Goal: Task Accomplishment & Management: Manage account settings

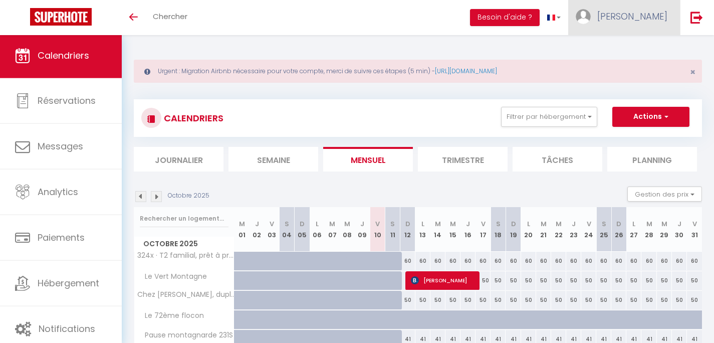
click at [644, 17] on span "[PERSON_NAME]" at bounding box center [632, 16] width 70 height 13
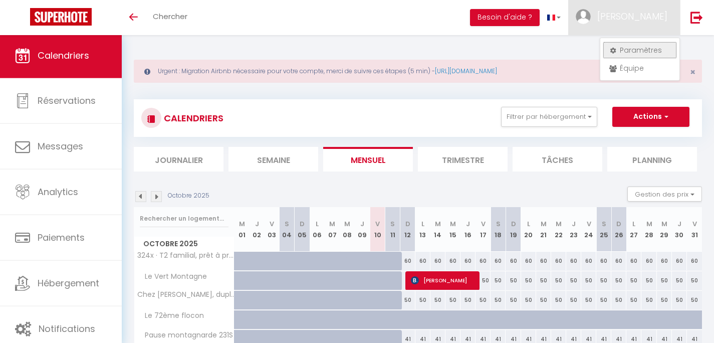
click at [639, 52] on link "Paramètres" at bounding box center [640, 50] width 74 height 17
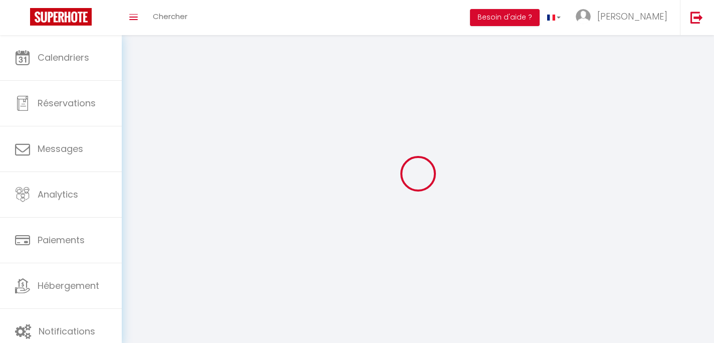
select select "fr"
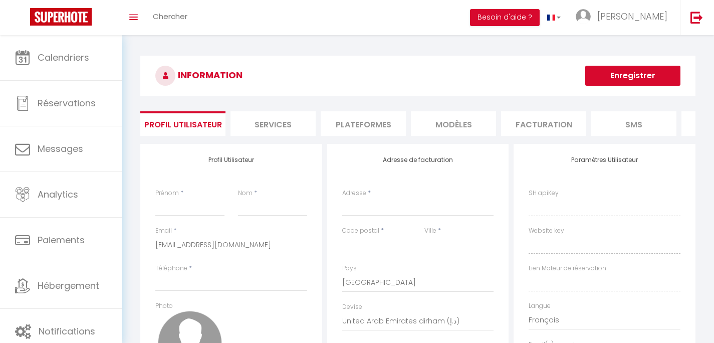
type input "[PERSON_NAME]"
type input "Francou"
type input "0625160873"
type input "[STREET_ADDRESS]"
type input "05400"
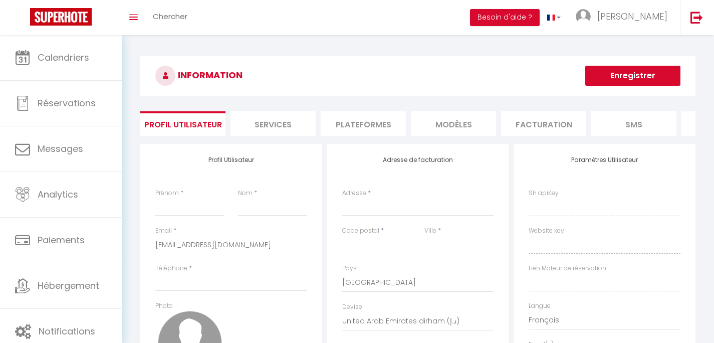
type input "Veynes"
select select "1"
select select "28"
type input "QbO3XpAnz4OGldFPPVG4ys25R"
type input "3wpJiWtq6F3IxAmM0DyBogTQs"
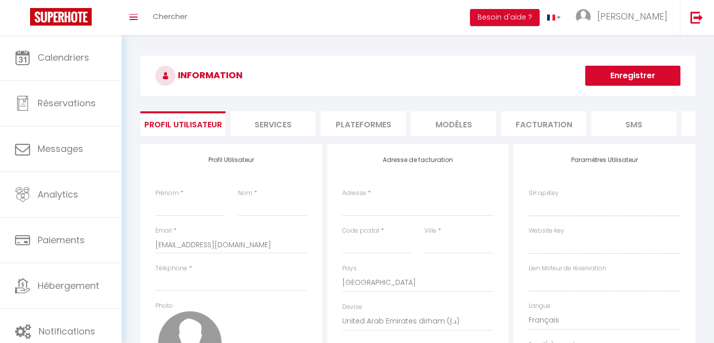
type input "[URL][DOMAIN_NAME]"
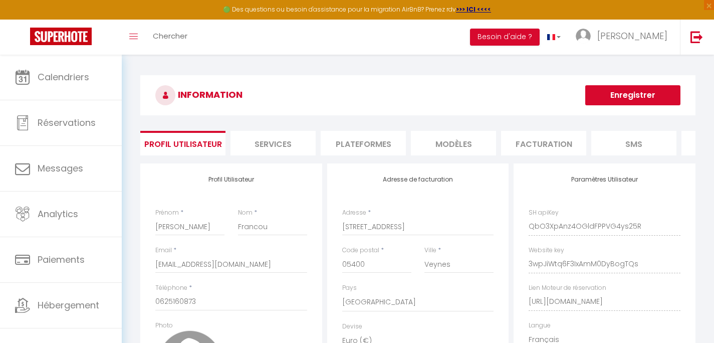
click at [379, 141] on li "Plateformes" at bounding box center [363, 143] width 85 height 25
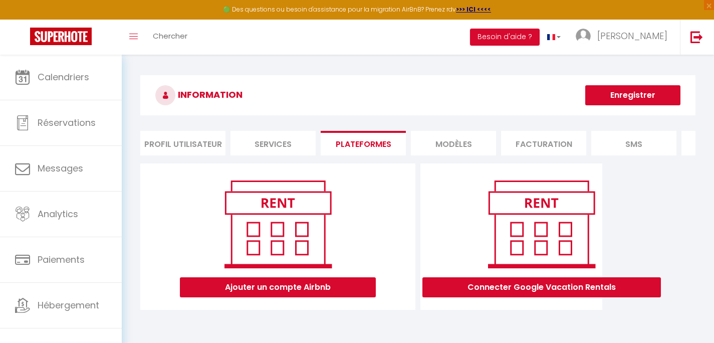
scroll to position [55, 0]
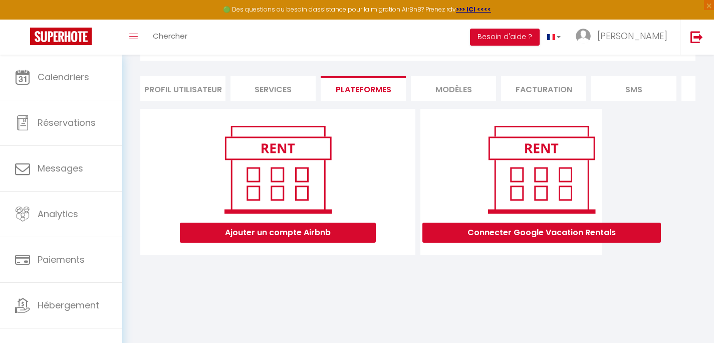
click at [199, 88] on li "Profil Utilisateur" at bounding box center [182, 88] width 85 height 25
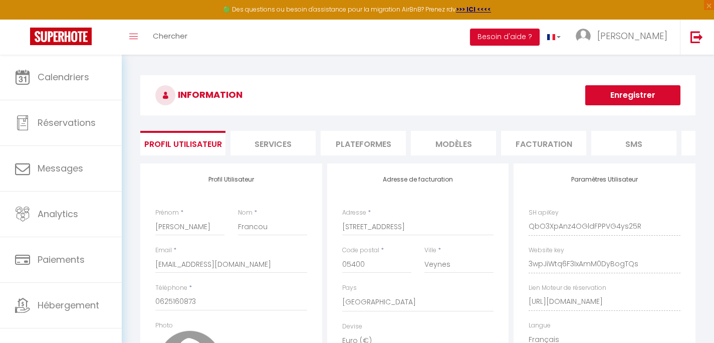
click at [279, 141] on li "Services" at bounding box center [273, 143] width 85 height 25
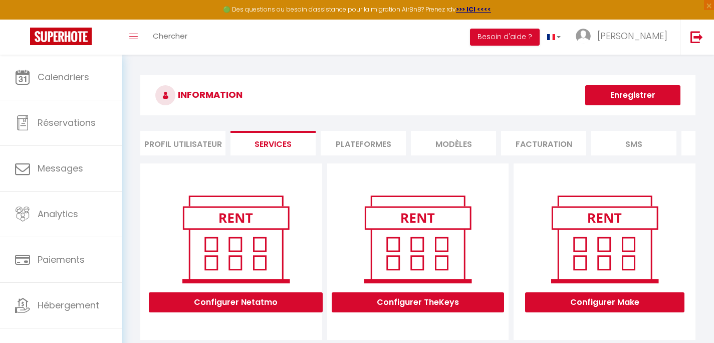
click at [348, 145] on li "Plateformes" at bounding box center [363, 143] width 85 height 25
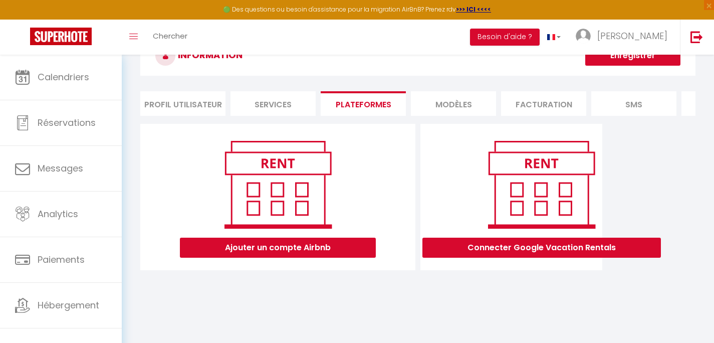
scroll to position [39, 0]
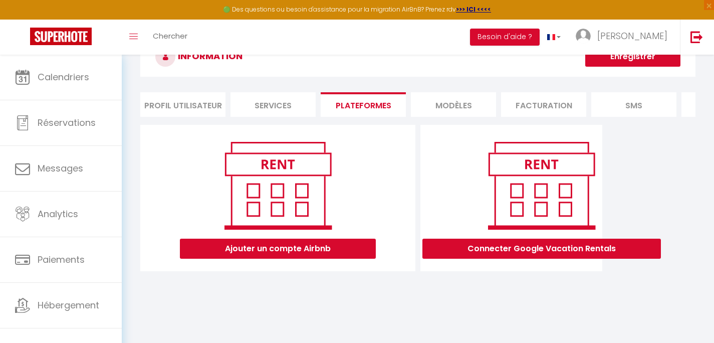
click at [463, 100] on li "MODÈLES" at bounding box center [453, 104] width 85 height 25
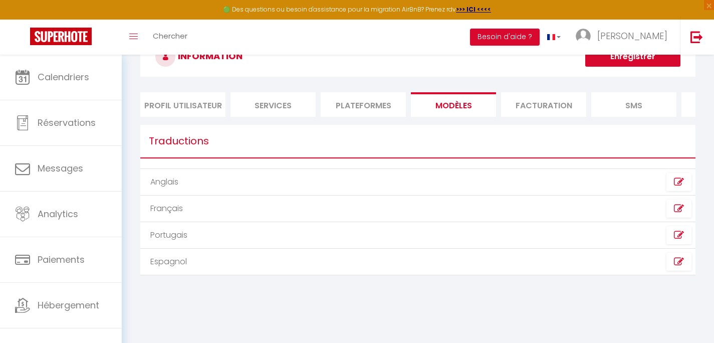
click at [504, 103] on li "Facturation" at bounding box center [543, 104] width 85 height 25
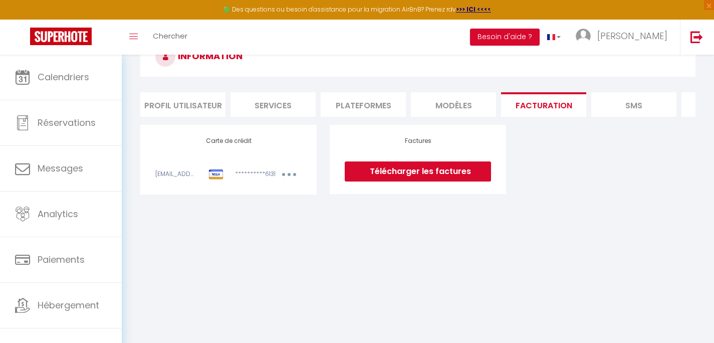
click at [617, 107] on li "SMS" at bounding box center [633, 104] width 85 height 25
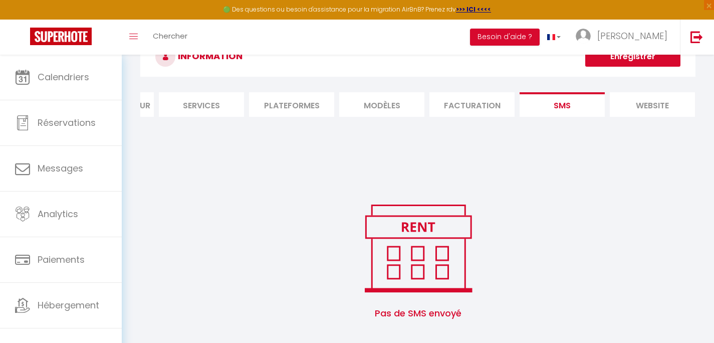
scroll to position [0, 166]
click at [558, 106] on li "website" at bounding box center [557, 104] width 85 height 25
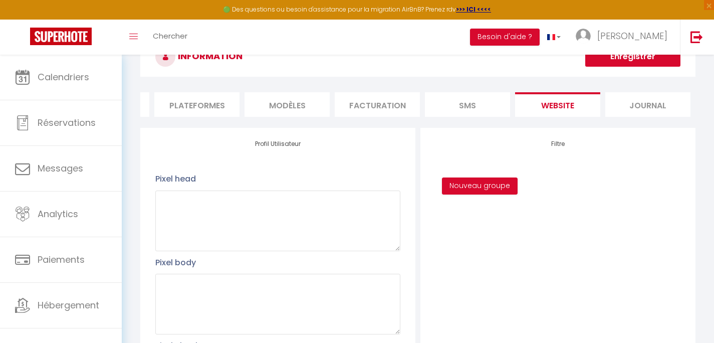
click at [648, 103] on li "Journal" at bounding box center [648, 104] width 85 height 25
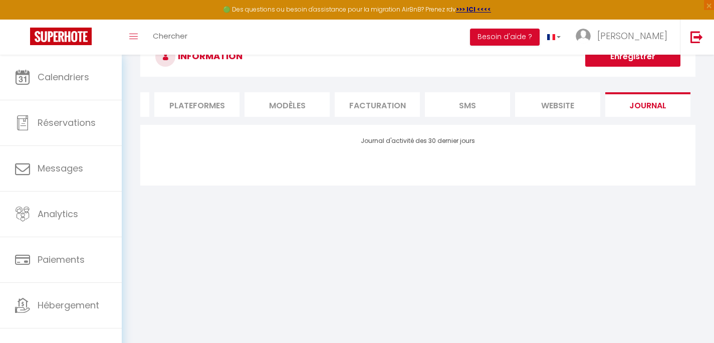
click at [385, 102] on li "Facturation" at bounding box center [377, 104] width 85 height 25
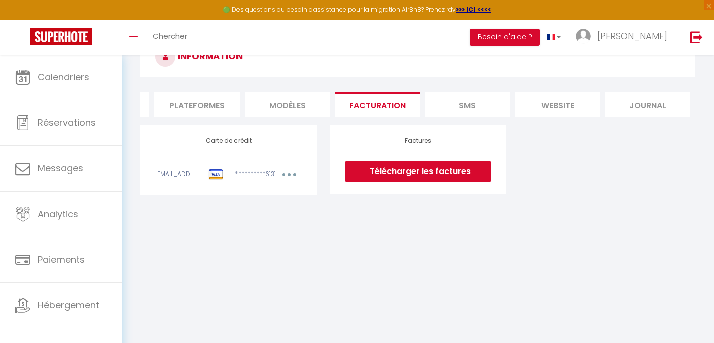
click at [298, 110] on li "MODÈLES" at bounding box center [287, 104] width 85 height 25
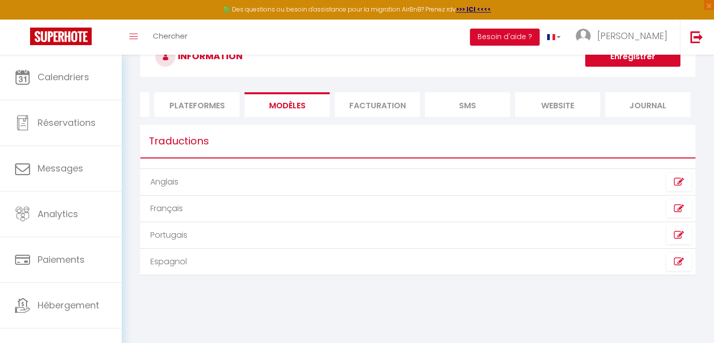
scroll to position [0, 105]
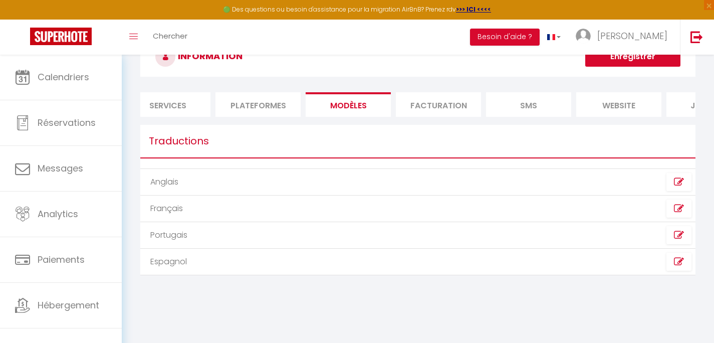
click at [264, 102] on li "Plateformes" at bounding box center [258, 104] width 85 height 25
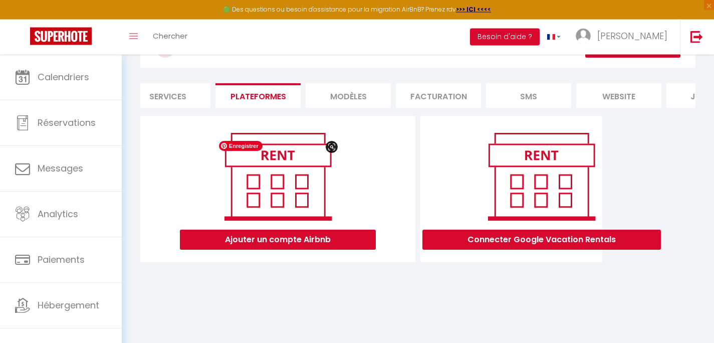
scroll to position [55, 0]
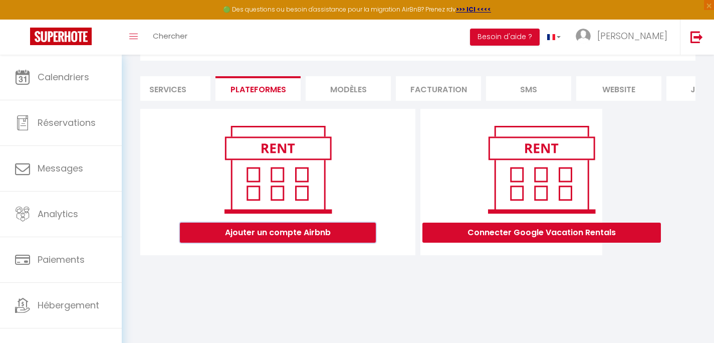
click at [330, 240] on button "Ajouter un compte Airbnb" at bounding box center [278, 233] width 196 height 20
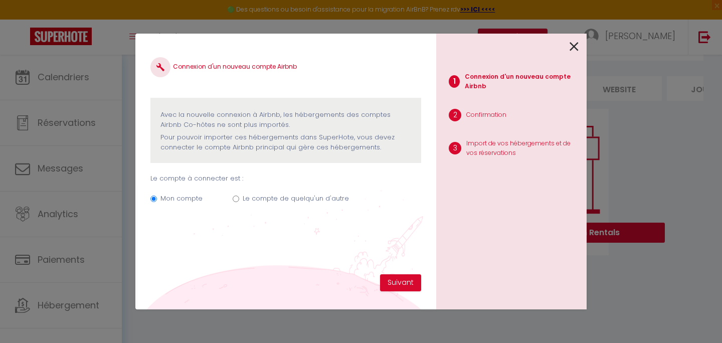
click at [324, 199] on label "Le compte de quelqu'un d'autre" at bounding box center [296, 198] width 106 height 10
click at [239, 199] on input "Le compte de quelqu'un d'autre" at bounding box center [236, 198] width 7 height 7
radio input "true"
radio input "false"
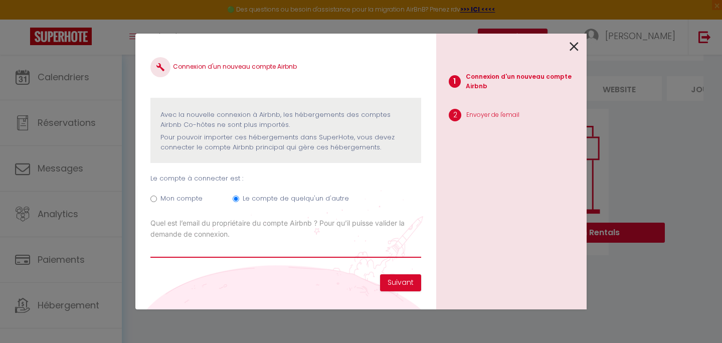
click at [314, 248] on input "Email connexion Airbnb" at bounding box center [285, 249] width 271 height 18
type input "V"
drag, startPoint x: 188, startPoint y: 251, endPoint x: 138, endPoint y: 246, distance: 49.8
click at [150, 246] on input "v" at bounding box center [285, 249] width 271 height 18
paste input "anessaayme19@gmail.com"
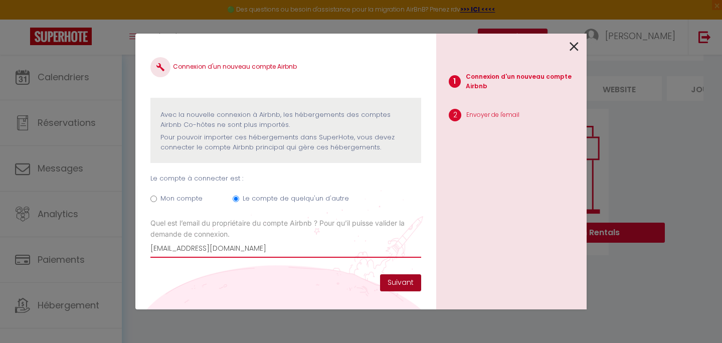
type input "[EMAIL_ADDRESS][DOMAIN_NAME]"
click at [395, 284] on button "Suivant" at bounding box center [400, 282] width 41 height 17
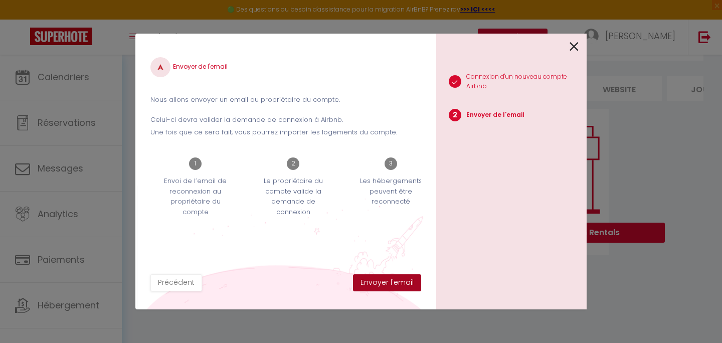
click at [395, 284] on button "Envoyer l'email" at bounding box center [387, 282] width 68 height 17
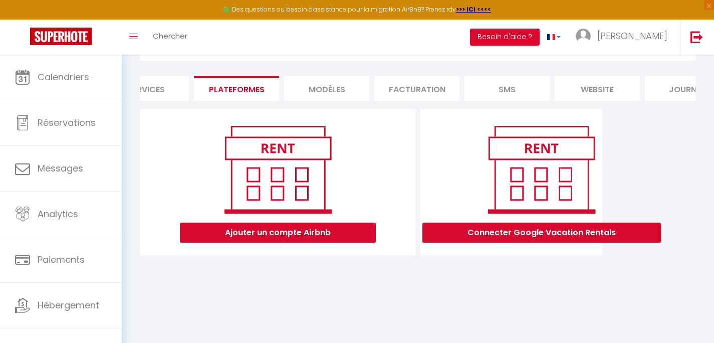
scroll to position [0, 166]
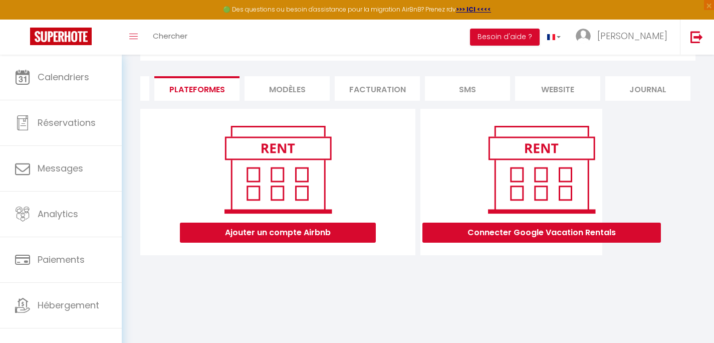
click at [667, 87] on li "Journal" at bounding box center [648, 88] width 85 height 25
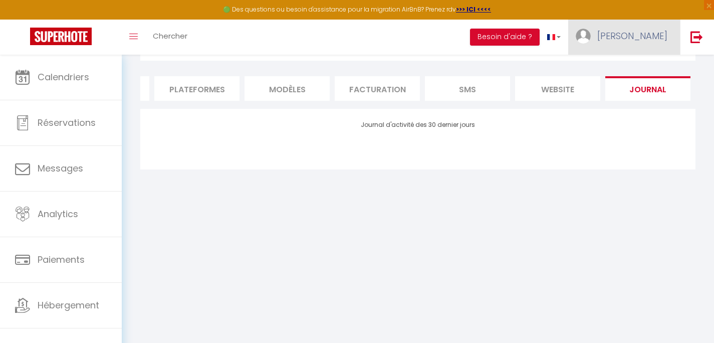
click at [660, 37] on span "[PERSON_NAME]" at bounding box center [632, 36] width 70 height 13
click at [644, 69] on link "Paramètres" at bounding box center [640, 69] width 74 height 17
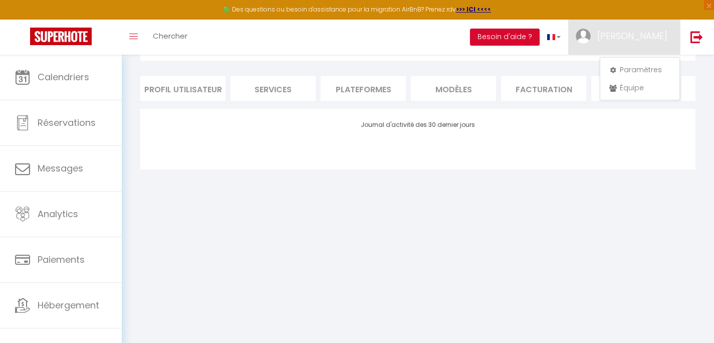
click at [343, 93] on li "Plateformes" at bounding box center [363, 88] width 85 height 25
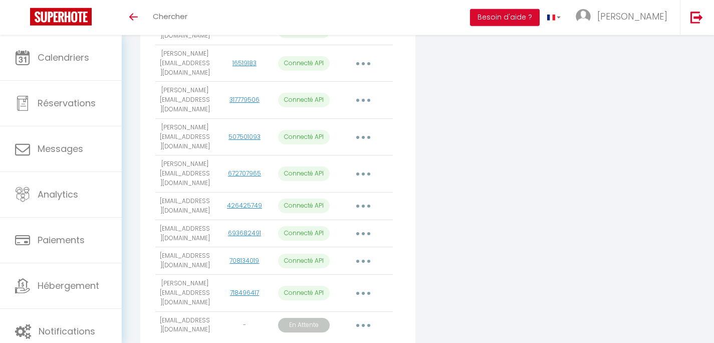
scroll to position [510, 0]
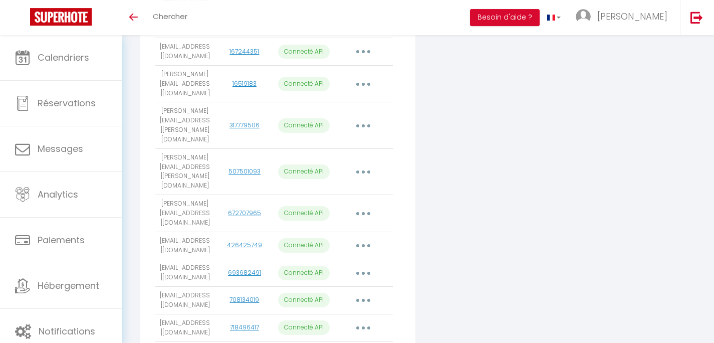
scroll to position [492, 0]
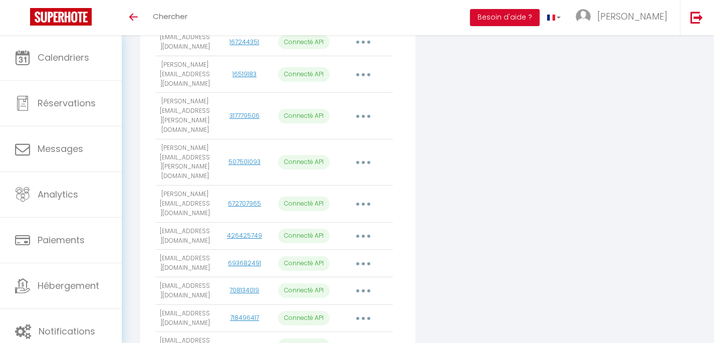
click at [362, 338] on button "button" at bounding box center [363, 346] width 28 height 16
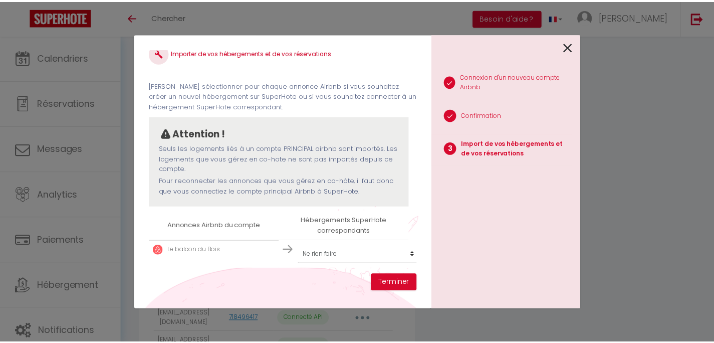
scroll to position [23, 0]
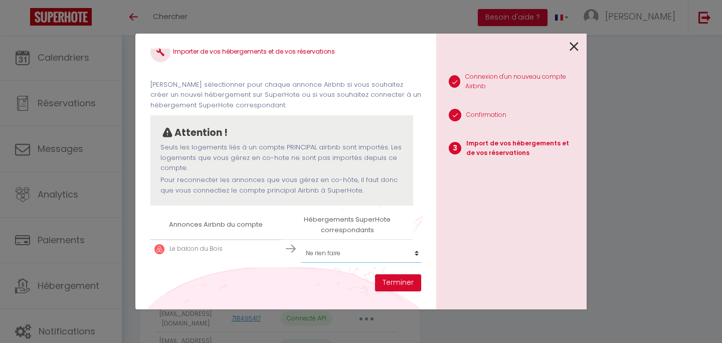
click at [301, 244] on select "Créer un nouvel hébergement Ne rien faire 501X · Lumineux appartement au pied d…" at bounding box center [362, 253] width 123 height 19
select select "create_new"
click option "Créer un nouvel hébergement" at bounding box center [0, 0] width 0 height 0
click at [398, 282] on button "Terminer" at bounding box center [398, 282] width 46 height 17
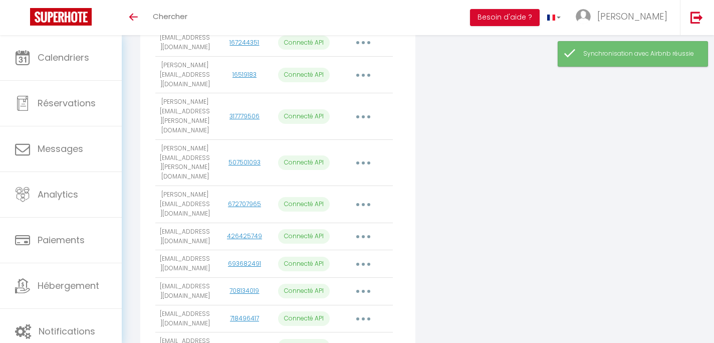
click at [515, 245] on div "Connecter Google Vacation Rentals" at bounding box center [511, 18] width 187 height 733
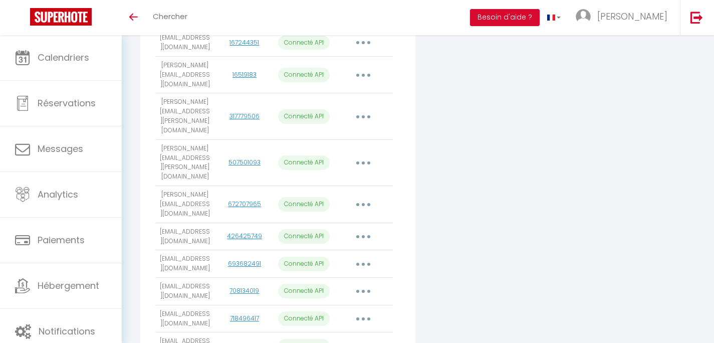
click at [504, 245] on div "Connecter Google Vacation Rentals" at bounding box center [511, 18] width 187 height 733
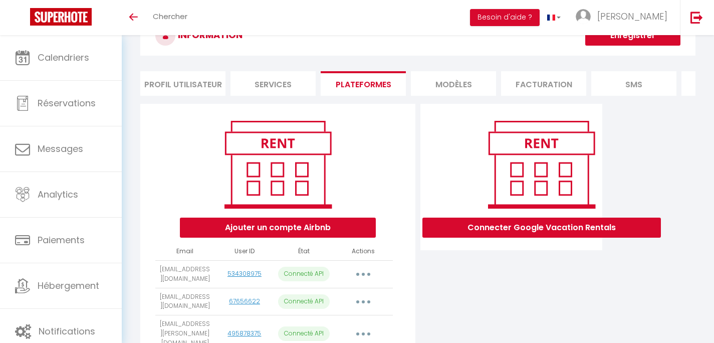
scroll to position [0, 0]
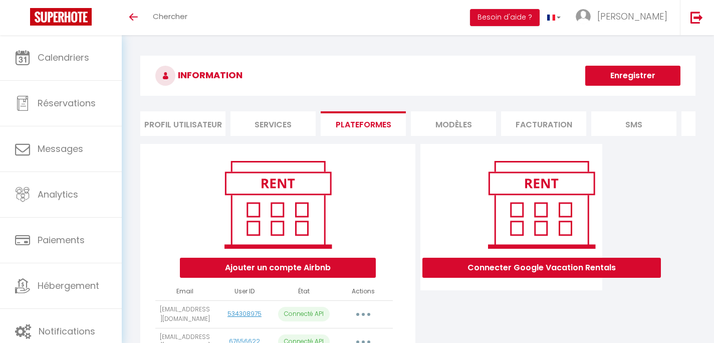
click at [605, 78] on button "Enregistrer" at bounding box center [632, 76] width 95 height 20
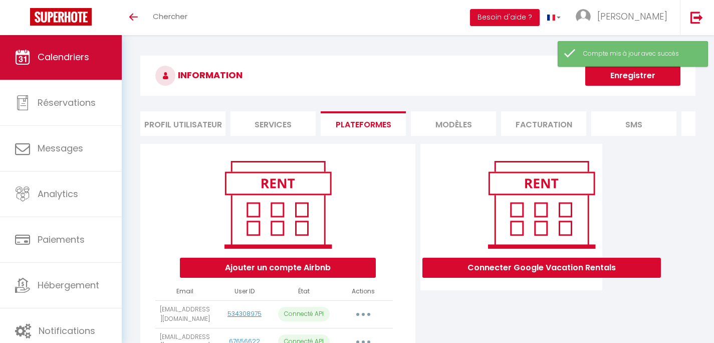
click at [77, 60] on span "Calendriers" at bounding box center [64, 57] width 52 height 13
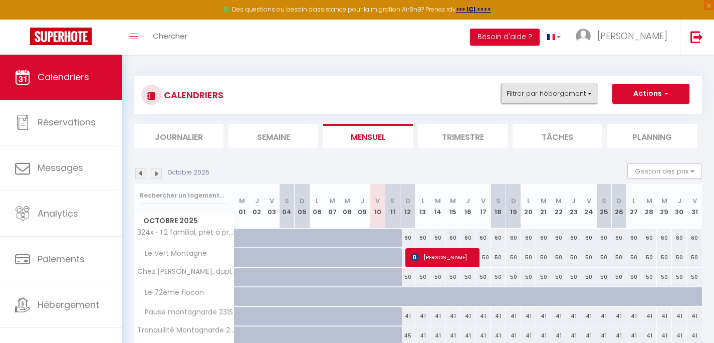
click at [529, 97] on button "Filtrer par hébergement" at bounding box center [549, 94] width 96 height 20
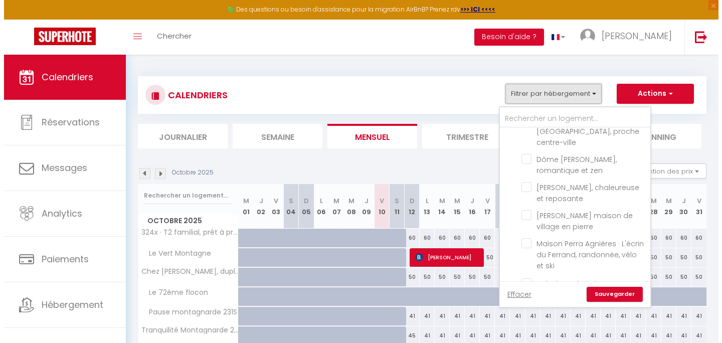
scroll to position [425, 0]
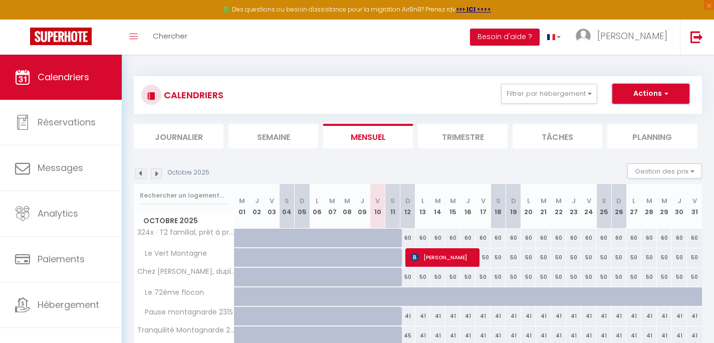
click at [673, 90] on button "Actions" at bounding box center [651, 94] width 77 height 20
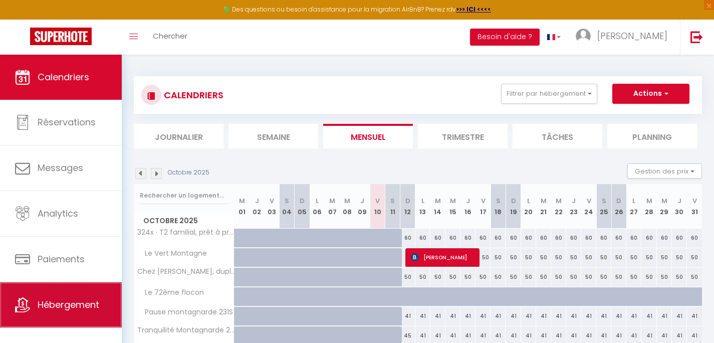
click at [61, 307] on span "Hébergement" at bounding box center [69, 304] width 62 height 13
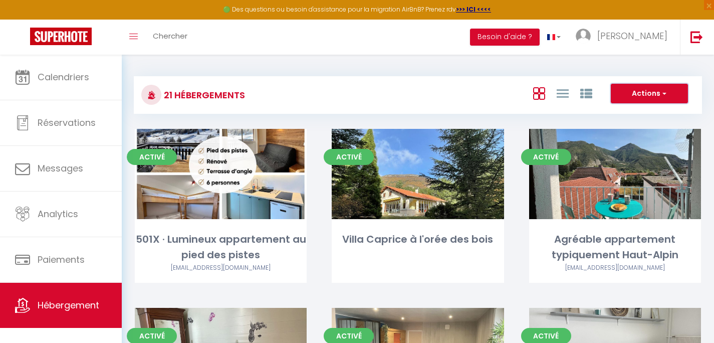
click at [674, 90] on button "Actions" at bounding box center [649, 94] width 77 height 20
click at [651, 124] on li "Nouveau groupe" at bounding box center [642, 125] width 92 height 11
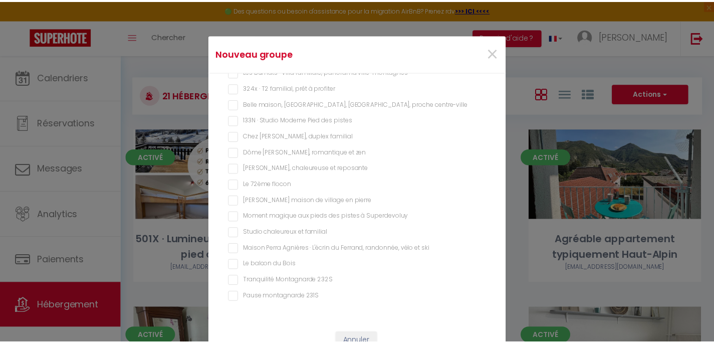
scroll to position [36, 0]
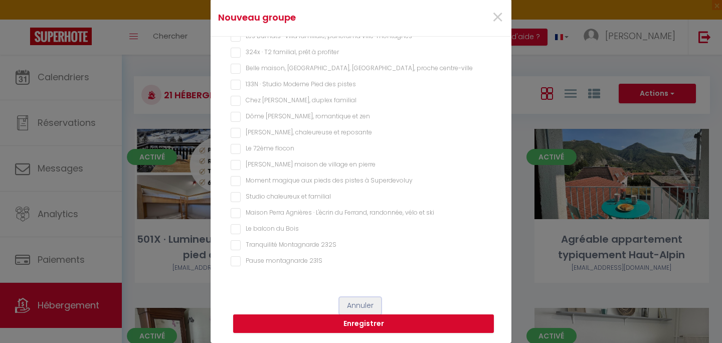
click at [369, 305] on button "Annuler" at bounding box center [360, 305] width 42 height 17
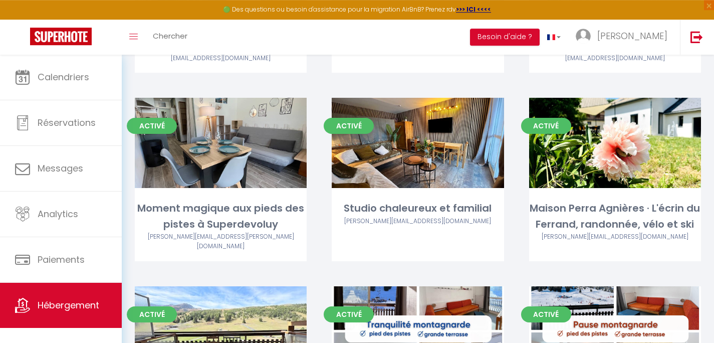
scroll to position [1011, 0]
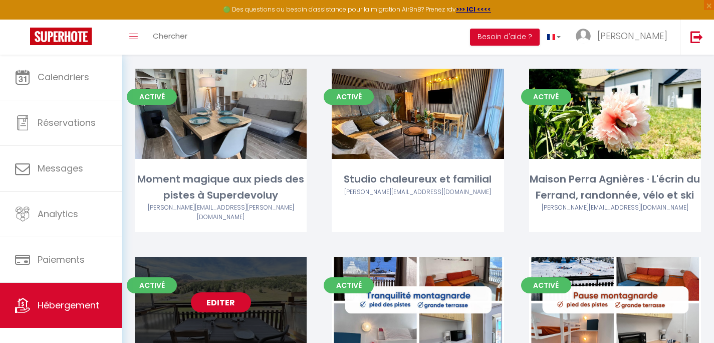
click at [217, 292] on link "Editer" at bounding box center [221, 302] width 60 height 20
select select "3"
select select "2"
select select "1"
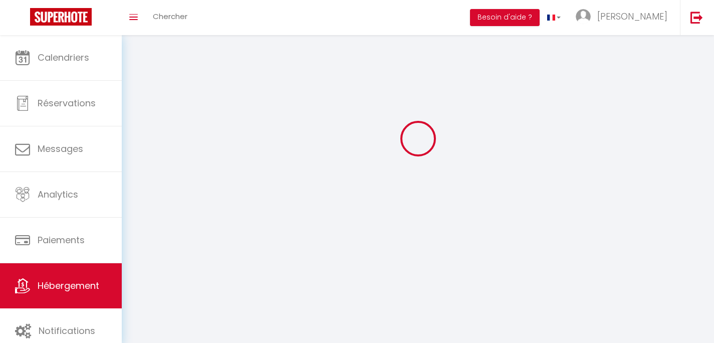
select select
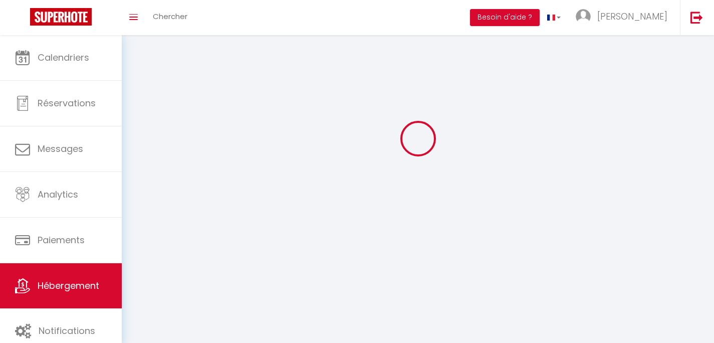
select select
checkbox input "false"
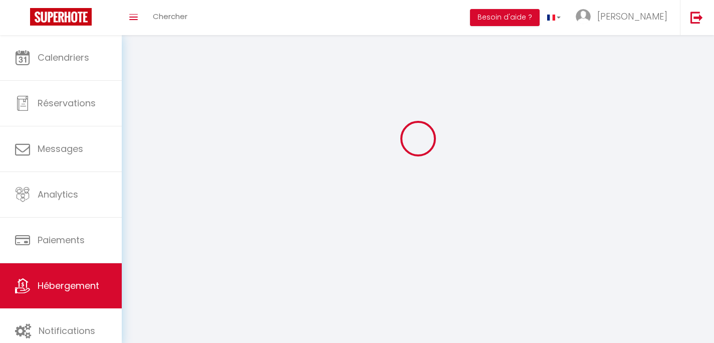
select select
select select "1"
select select "28"
select select
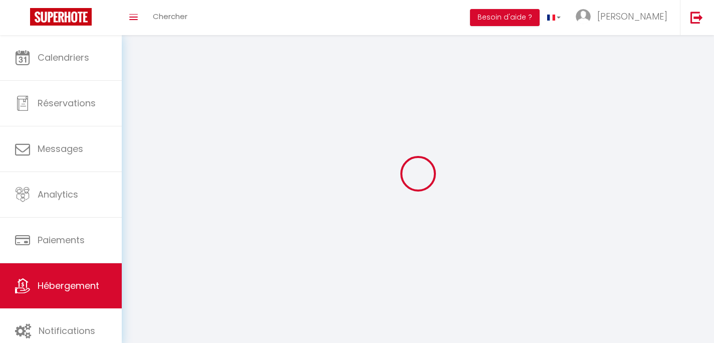
select select
checkbox input "false"
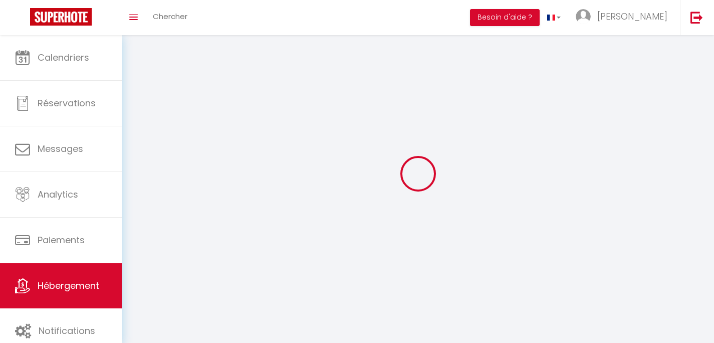
checkbox input "false"
select select
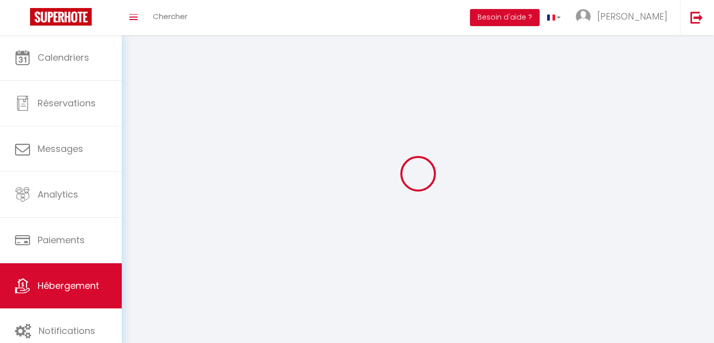
select select
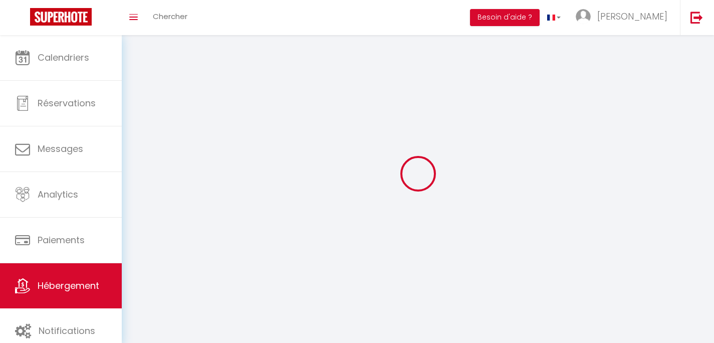
checkbox input "false"
select select
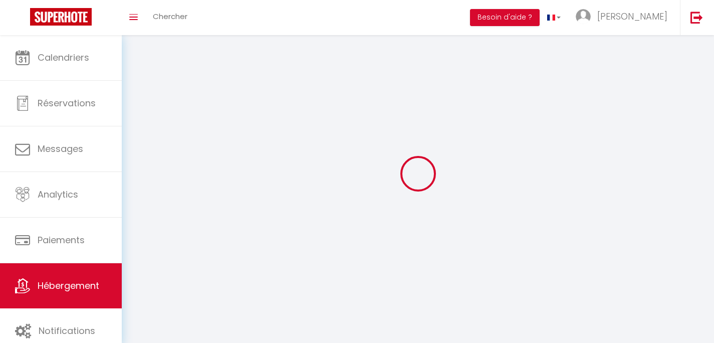
select select
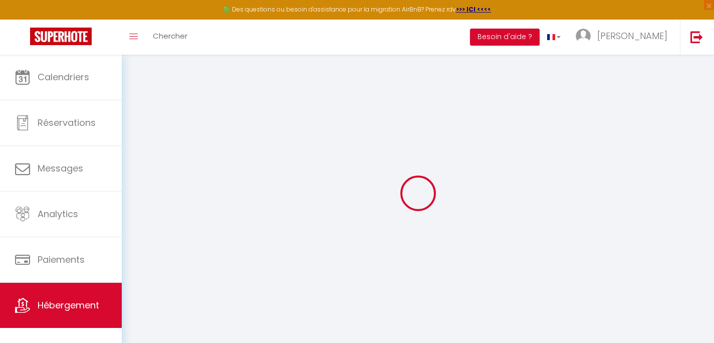
select select
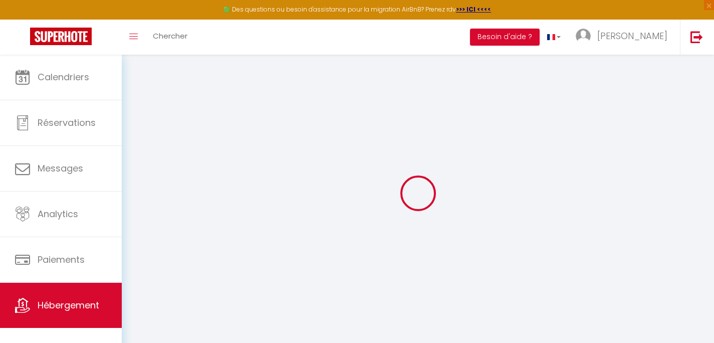
select select
checkbox input "false"
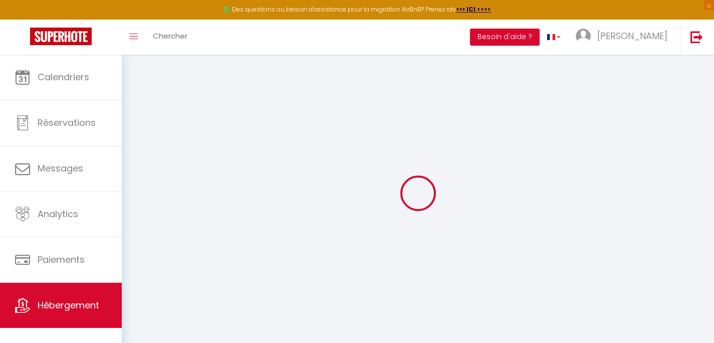
select select
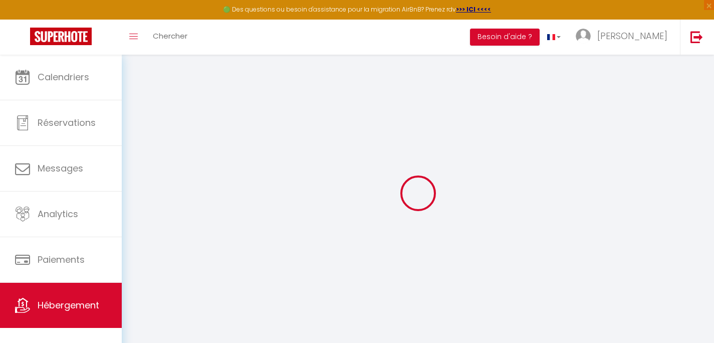
select select
checkbox input "false"
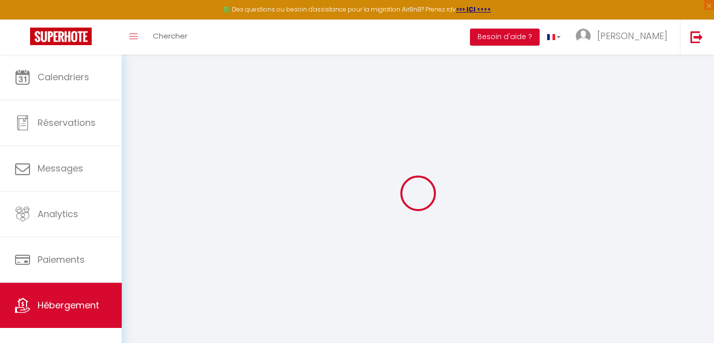
checkbox input "false"
select select
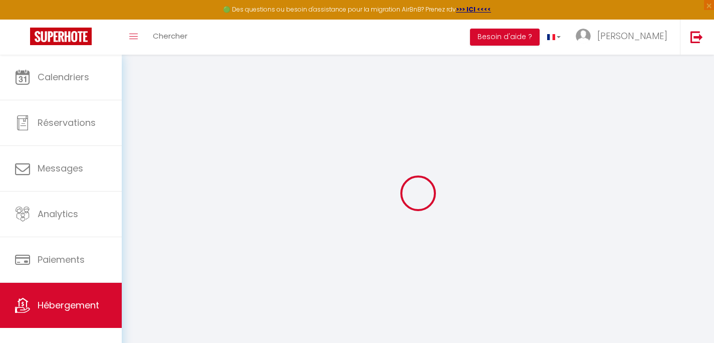
select select
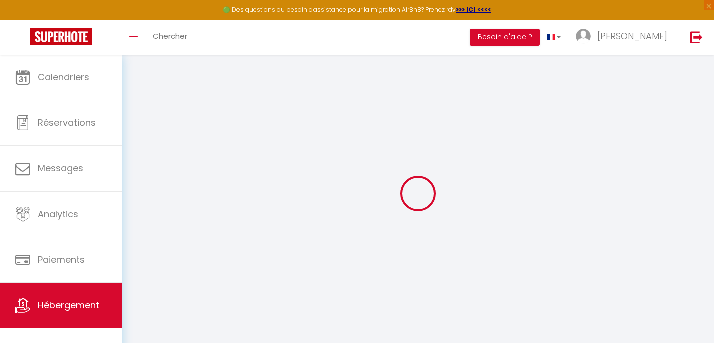
checkbox input "false"
select select
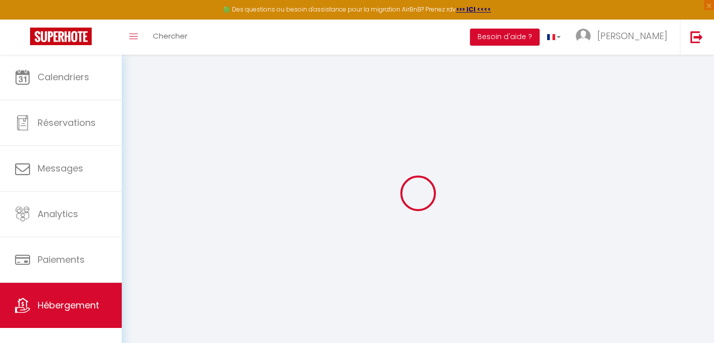
select select
type input "Le balcon du Bois"
select select "0"
type input "45"
select select
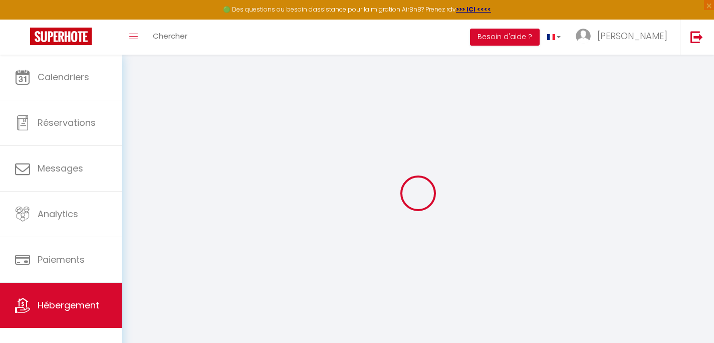
select select
type input "[STREET_ADDRESS]"
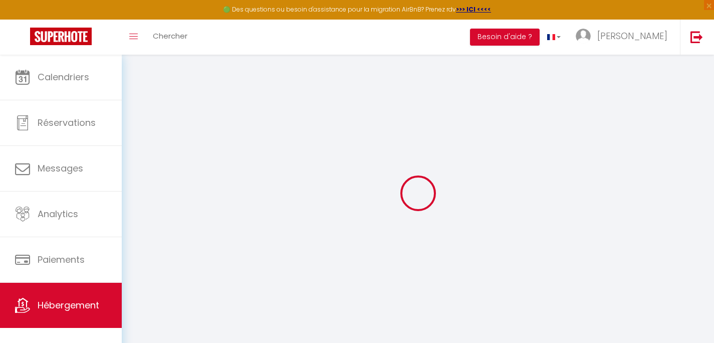
type input "05250"
type input "Dévoluy"
type input "[EMAIL_ADDRESS][DOMAIN_NAME]"
select select
checkbox input "false"
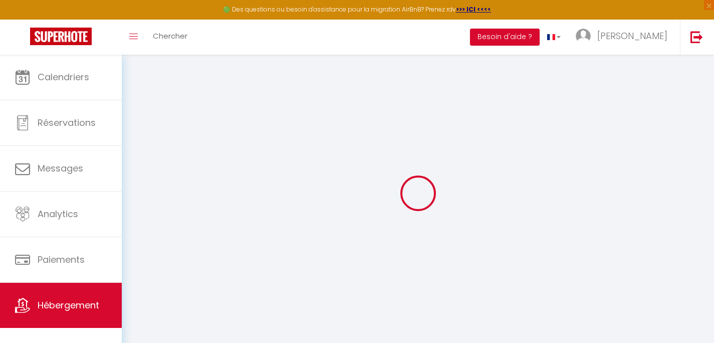
checkbox input "false"
type input "0"
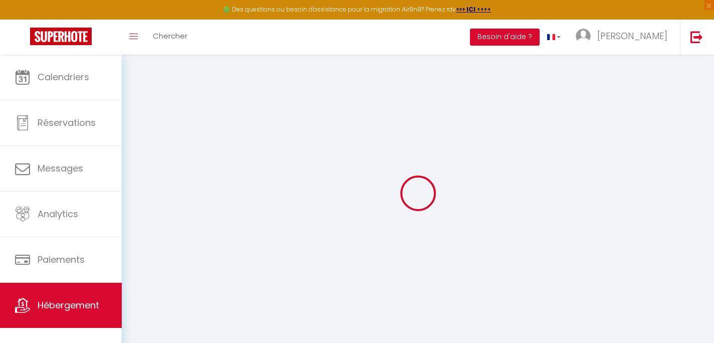
type input "0"
select select
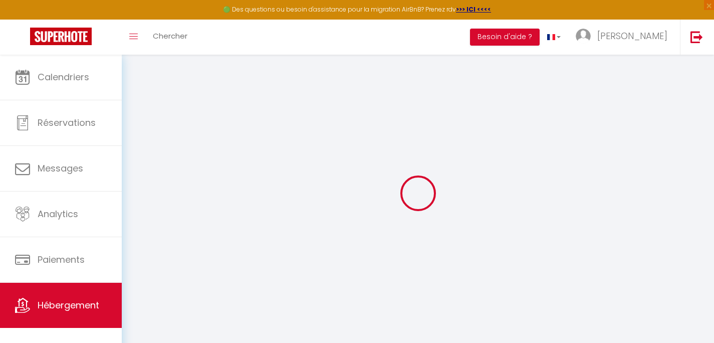
select select
checkbox input "false"
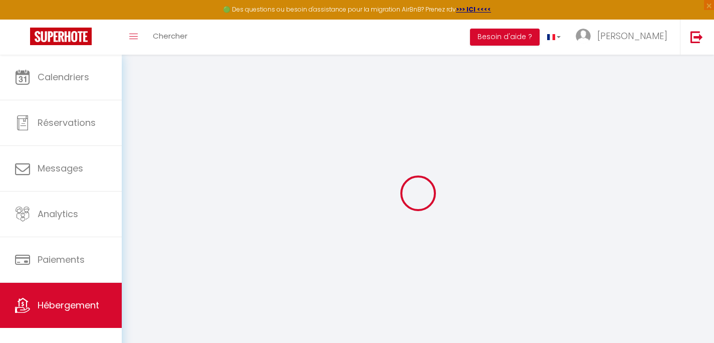
checkbox input "false"
select select
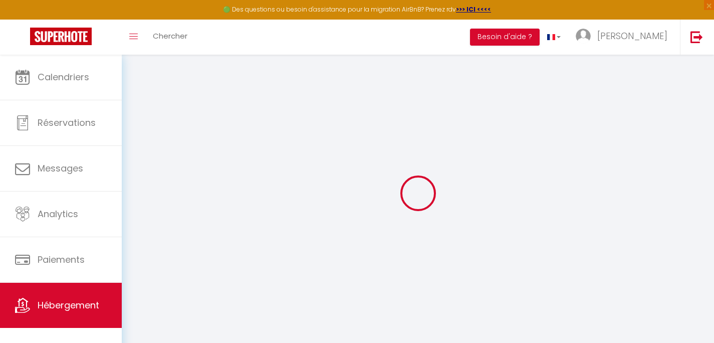
select select
checkbox input "false"
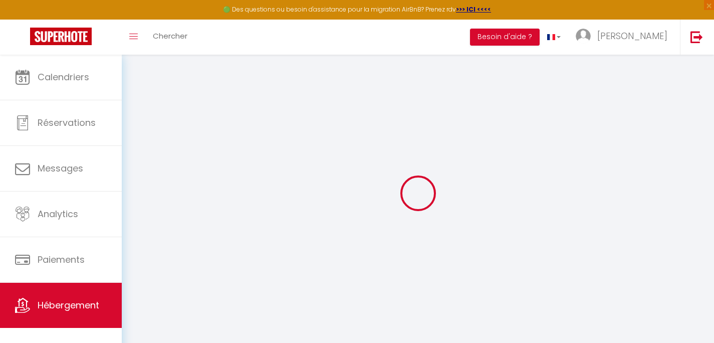
checkbox input "false"
select select
checkbox input "false"
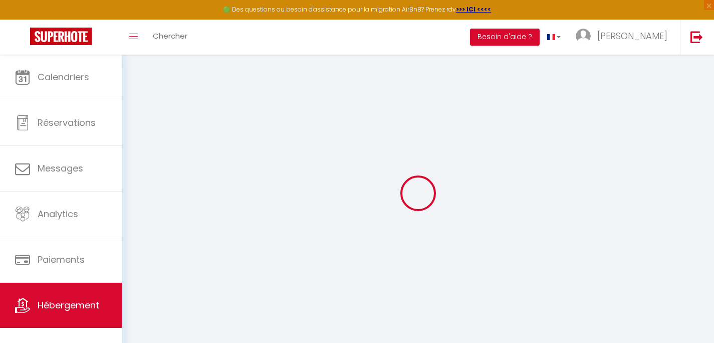
checkbox input "false"
select select
checkbox input "false"
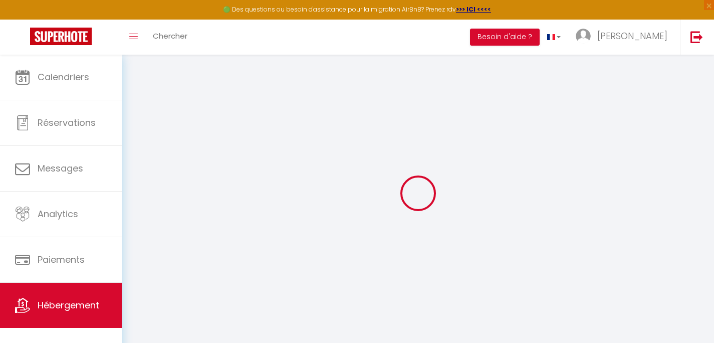
checkbox input "false"
select select "17:00"
select select "23:45"
select select "10:00"
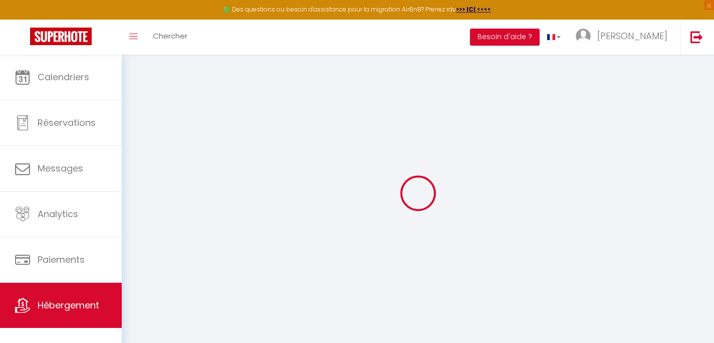
select select "30"
select select "120"
select select
checkbox input "false"
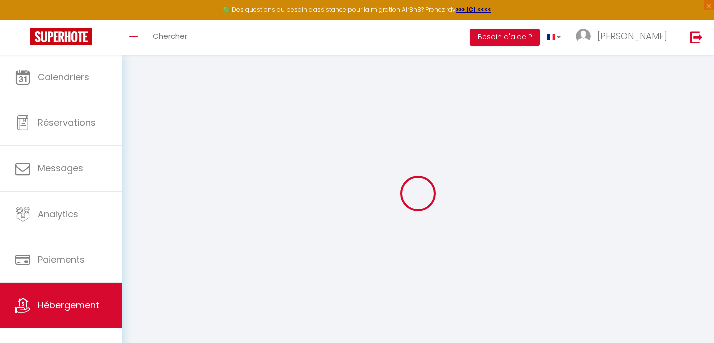
checkbox input "false"
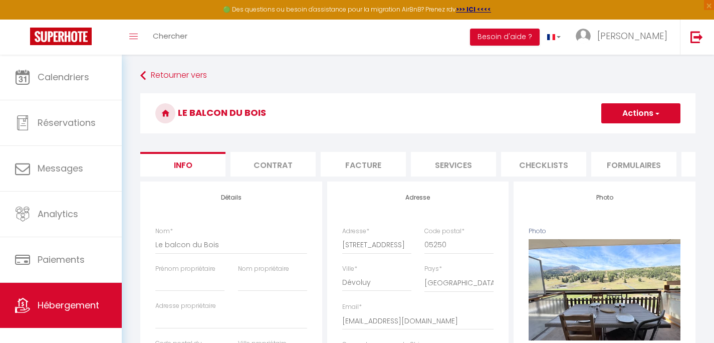
select select
checkbox input "false"
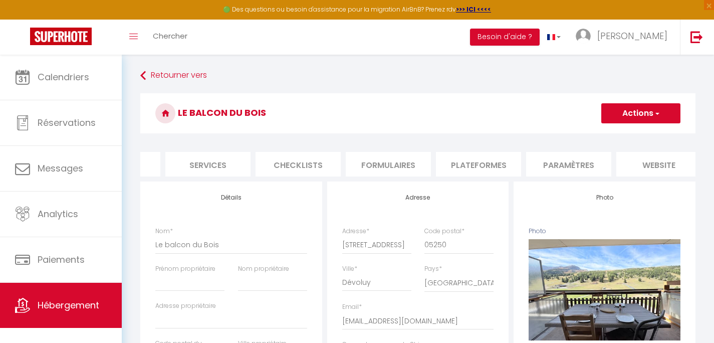
scroll to position [0, 312]
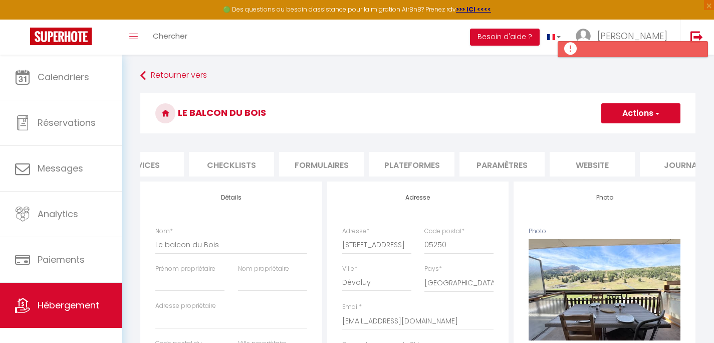
click at [670, 118] on button "Actions" at bounding box center [640, 113] width 79 height 20
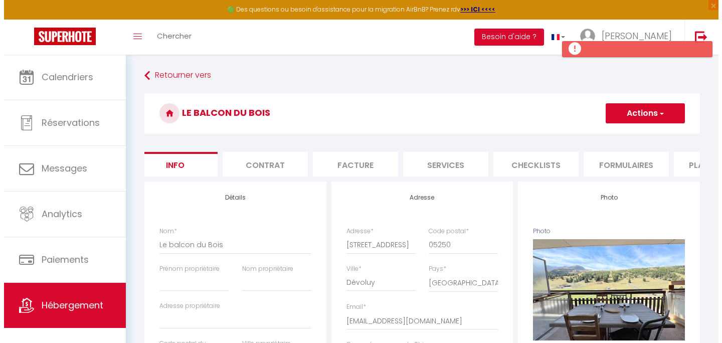
scroll to position [0, 0]
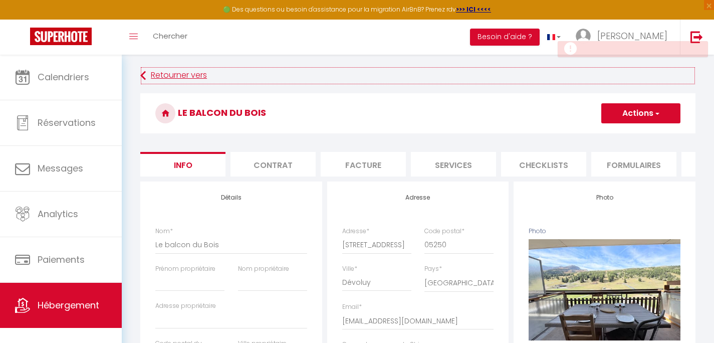
click at [161, 74] on link "Retourner vers" at bounding box center [417, 76] width 555 height 18
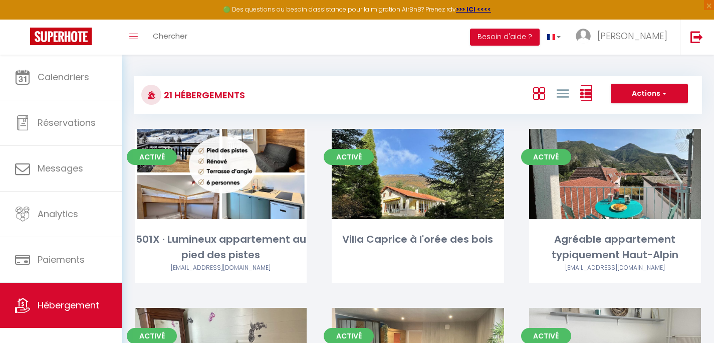
click at [585, 93] on icon at bounding box center [586, 94] width 12 height 12
checkbox pistes "false"
checkbox bois "false"
checkbox Haut-Alpin "false"
checkbox placé "false"
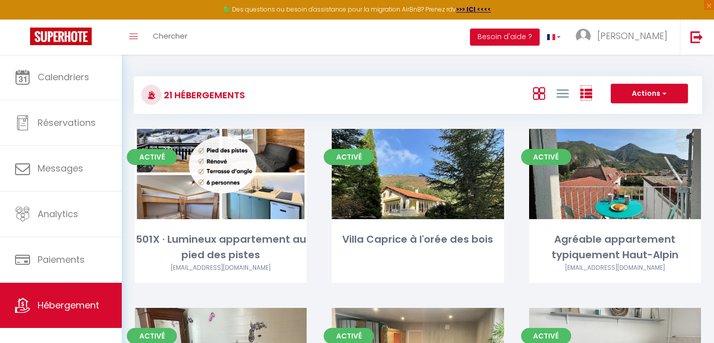
checkbox Hautes-Alpes "false"
checkbox Montagne "false"
checkbox ville-montagnes "false"
checkbox profiter "false"
checkbox centre-ville "false"
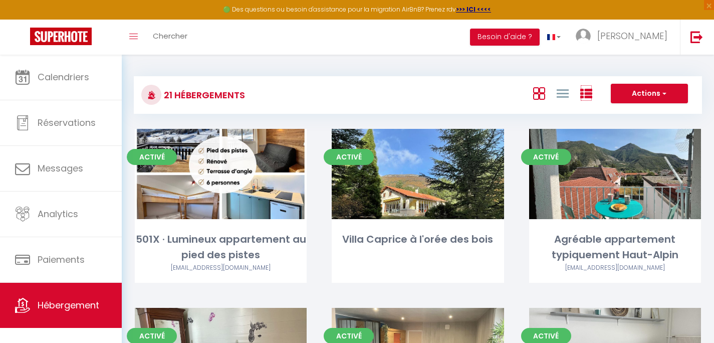
checkbox pistes "false"
checkbox familial "false"
checkbox zen "false"
checkbox reposante "false"
checkbox flocon "false"
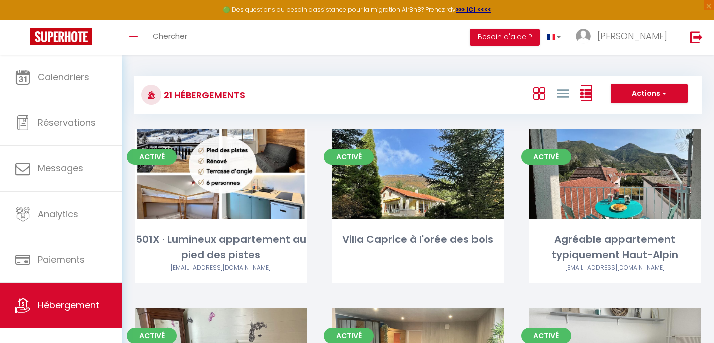
checkbox pierre "false"
checkbox Superdevoluy "false"
checkbox familial "false"
checkbox ski "false"
checkbox Bois "false"
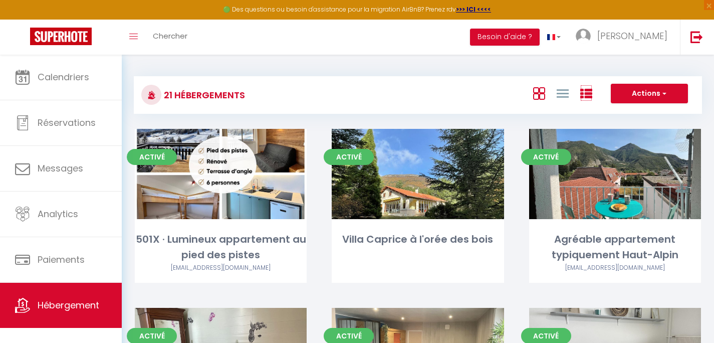
checkbox 232S "false"
checkbox 231S "false"
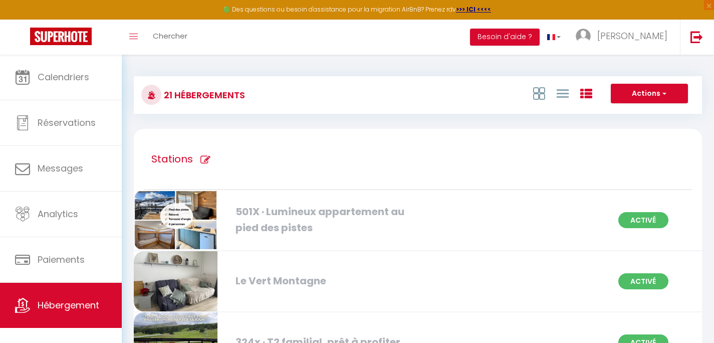
click at [204, 159] on icon at bounding box center [205, 160] width 10 height 10
type input "Stations"
checkbox pistes "true"
checkbox Montagne "true"
checkbox profiter "true"
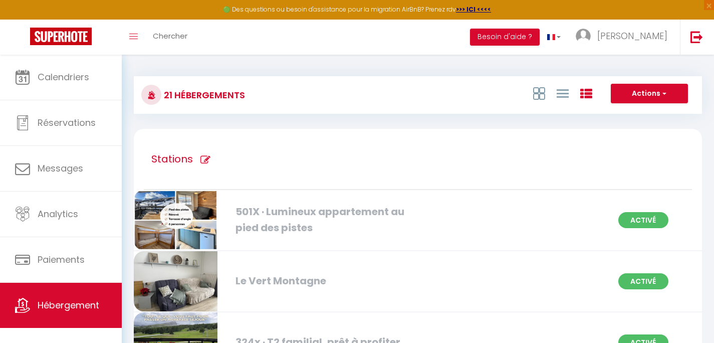
checkbox pistes "true"
checkbox familial "true"
checkbox flocon "true"
checkbox Superdevoluy "true"
checkbox familial "true"
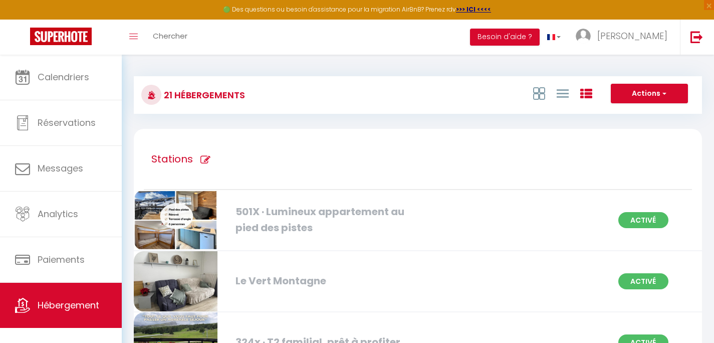
checkbox 232S "true"
checkbox 231S "true"
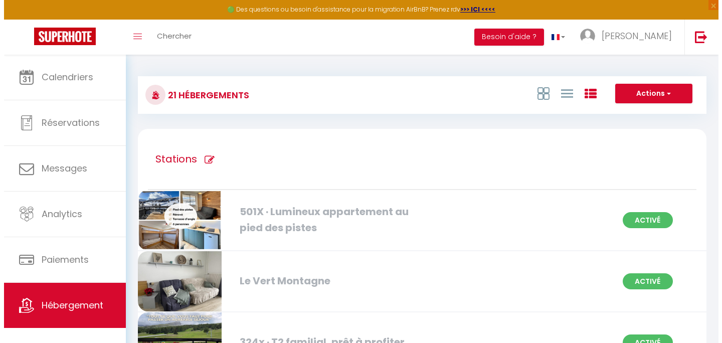
scroll to position [36, 0]
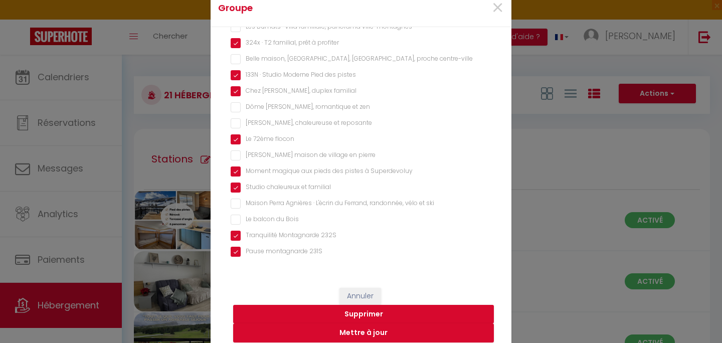
click at [258, 222] on div "Nom de groupe Stations Hébergement 501X · Lumineux appartement au pied des pist…" at bounding box center [361, 66] width 261 height 384
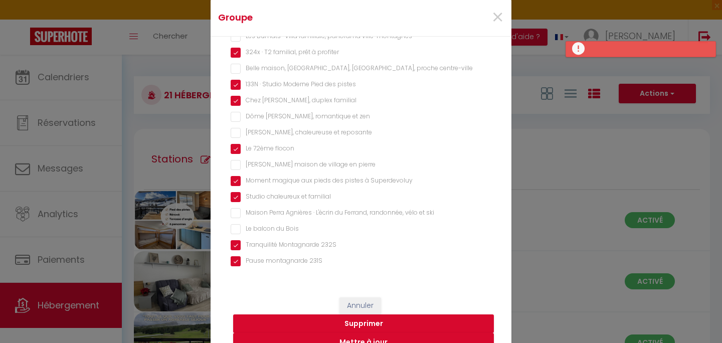
click at [232, 229] on Bois "Le balcon du Bois" at bounding box center [361, 229] width 261 height 10
checkbox Bois "true"
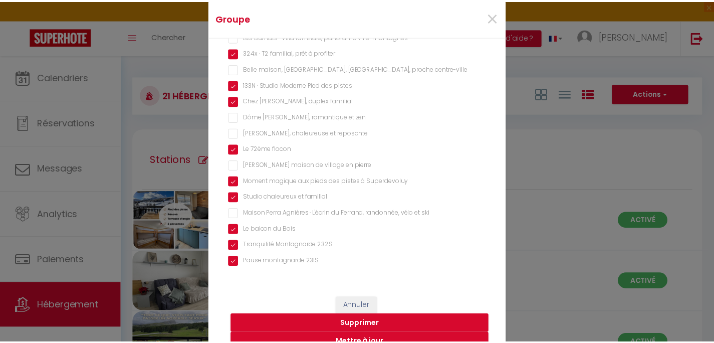
scroll to position [163, 0]
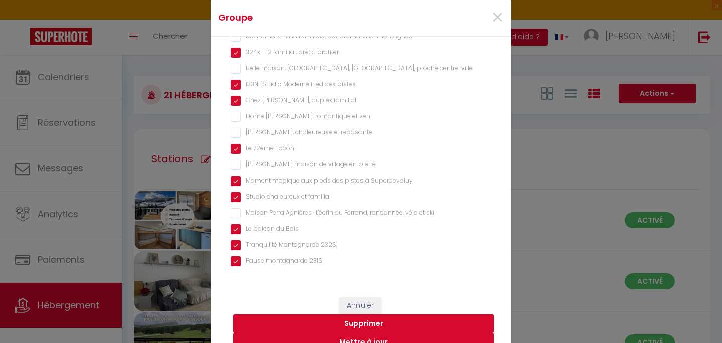
click at [377, 338] on button "Mettre à jour" at bounding box center [363, 342] width 261 height 19
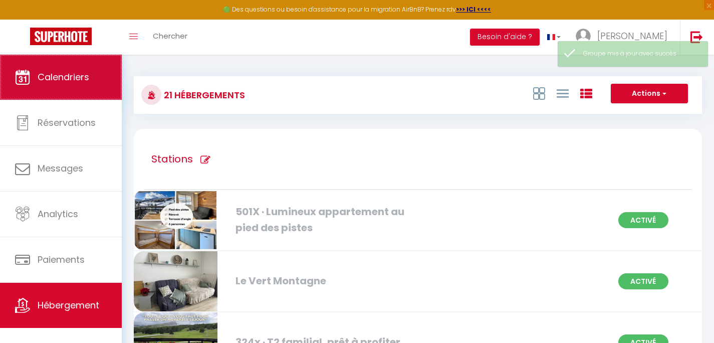
click at [37, 82] on link "Calendriers" at bounding box center [61, 77] width 122 height 45
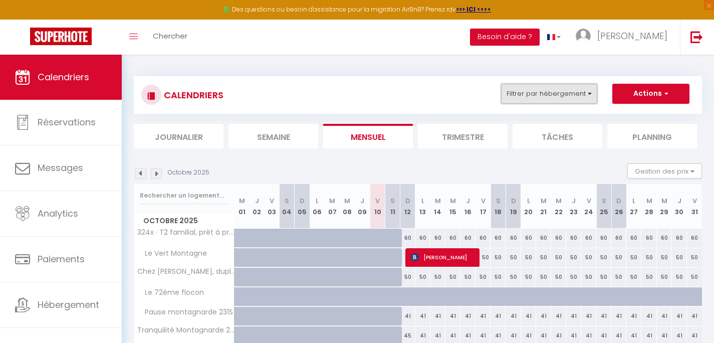
click at [543, 96] on button "Filtrer par hébergement" at bounding box center [549, 94] width 96 height 20
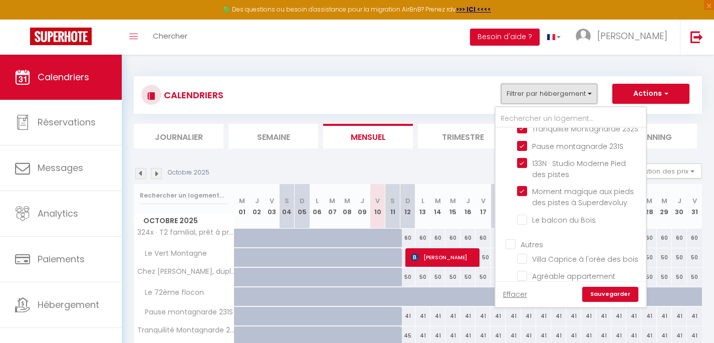
scroll to position [154, 0]
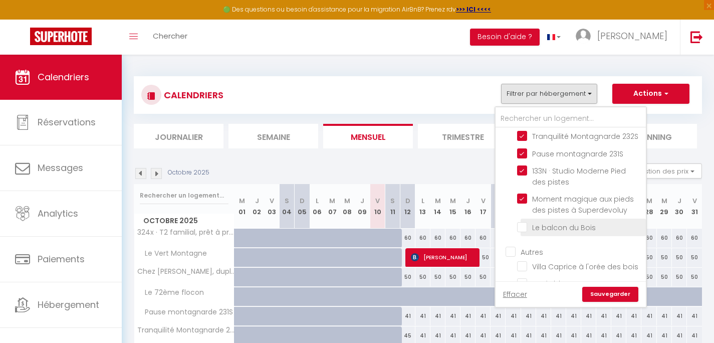
click at [523, 228] on input "Le balcon du Bois" at bounding box center [579, 227] width 125 height 10
checkbox input "true"
checkbox input "false"
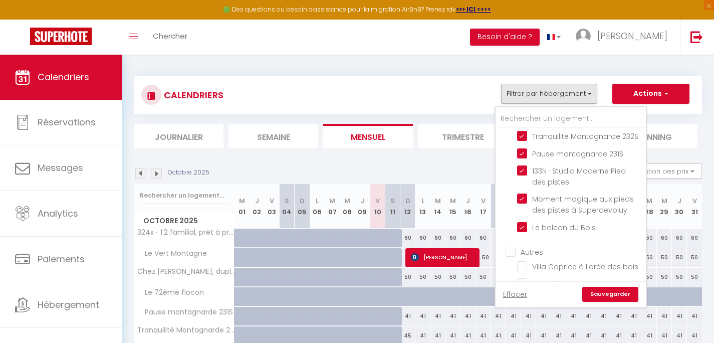
checkbox input "false"
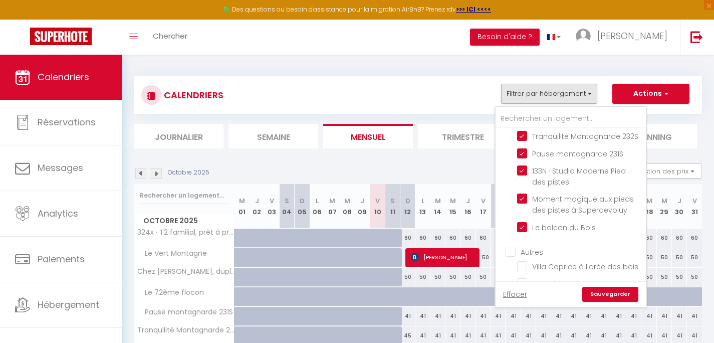
checkbox input "false"
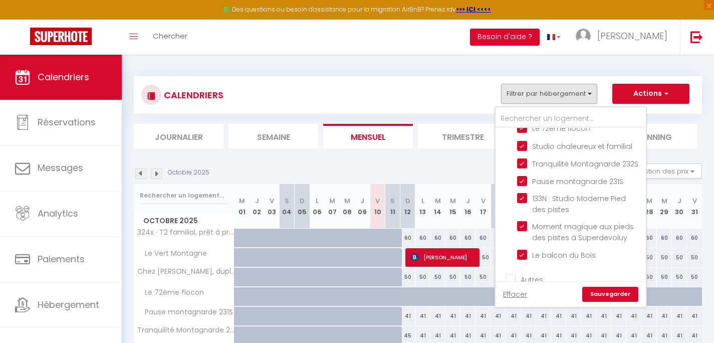
scroll to position [124, 0]
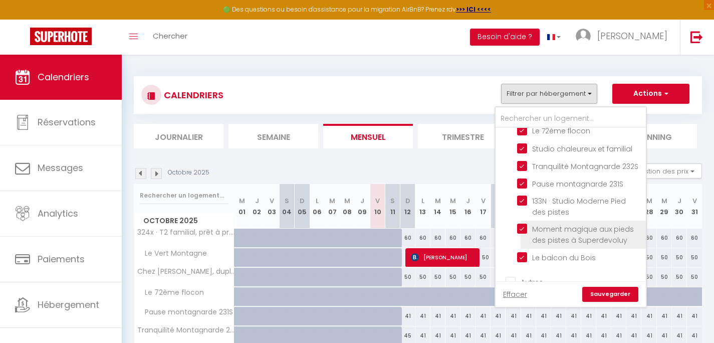
click at [527, 227] on input "Moment magique aux pieds des pistes à Superdevoluy" at bounding box center [579, 229] width 125 height 10
checkbox input "false"
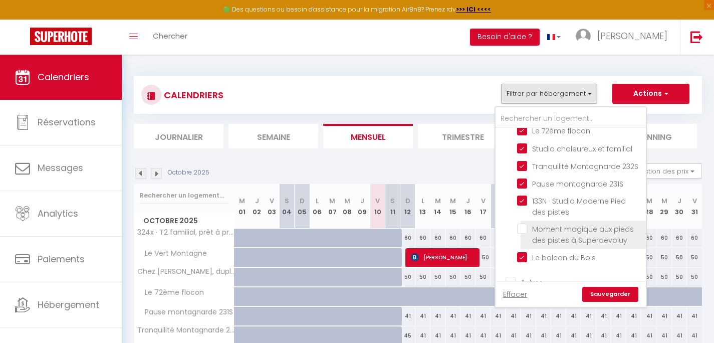
checkbox input "false"
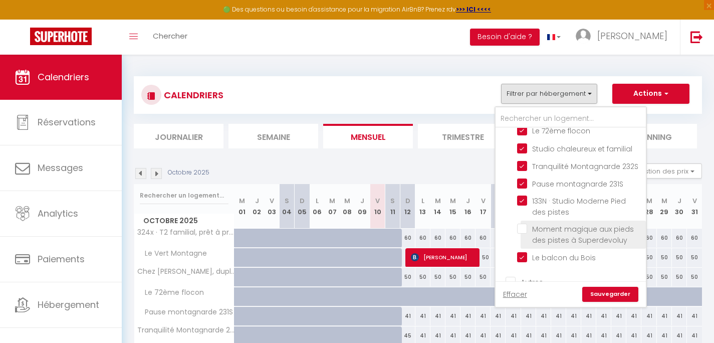
checkbox input "false"
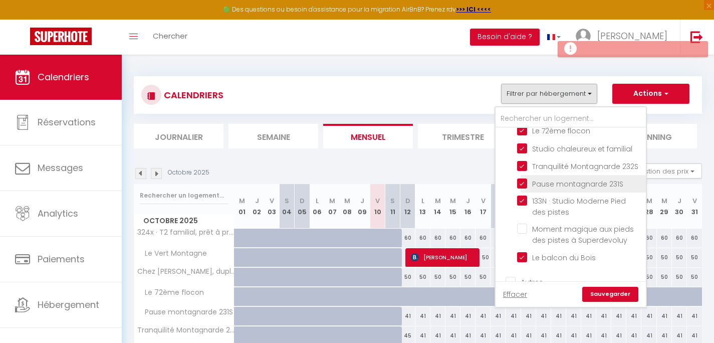
click at [527, 188] on label "Pause montagnarde 231S" at bounding box center [575, 183] width 96 height 11
click at [523, 188] on input "Pause montagnarde 231S" at bounding box center [579, 183] width 125 height 10
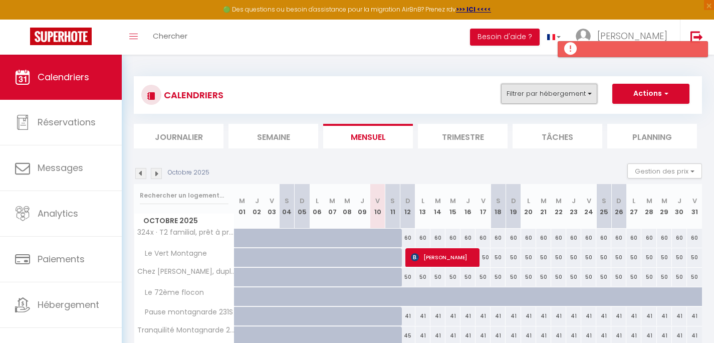
click at [544, 96] on button "Filtrer par hébergement" at bounding box center [549, 94] width 96 height 20
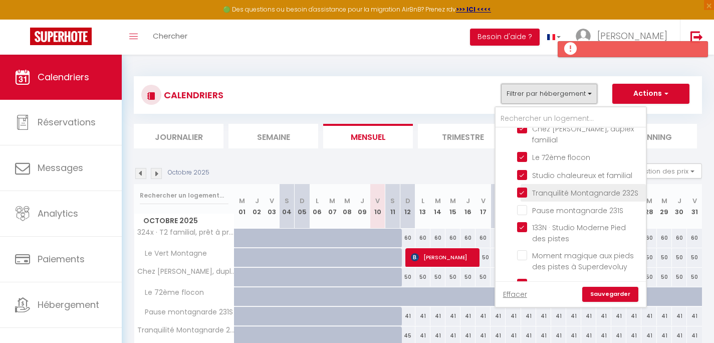
scroll to position [94, 0]
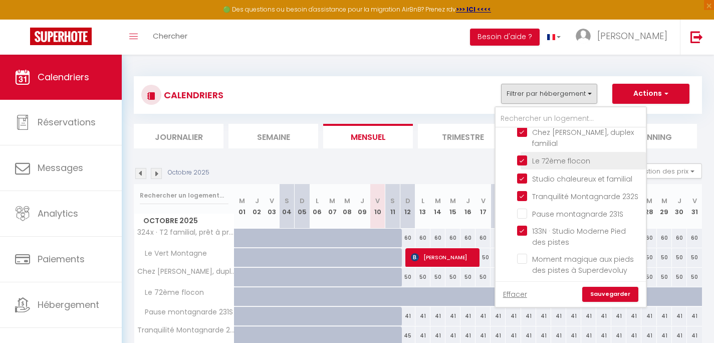
click at [538, 155] on input "Le 72ème flocon" at bounding box center [579, 160] width 125 height 10
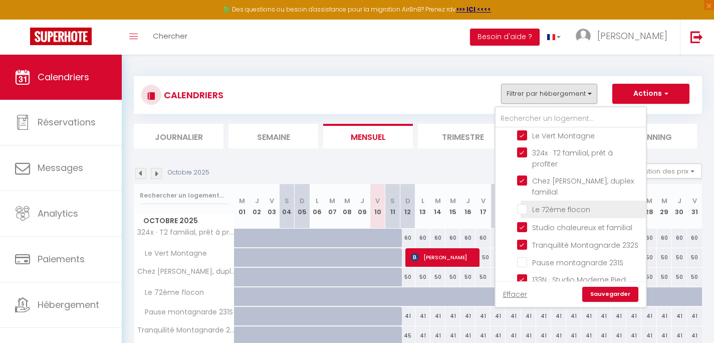
scroll to position [34, 0]
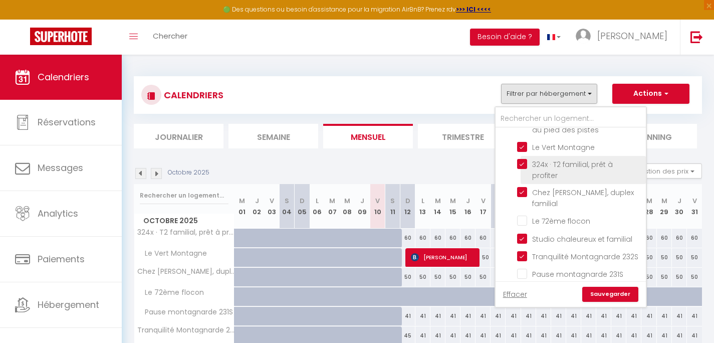
click at [524, 162] on input "324x · T2 familial, prêt à profiter" at bounding box center [579, 164] width 125 height 10
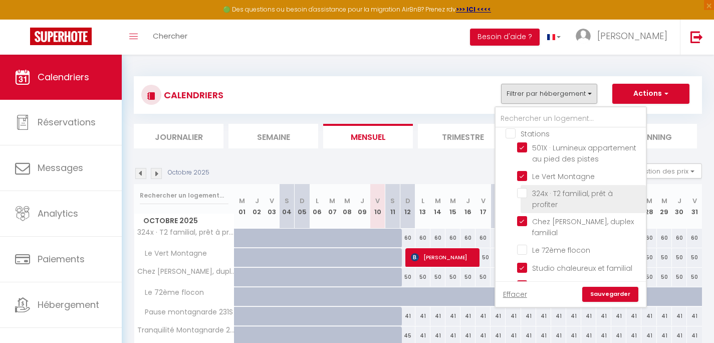
scroll to position [0, 0]
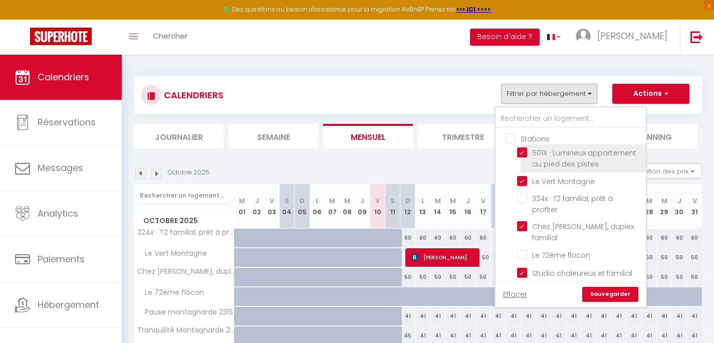
click at [522, 152] on input "501X · Lumineux appartement au pied des pistes" at bounding box center [579, 152] width 125 height 10
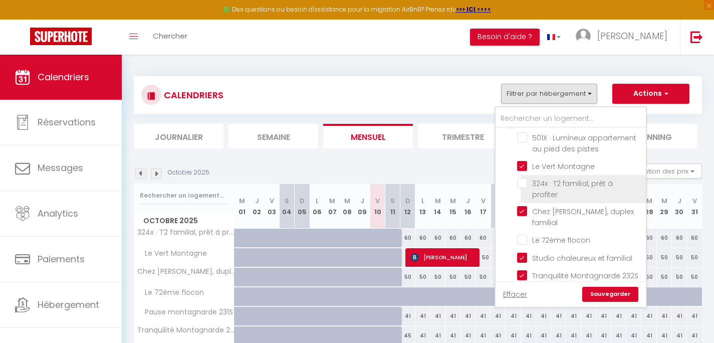
scroll to position [50, 0]
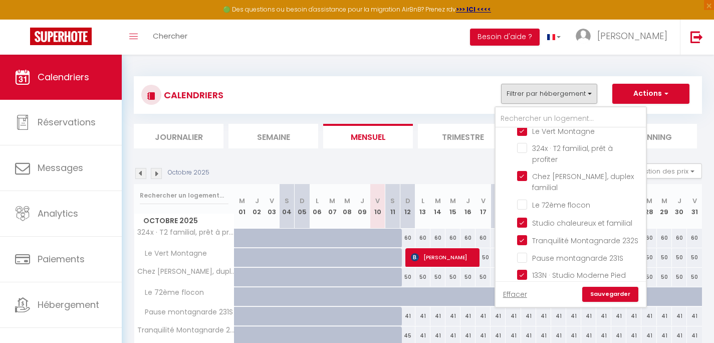
click at [605, 294] on link "Sauvegarder" at bounding box center [610, 294] width 56 height 15
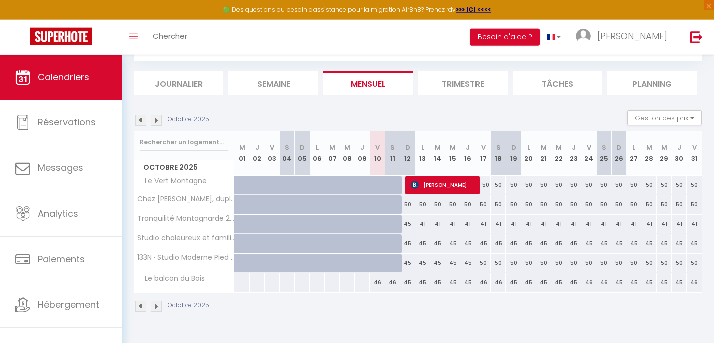
scroll to position [55, 0]
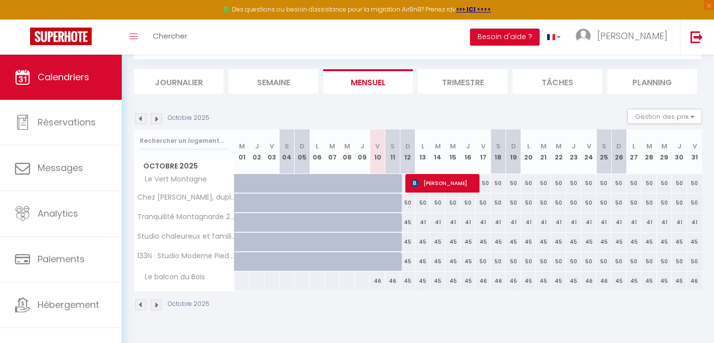
click at [470, 81] on li "Trimestre" at bounding box center [463, 81] width 90 height 25
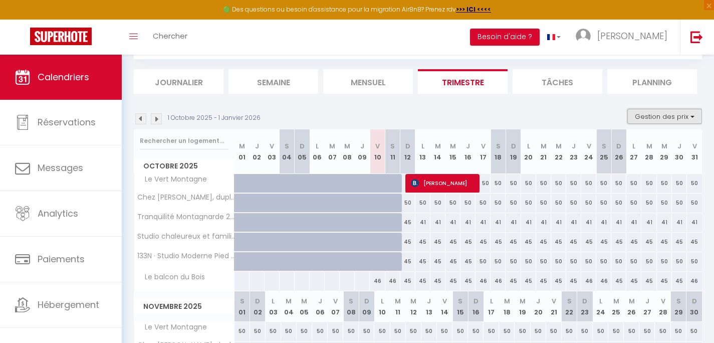
click at [647, 119] on button "Gestion des prix" at bounding box center [665, 116] width 75 height 15
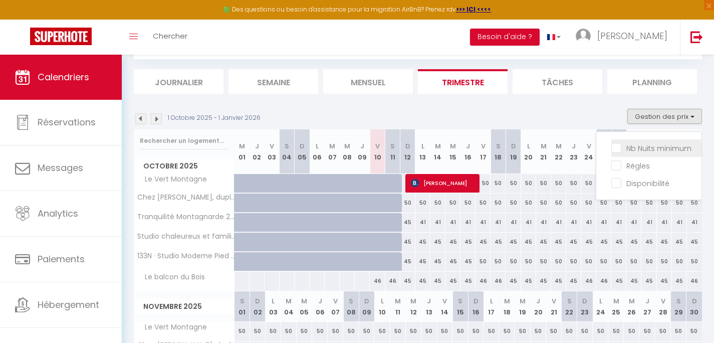
click at [644, 146] on input "Nb Nuits minimum" at bounding box center [657, 147] width 90 height 10
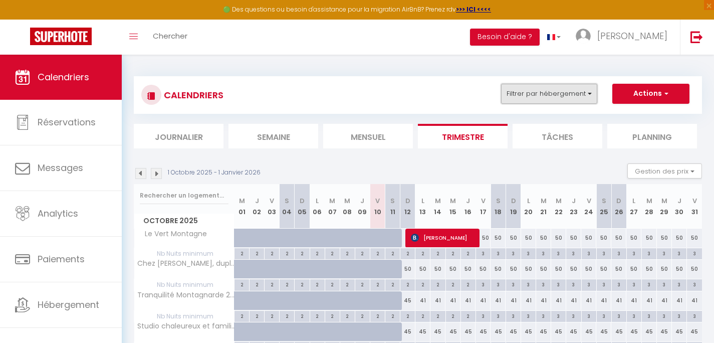
click at [566, 99] on button "Filtrer par hébergement" at bounding box center [549, 94] width 96 height 20
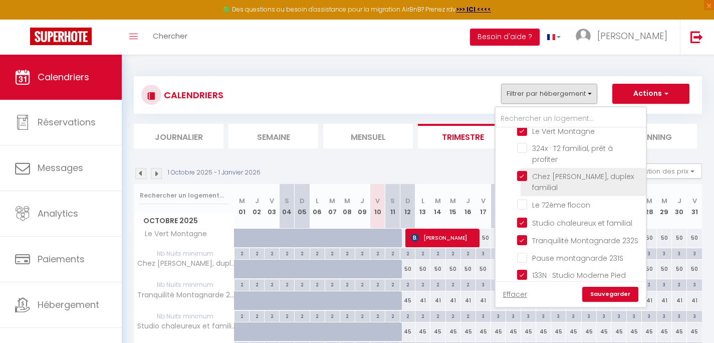
click at [523, 176] on input "Chez [PERSON_NAME], duplex familial" at bounding box center [579, 176] width 125 height 10
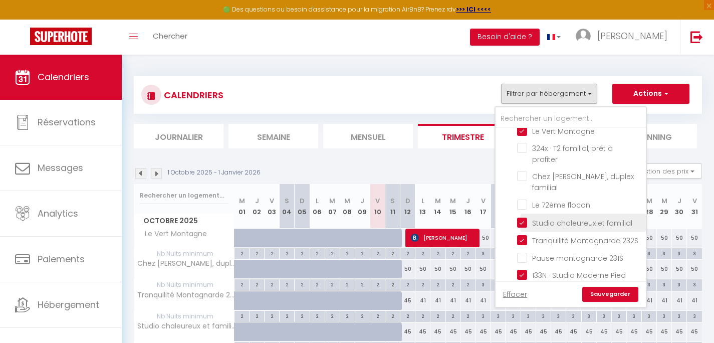
click at [521, 217] on input "Studio chaleureux et familial" at bounding box center [579, 222] width 125 height 10
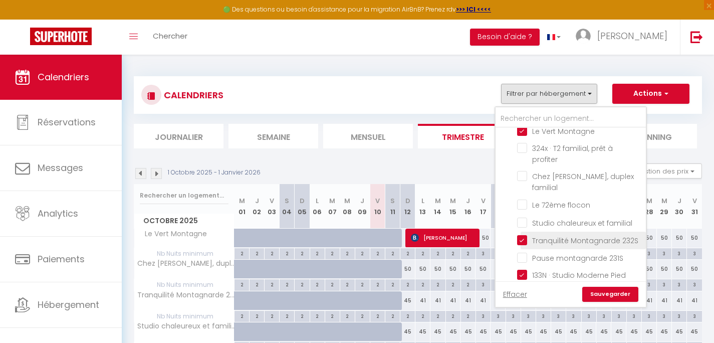
click at [522, 235] on input "Tranquilité Montagnarde 232S" at bounding box center [579, 240] width 125 height 10
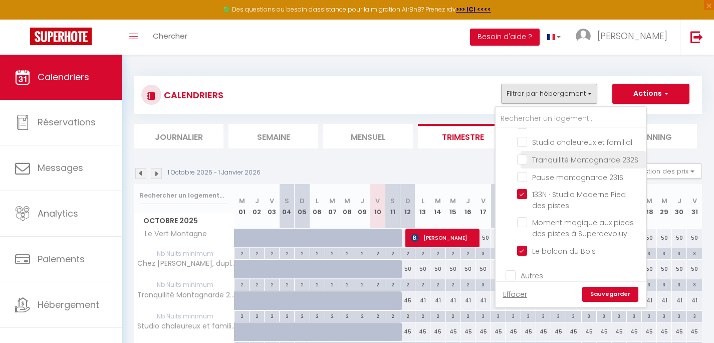
scroll to position [150, 0]
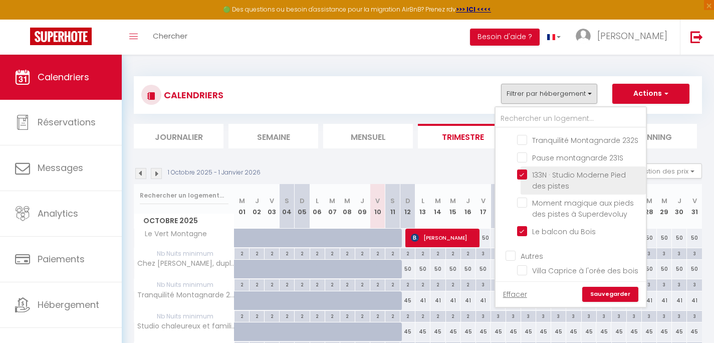
click at [523, 172] on input "133N · Studio Moderne Pied des pistes" at bounding box center [579, 174] width 125 height 10
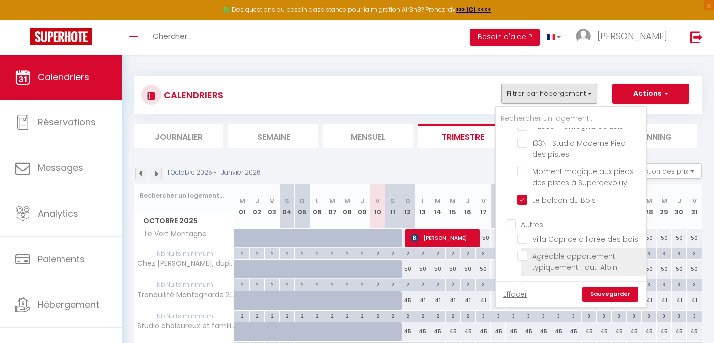
scroll to position [241, 0]
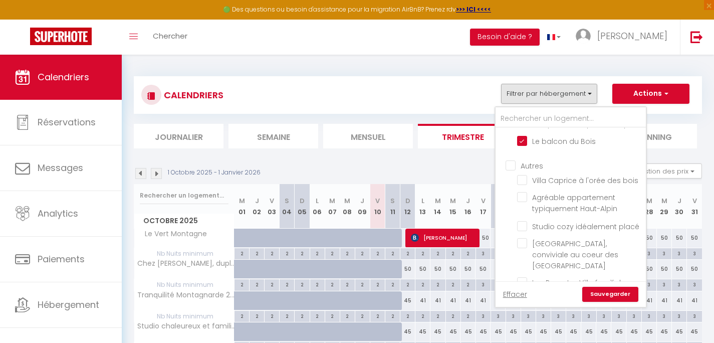
click at [605, 291] on link "Sauvegarder" at bounding box center [610, 294] width 56 height 15
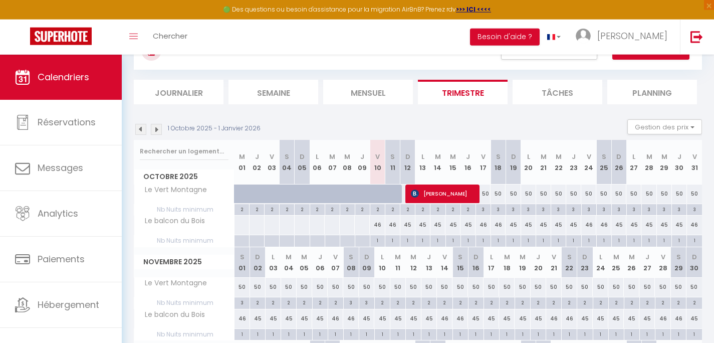
scroll to position [80, 0]
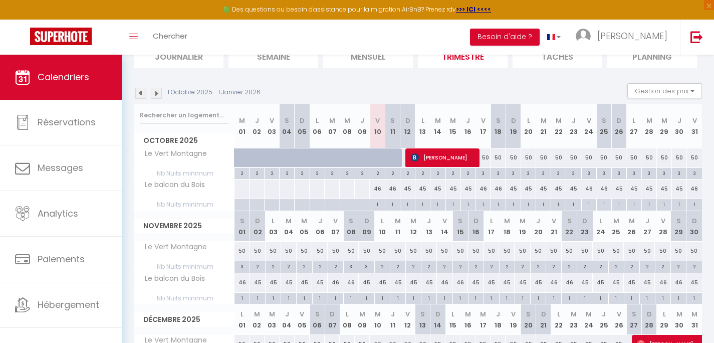
click at [374, 189] on div "46" at bounding box center [377, 188] width 15 height 19
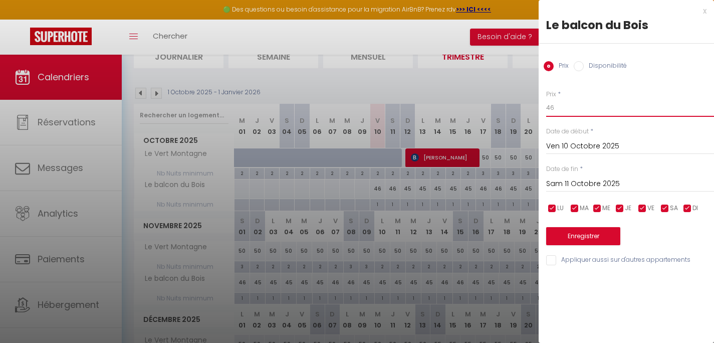
drag, startPoint x: 563, startPoint y: 112, endPoint x: 525, endPoint y: 110, distance: 38.7
click at [546, 110] on input "46" at bounding box center [630, 108] width 168 height 18
click at [574, 183] on input "Sam 11 Octobre 2025" at bounding box center [630, 183] width 168 height 13
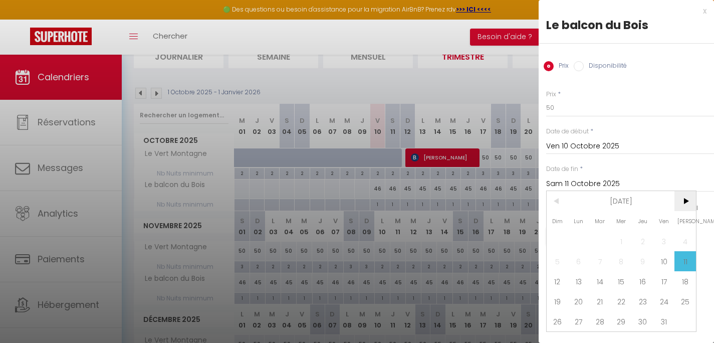
click at [688, 204] on span ">" at bounding box center [686, 201] width 22 height 20
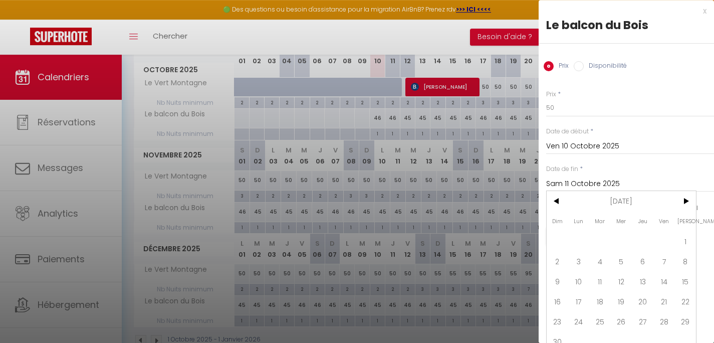
scroll to position [176, 0]
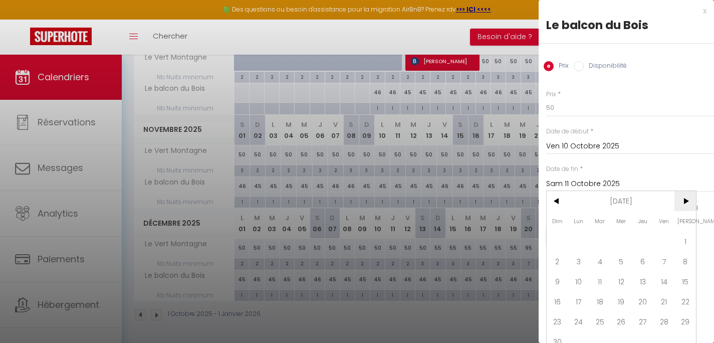
click at [686, 206] on span ">" at bounding box center [686, 201] width 22 height 20
click at [625, 323] on span "31" at bounding box center [622, 321] width 22 height 20
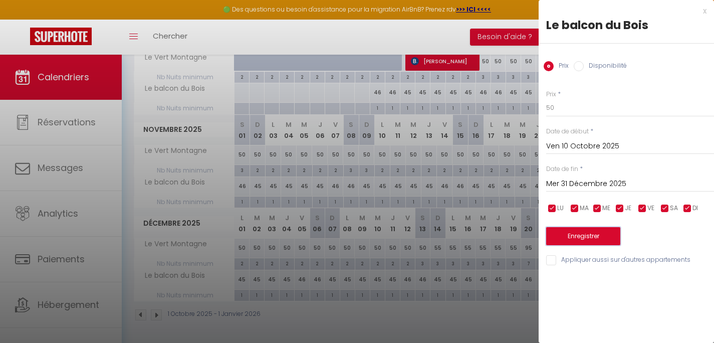
click at [575, 234] on button "Enregistrer" at bounding box center [583, 236] width 74 height 18
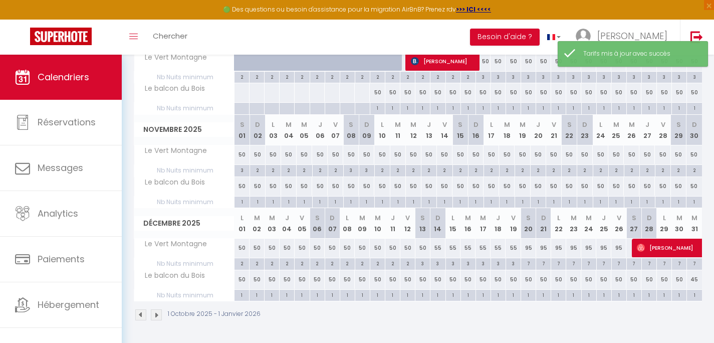
scroll to position [55, 0]
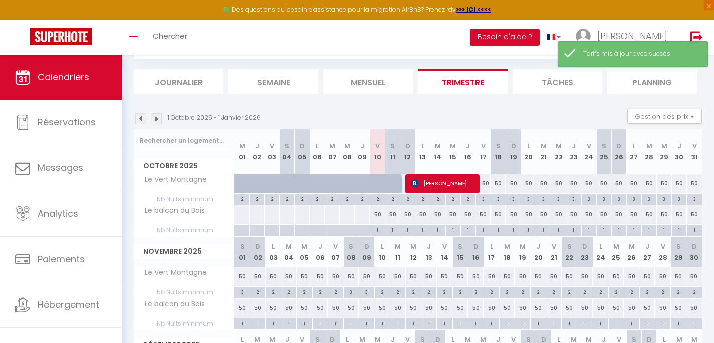
click at [379, 230] on div "1" at bounding box center [377, 230] width 15 height 10
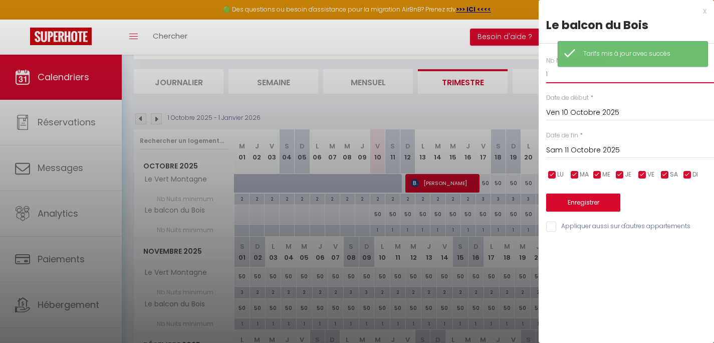
click at [607, 76] on input "1" at bounding box center [630, 74] width 168 height 18
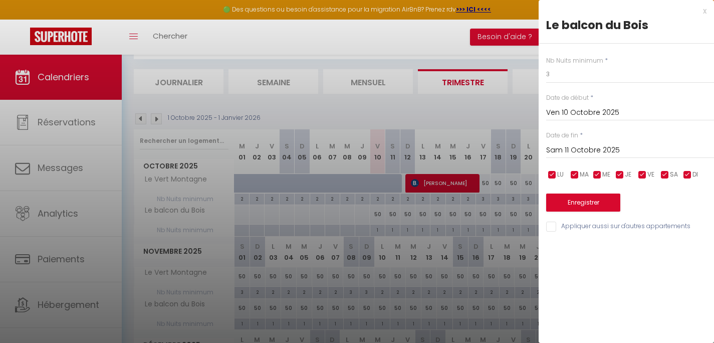
click at [606, 151] on input "Sam 11 Octobre 2025" at bounding box center [630, 150] width 168 height 13
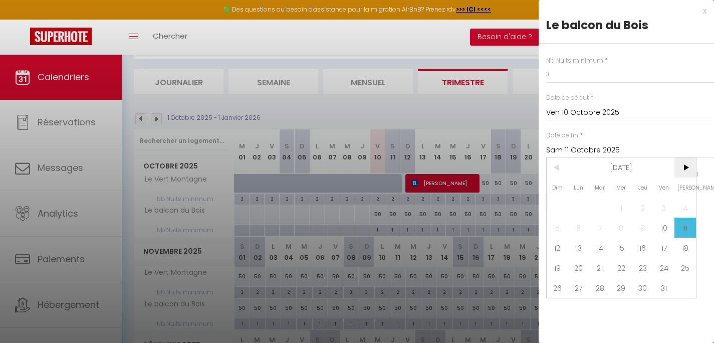
click at [681, 169] on span ">" at bounding box center [686, 167] width 22 height 20
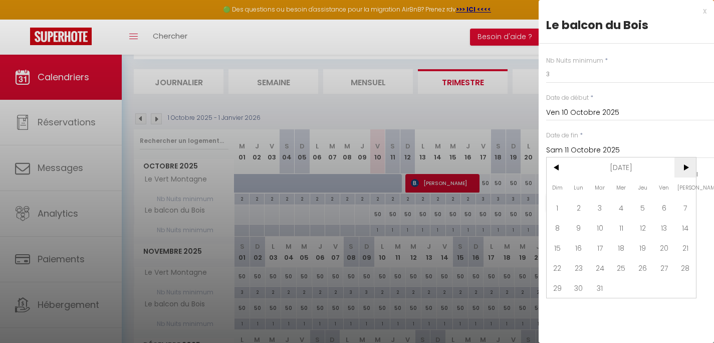
click at [681, 169] on span ">" at bounding box center [686, 167] width 22 height 20
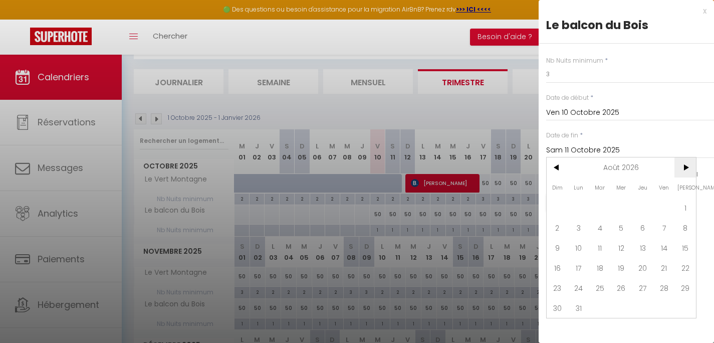
click at [681, 169] on span ">" at bounding box center [686, 167] width 22 height 20
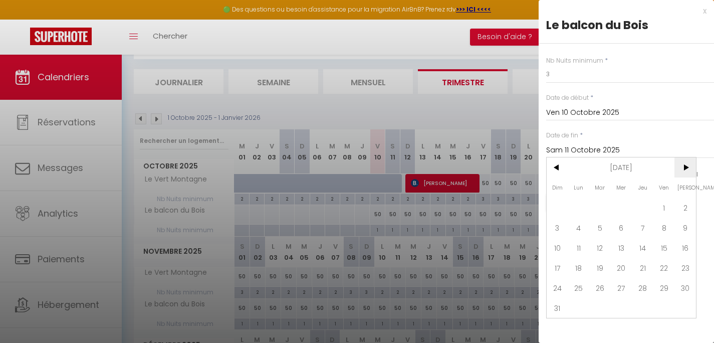
click at [681, 169] on span ">" at bounding box center [686, 167] width 22 height 20
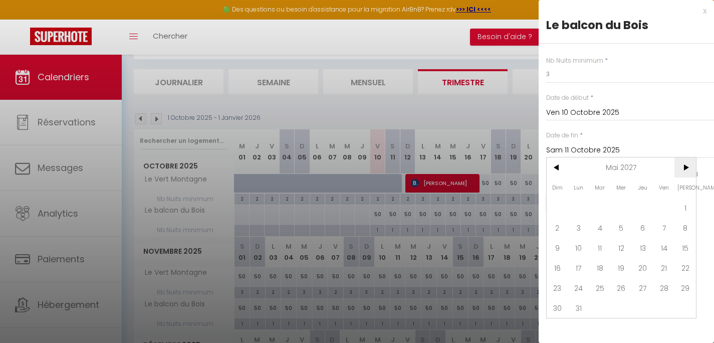
click at [681, 169] on span ">" at bounding box center [686, 167] width 22 height 20
click at [676, 248] on span "21" at bounding box center [686, 248] width 22 height 20
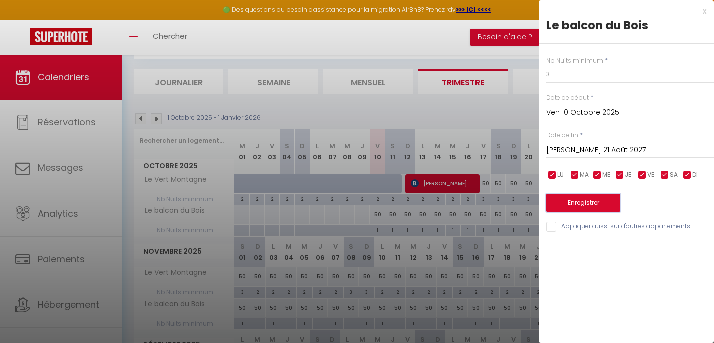
click at [583, 201] on button "Enregistrer" at bounding box center [583, 202] width 74 height 18
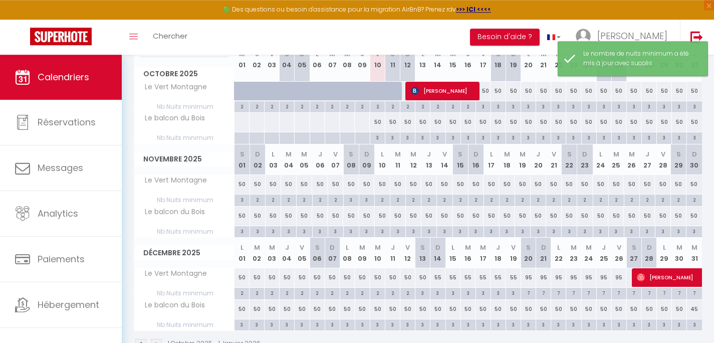
scroll to position [143, 0]
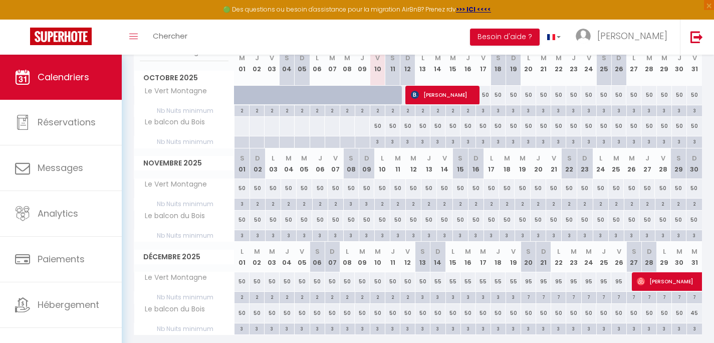
click at [381, 124] on div "50" at bounding box center [377, 126] width 15 height 19
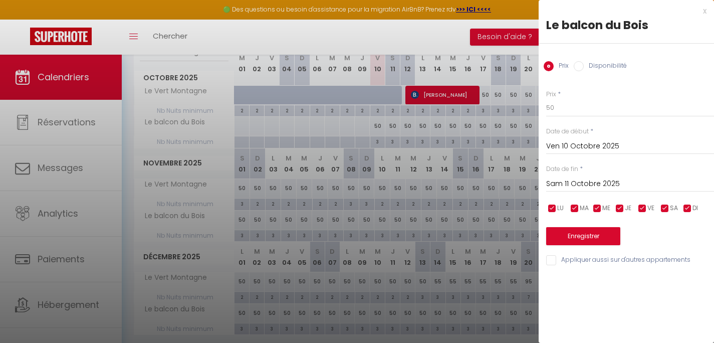
click at [619, 64] on label "Disponibilité" at bounding box center [605, 66] width 43 height 11
click at [584, 64] on input "Disponibilité" at bounding box center [579, 66] width 10 height 10
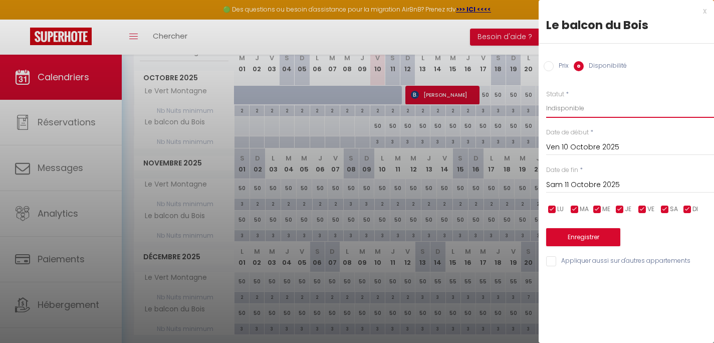
click option "Indisponible" at bounding box center [0, 0] width 0 height 0
click at [612, 184] on input "Sam 11 Octobre 2025" at bounding box center [630, 184] width 168 height 13
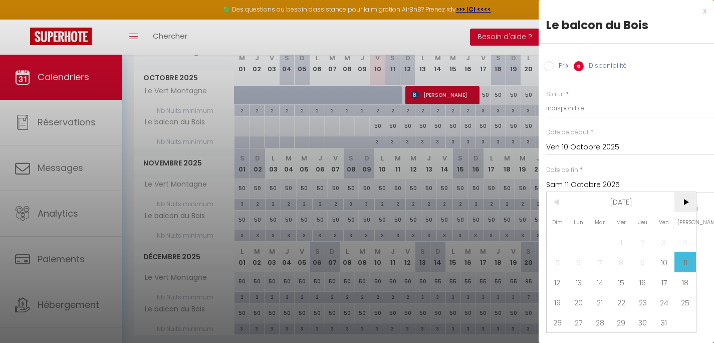
click at [694, 208] on span ">" at bounding box center [686, 202] width 22 height 20
click at [645, 261] on span "6" at bounding box center [643, 262] width 22 height 20
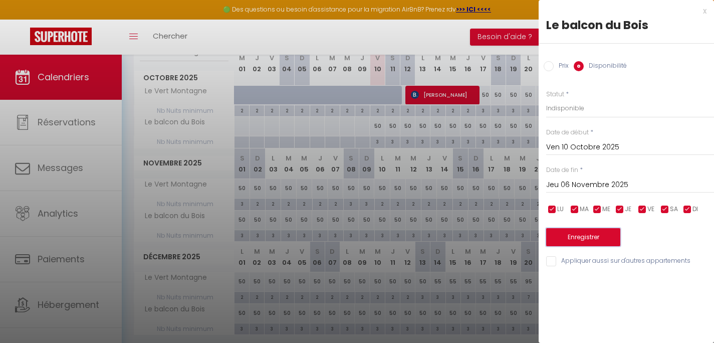
click at [610, 238] on button "Enregistrer" at bounding box center [583, 237] width 74 height 18
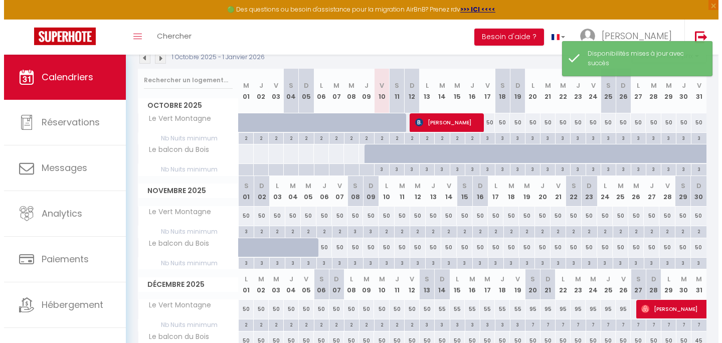
scroll to position [119, 0]
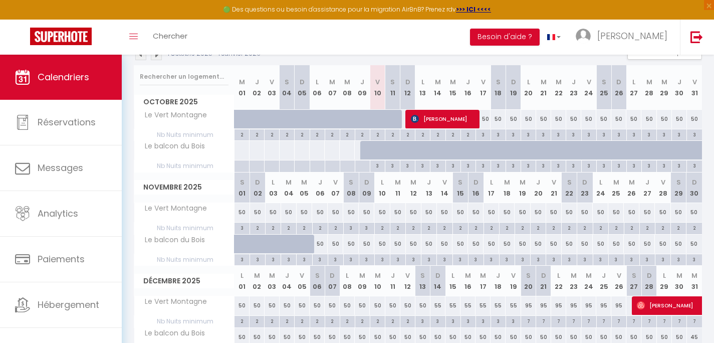
click at [319, 230] on div "2" at bounding box center [320, 228] width 15 height 10
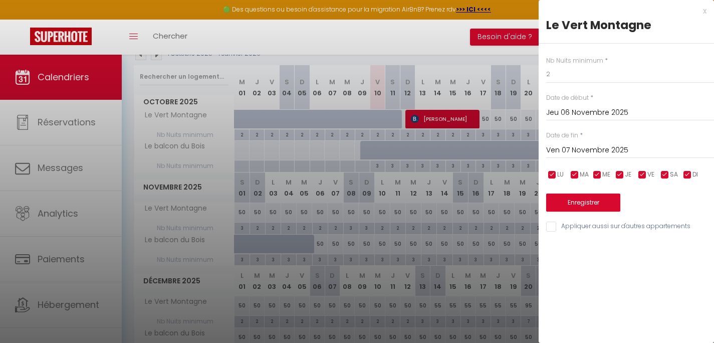
click at [581, 147] on input "Ven 07 Novembre 2025" at bounding box center [630, 150] width 168 height 13
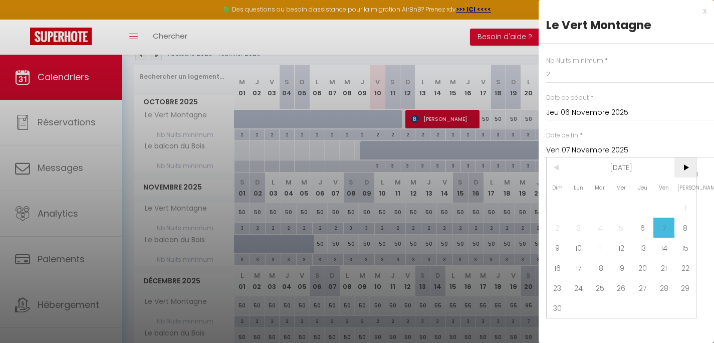
click at [684, 168] on span ">" at bounding box center [686, 167] width 22 height 20
click at [683, 231] on span "13" at bounding box center [686, 228] width 22 height 20
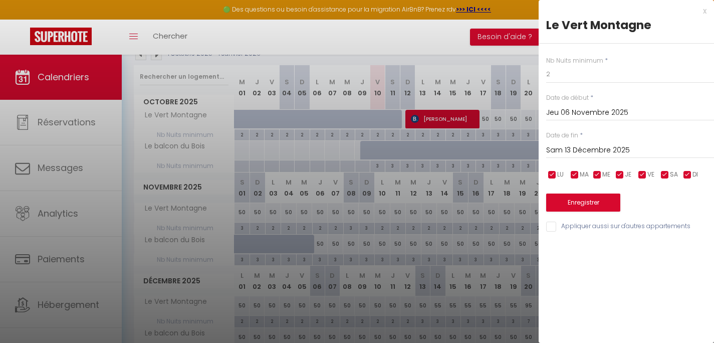
click at [605, 227] on input "Appliquer aussi sur d'autres appartements" at bounding box center [630, 227] width 168 height 10
click at [600, 207] on button "Enregistrer" at bounding box center [583, 202] width 74 height 18
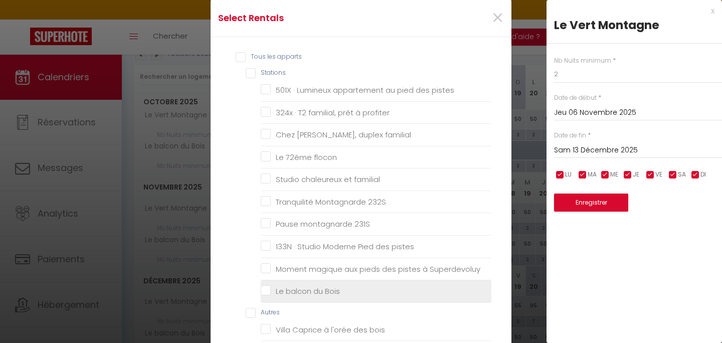
click at [266, 293] on Bois "Le balcon du Bois" at bounding box center [376, 291] width 231 height 10
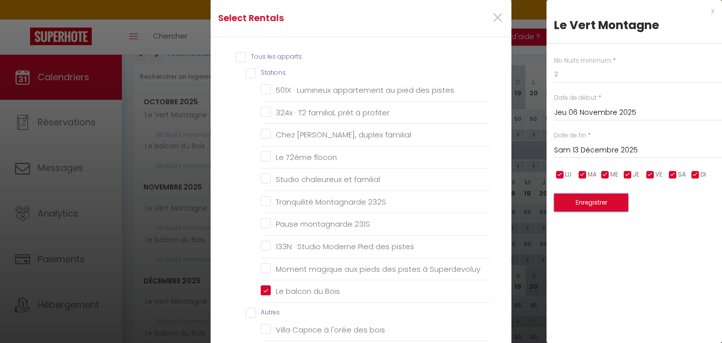
click at [610, 204] on button "Enregistrer" at bounding box center [591, 202] width 74 height 18
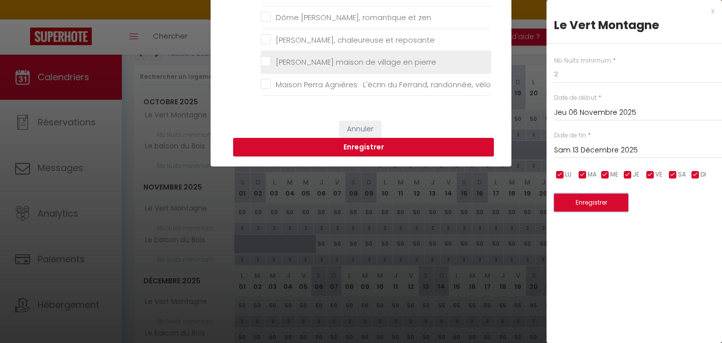
scroll to position [325, 0]
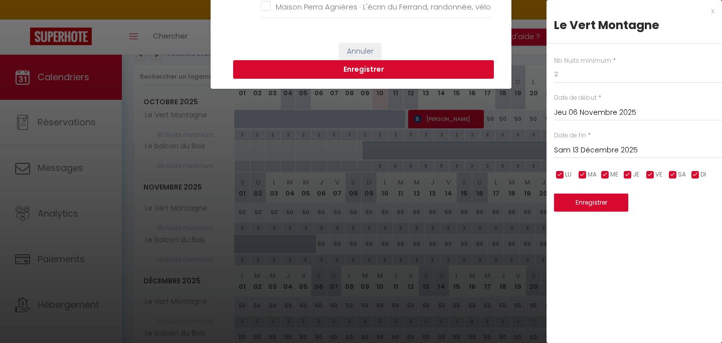
click at [393, 72] on button "Enregistrer" at bounding box center [363, 69] width 261 height 19
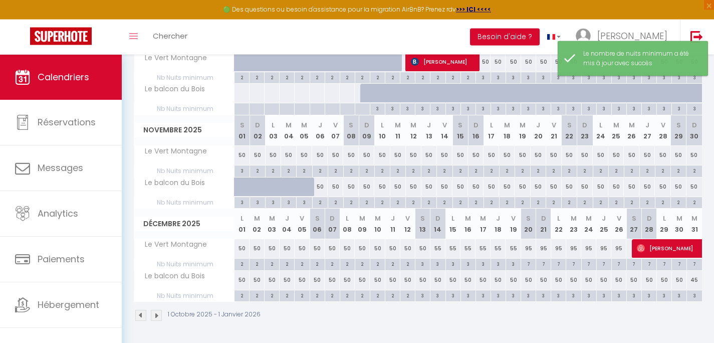
scroll to position [176, 0]
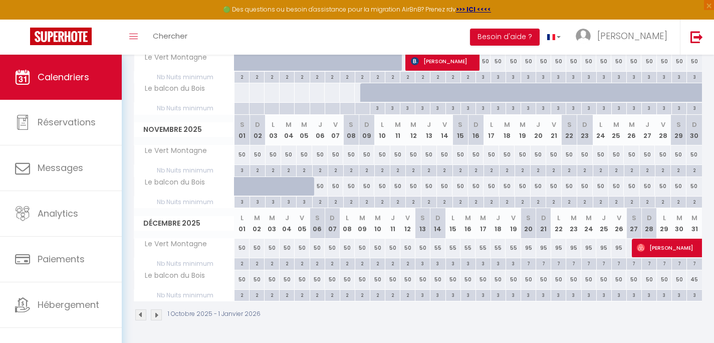
click at [527, 294] on div "3" at bounding box center [528, 295] width 15 height 10
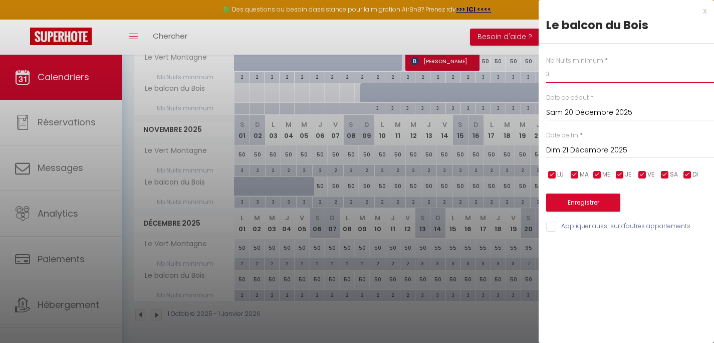
click at [586, 76] on input "3" at bounding box center [630, 74] width 168 height 18
click at [594, 152] on input "Dim 21 Décembre 2025" at bounding box center [630, 150] width 168 height 13
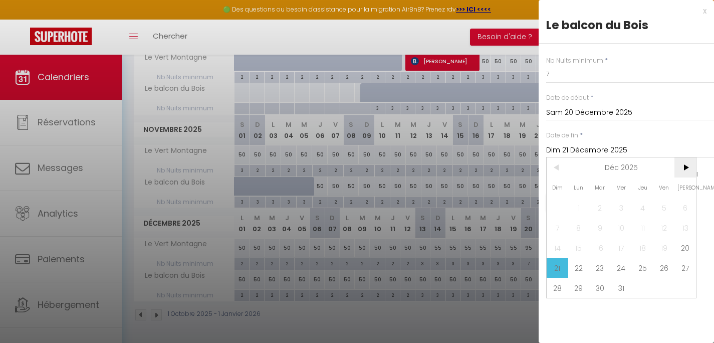
click at [684, 168] on span ">" at bounding box center [686, 167] width 22 height 20
click at [688, 209] on span "3" at bounding box center [686, 207] width 22 height 20
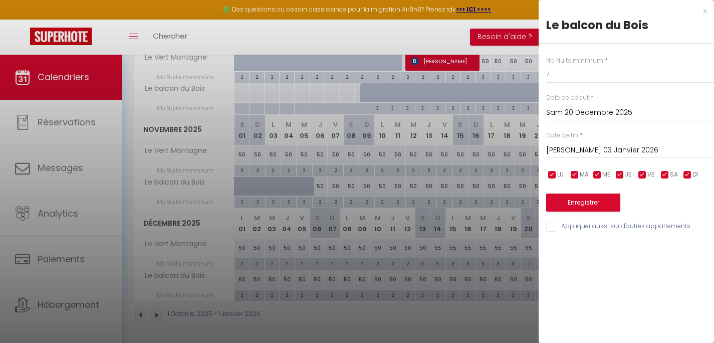
click at [688, 209] on div "Enregistrer" at bounding box center [630, 196] width 168 height 31
click at [595, 201] on button "Enregistrer" at bounding box center [583, 202] width 74 height 18
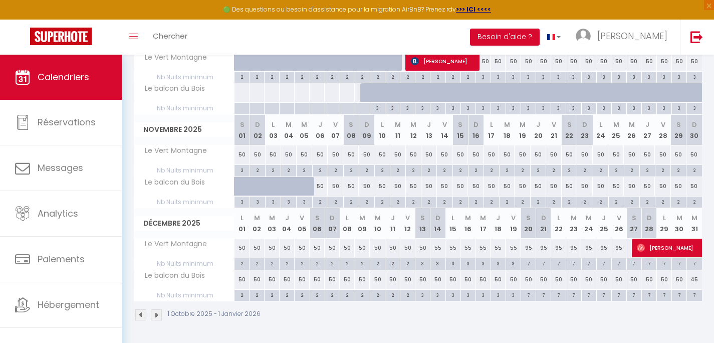
click at [437, 280] on div "50" at bounding box center [438, 279] width 15 height 19
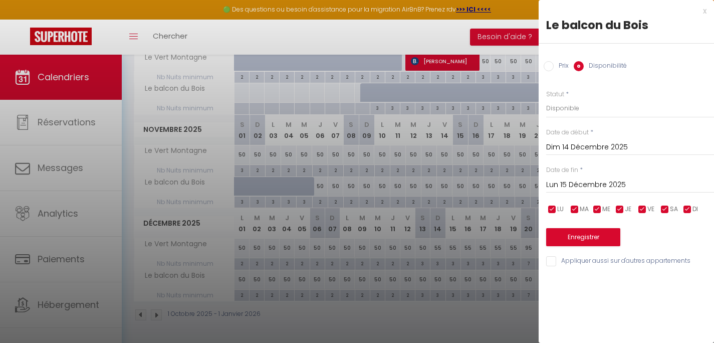
click at [561, 65] on label "Prix" at bounding box center [561, 66] width 15 height 11
click at [554, 65] on input "Prix" at bounding box center [549, 66] width 10 height 10
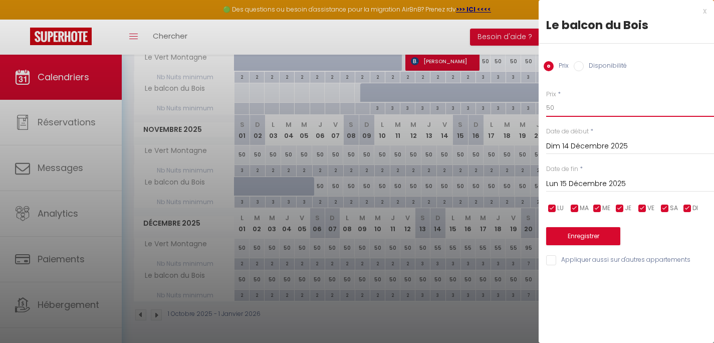
click at [588, 108] on input "50" at bounding box center [630, 108] width 168 height 18
click at [602, 186] on input "Lun 15 Décembre 2025" at bounding box center [630, 183] width 168 height 13
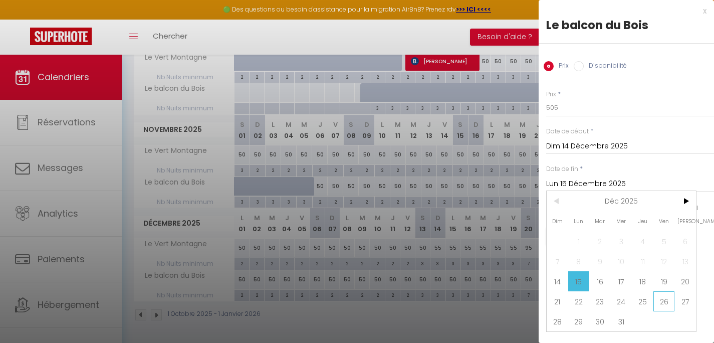
click at [664, 304] on span "26" at bounding box center [665, 301] width 22 height 20
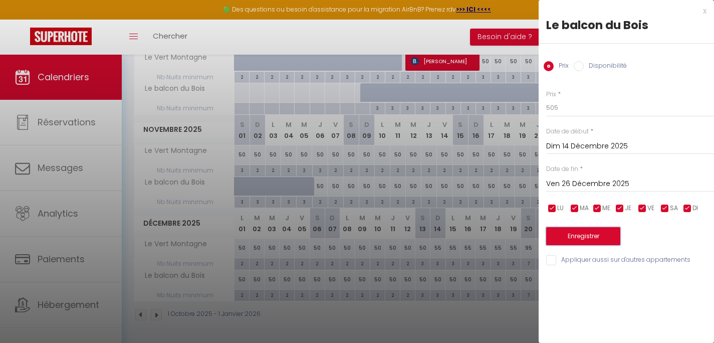
click at [585, 236] on button "Enregistrer" at bounding box center [583, 236] width 74 height 18
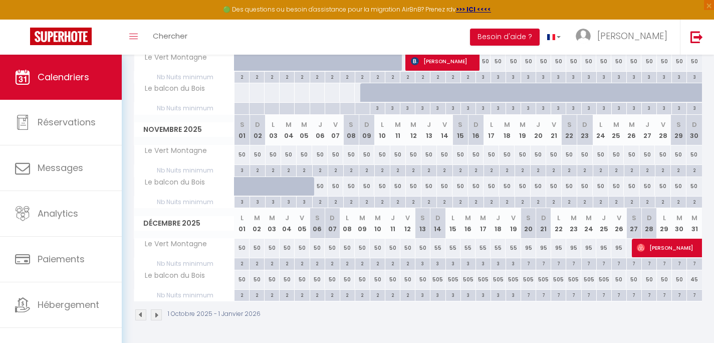
click at [656, 252] on span "[PERSON_NAME]" at bounding box center [717, 247] width 161 height 19
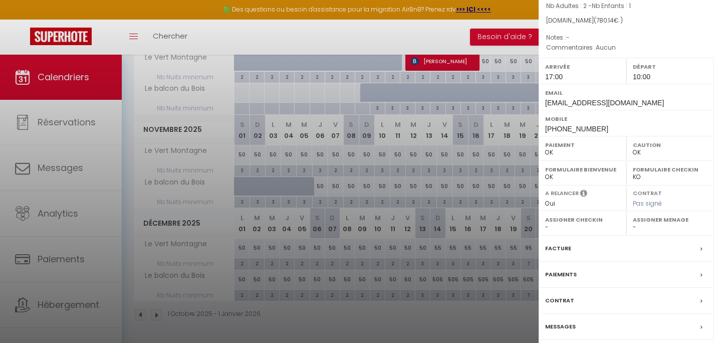
scroll to position [124, 0]
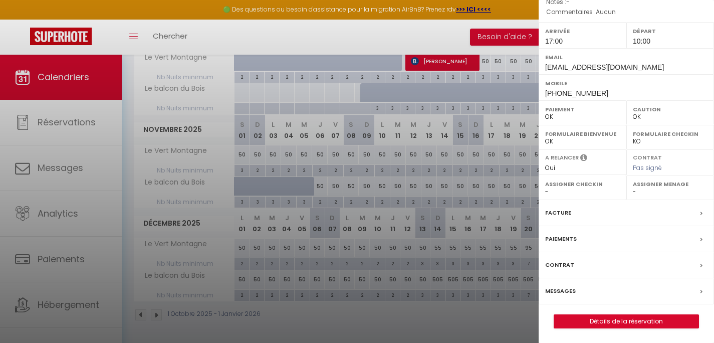
click at [693, 240] on div "Paiements" at bounding box center [626, 239] width 175 height 26
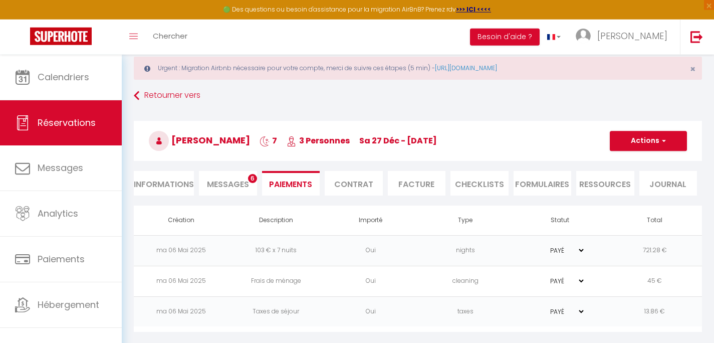
scroll to position [24, 0]
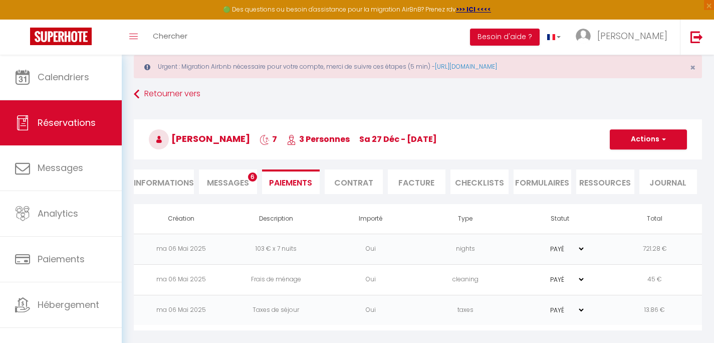
click option "PAYÉ" at bounding box center [0, 0] width 0 height 0
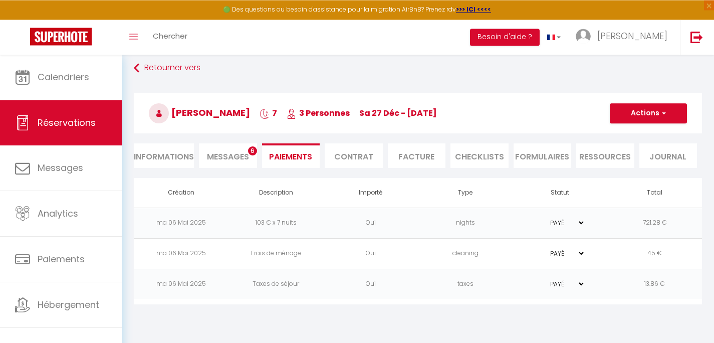
scroll to position [55, 0]
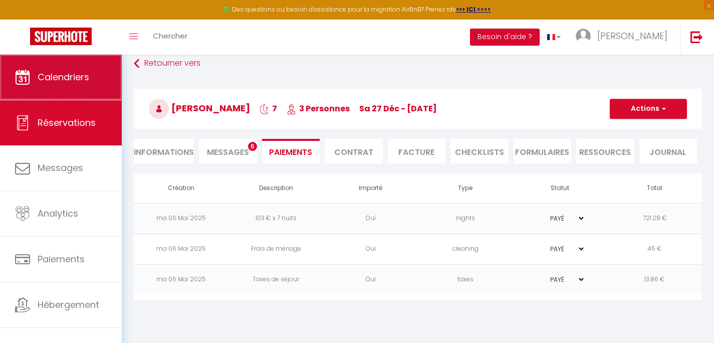
click at [80, 81] on span "Calendriers" at bounding box center [64, 77] width 52 height 13
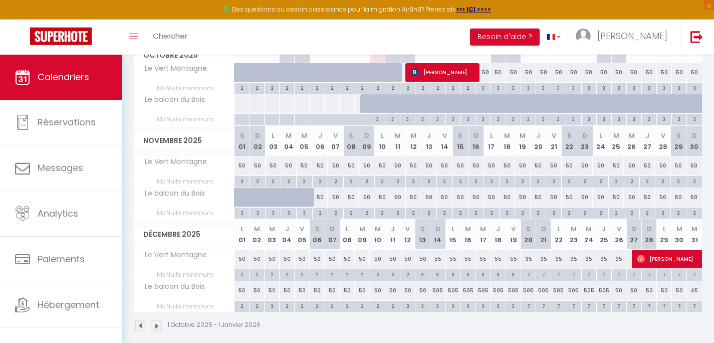
scroll to position [176, 0]
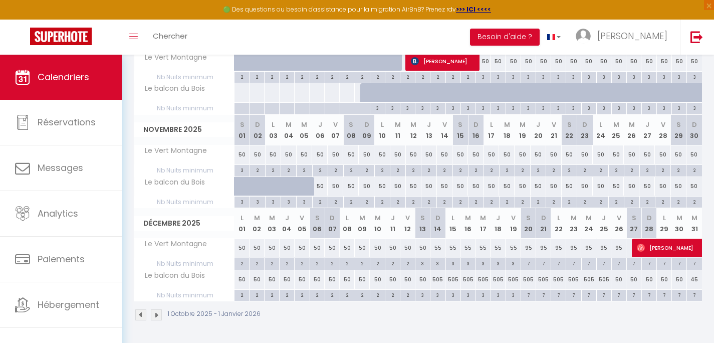
click at [440, 278] on div "505" at bounding box center [438, 279] width 15 height 19
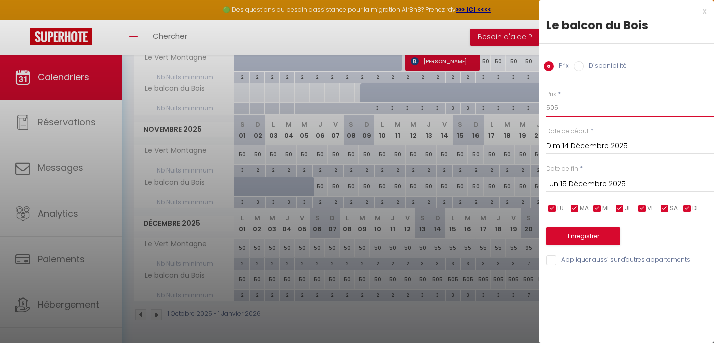
click at [577, 108] on input "505" at bounding box center [630, 108] width 168 height 18
click at [630, 185] on input "Lun 15 Décembre 2025" at bounding box center [630, 183] width 168 height 13
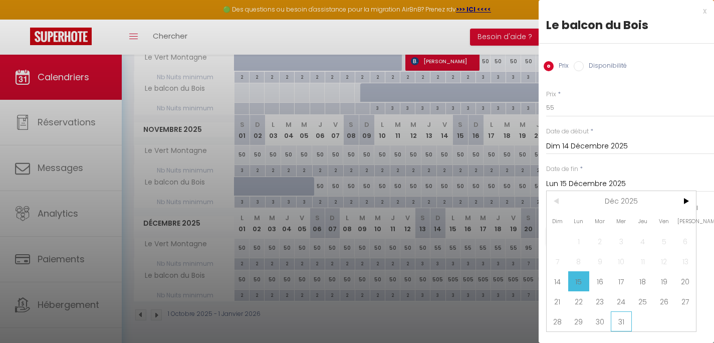
click at [625, 319] on span "31" at bounding box center [622, 321] width 22 height 20
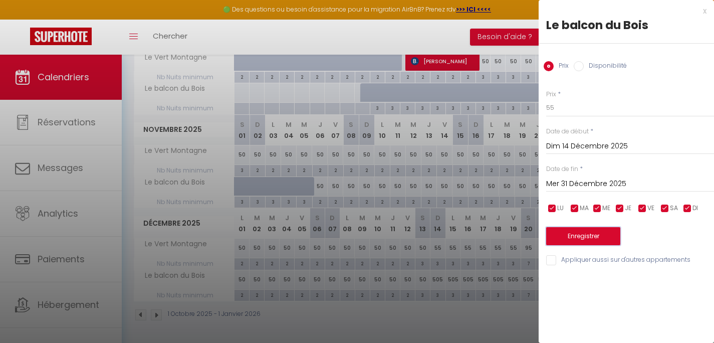
click at [611, 235] on button "Enregistrer" at bounding box center [583, 236] width 74 height 18
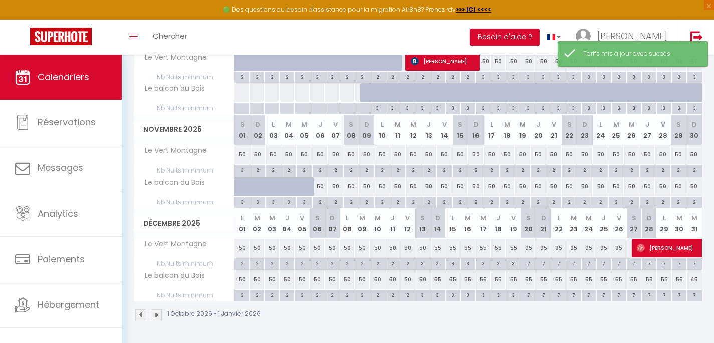
click at [530, 279] on div "55" at bounding box center [528, 279] width 15 height 19
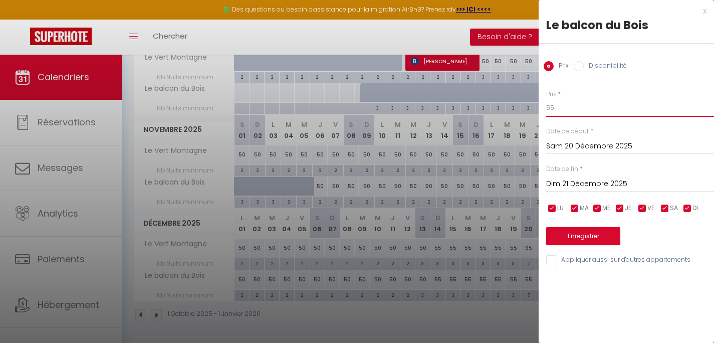
click at [599, 108] on input "55" at bounding box center [630, 108] width 168 height 18
drag, startPoint x: 589, startPoint y: 108, endPoint x: 560, endPoint y: 113, distance: 29.4
click at [560, 113] on input "55" at bounding box center [630, 108] width 168 height 18
click at [588, 185] on input "Dim 21 Décembre 2025" at bounding box center [630, 183] width 168 height 13
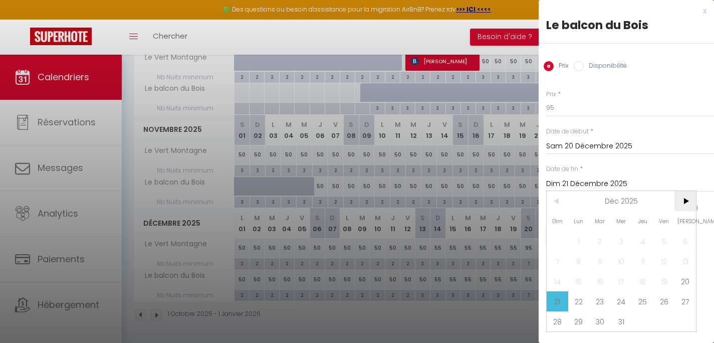
click at [683, 205] on span ">" at bounding box center [686, 201] width 22 height 20
click at [685, 237] on span "3" at bounding box center [686, 241] width 22 height 20
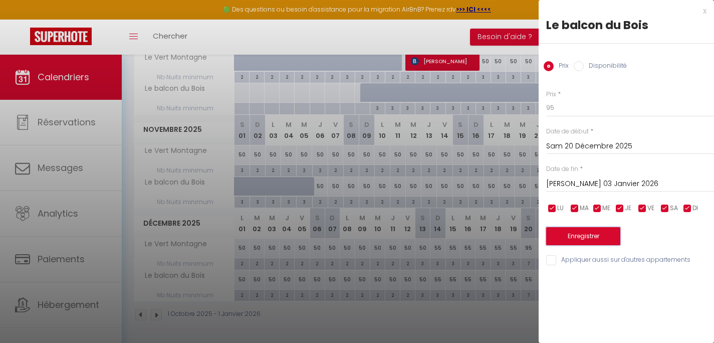
click at [610, 238] on button "Enregistrer" at bounding box center [583, 236] width 74 height 18
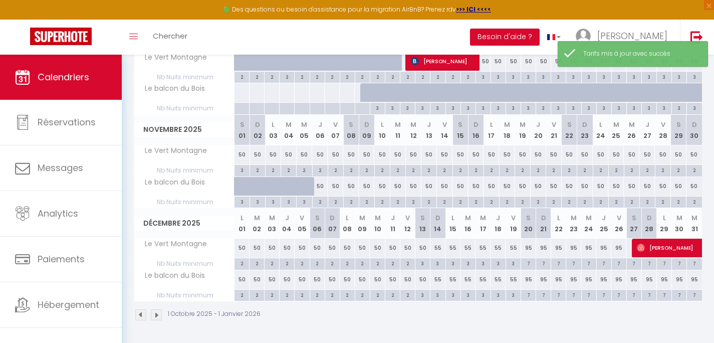
click at [158, 315] on img at bounding box center [156, 314] width 11 height 11
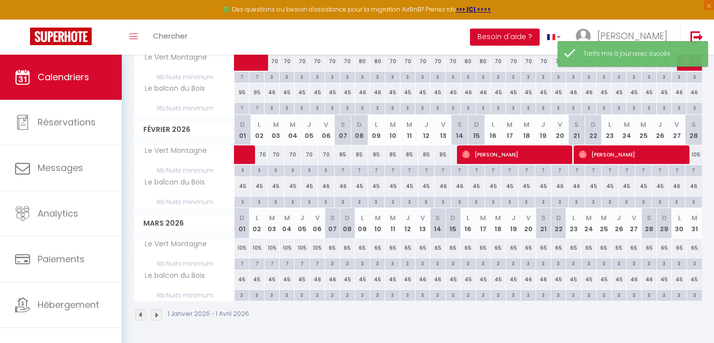
scroll to position [55, 0]
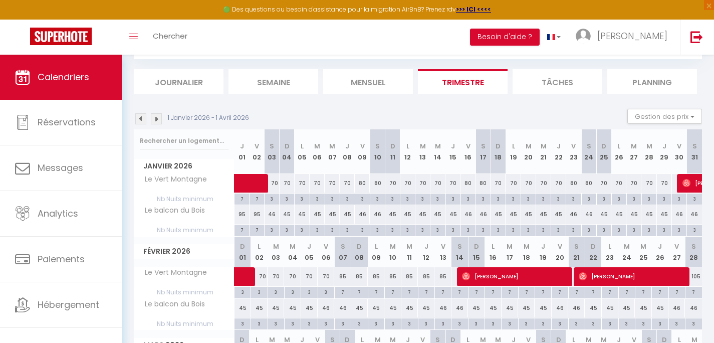
click at [270, 215] on div "46" at bounding box center [272, 214] width 15 height 19
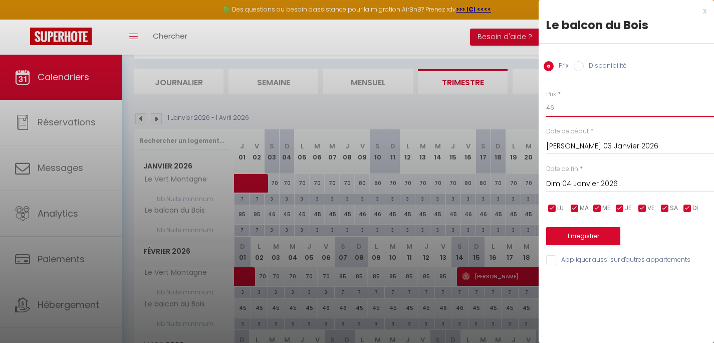
drag, startPoint x: 563, startPoint y: 107, endPoint x: 537, endPoint y: 106, distance: 25.6
click at [546, 106] on input "46" at bounding box center [630, 108] width 168 height 18
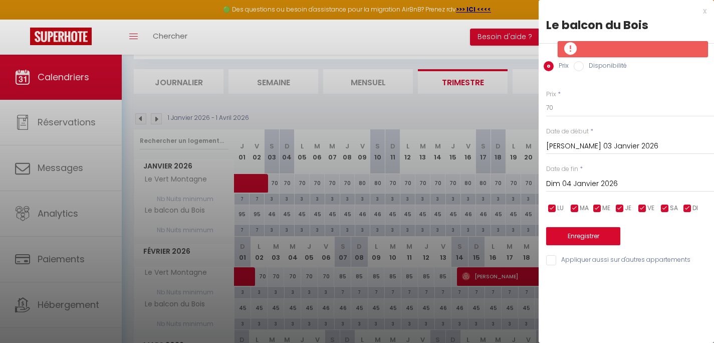
click at [580, 187] on input "Dim 04 Janvier 2026" at bounding box center [630, 183] width 168 height 13
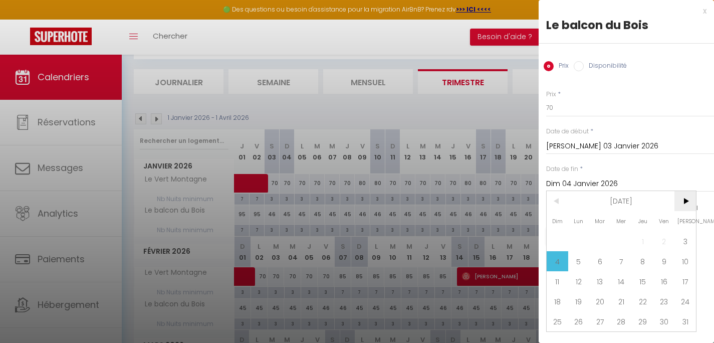
click at [686, 205] on span ">" at bounding box center [686, 201] width 22 height 20
click at [680, 239] on span "7" at bounding box center [686, 241] width 22 height 20
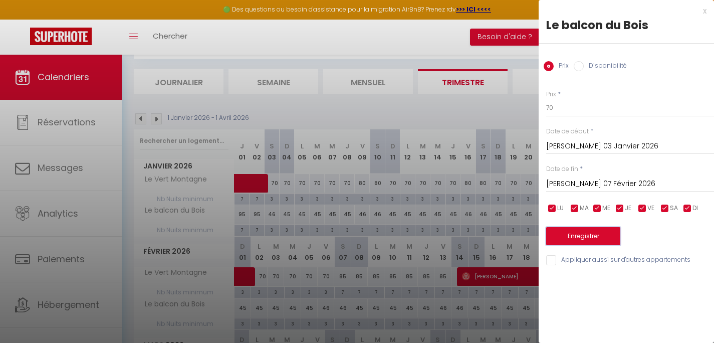
click at [599, 236] on button "Enregistrer" at bounding box center [583, 236] width 74 height 18
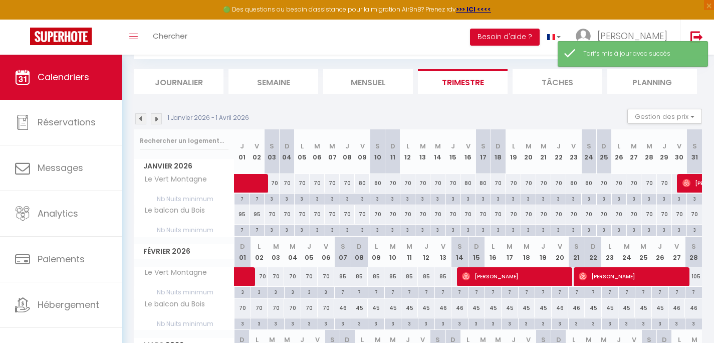
click at [364, 216] on div "70" at bounding box center [362, 214] width 15 height 19
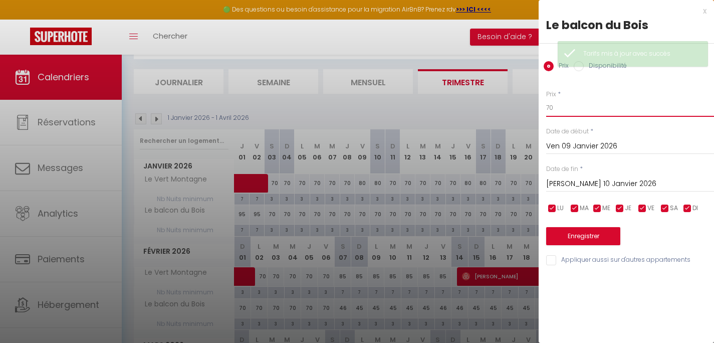
drag, startPoint x: 572, startPoint y: 106, endPoint x: 526, endPoint y: 105, distance: 46.6
click at [546, 105] on input "70" at bounding box center [630, 108] width 168 height 18
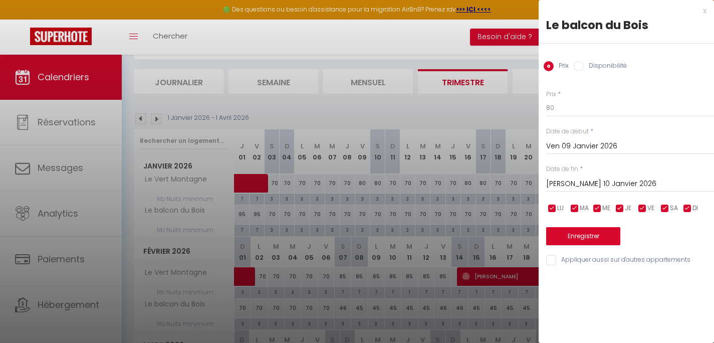
click at [572, 145] on input "Ven 09 Janvier 2026" at bounding box center [630, 146] width 168 height 13
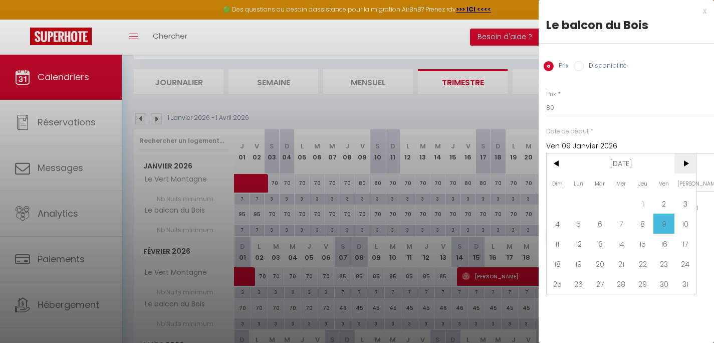
click at [684, 168] on span ">" at bounding box center [686, 163] width 22 height 20
click at [683, 207] on span "7" at bounding box center [686, 203] width 22 height 20
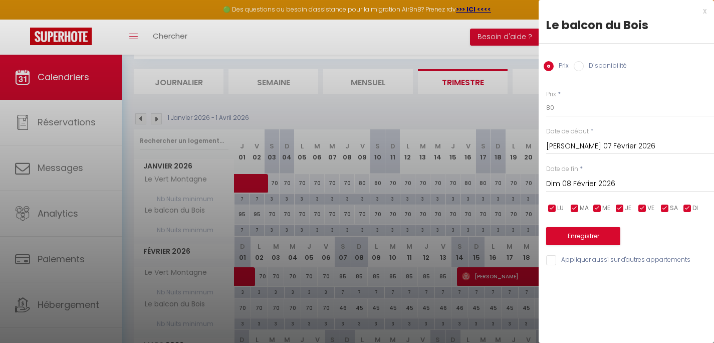
click at [619, 209] on input "checkbox" at bounding box center [620, 209] width 10 height 10
click at [600, 210] on input "checkbox" at bounding box center [597, 209] width 10 height 10
click at [577, 208] on input "checkbox" at bounding box center [575, 209] width 10 height 10
click at [552, 208] on input "checkbox" at bounding box center [552, 209] width 10 height 10
click at [688, 209] on input "checkbox" at bounding box center [688, 209] width 10 height 10
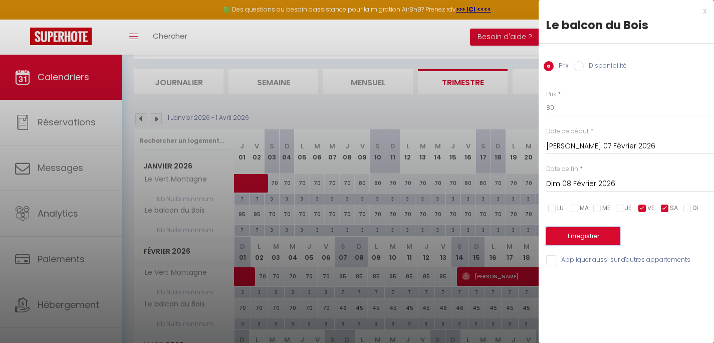
click at [612, 235] on button "Enregistrer" at bounding box center [583, 236] width 74 height 18
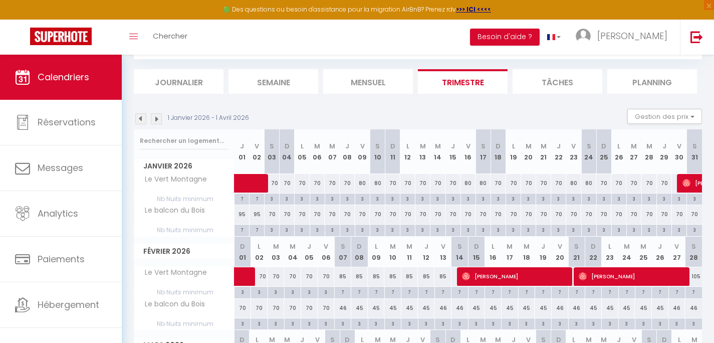
click at [362, 214] on div "70" at bounding box center [362, 214] width 15 height 19
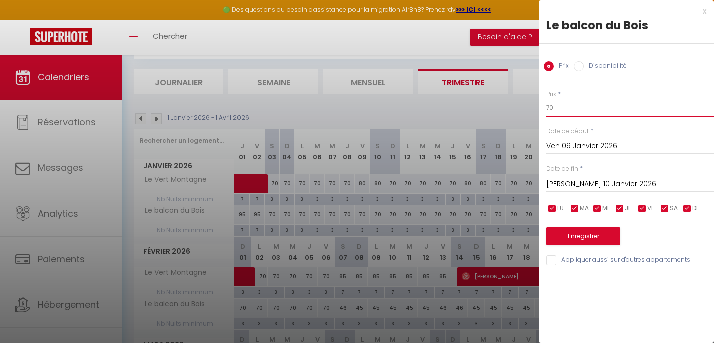
drag, startPoint x: 541, startPoint y: 112, endPoint x: 519, endPoint y: 112, distance: 22.1
click at [546, 112] on input "70" at bounding box center [630, 108] width 168 height 18
click at [591, 183] on input "[PERSON_NAME] 10 Janvier 2026" at bounding box center [630, 183] width 168 height 13
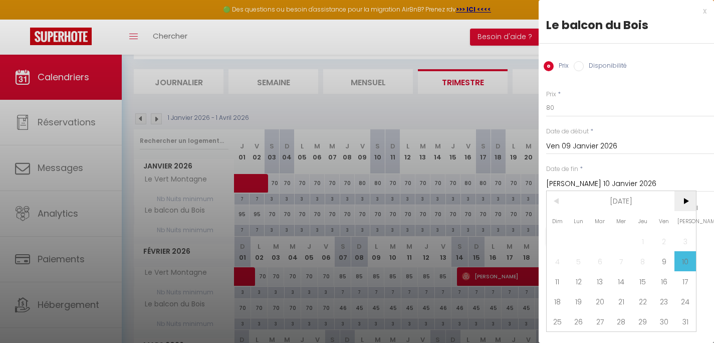
click at [687, 201] on span ">" at bounding box center [686, 201] width 22 height 20
click at [683, 243] on span "7" at bounding box center [686, 241] width 22 height 20
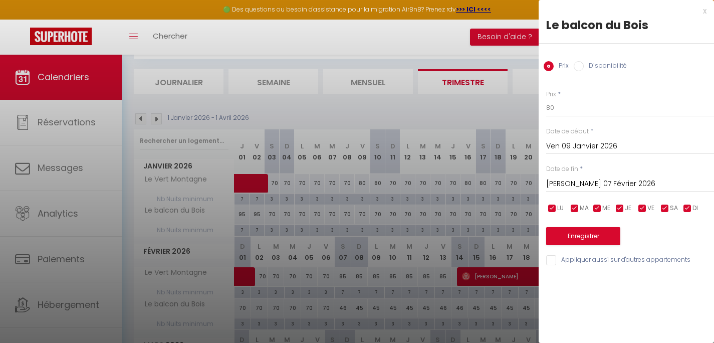
click at [687, 209] on input "checkbox" at bounding box center [688, 209] width 10 height 10
click at [622, 208] on input "checkbox" at bounding box center [620, 209] width 10 height 10
click at [594, 209] on input "checkbox" at bounding box center [597, 209] width 10 height 10
click at [575, 208] on input "checkbox" at bounding box center [575, 209] width 10 height 10
click at [554, 208] on input "checkbox" at bounding box center [552, 209] width 10 height 10
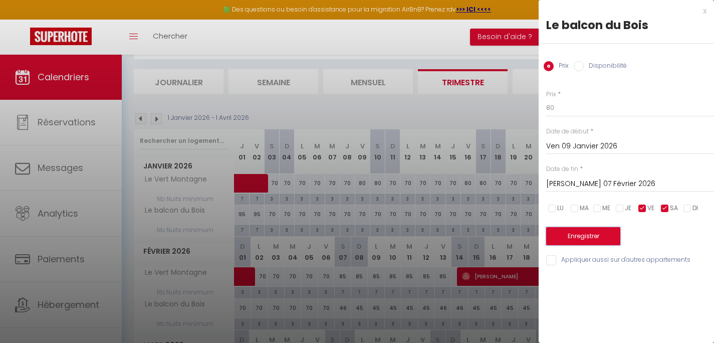
click at [565, 238] on button "Enregistrer" at bounding box center [583, 236] width 74 height 18
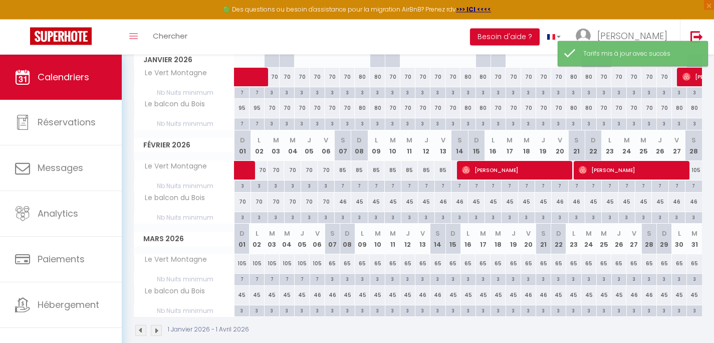
scroll to position [167, 0]
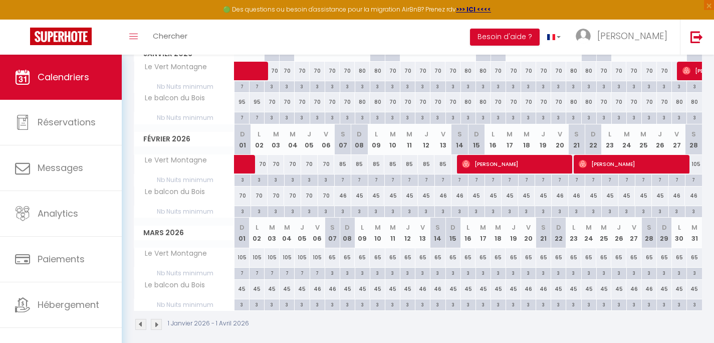
click at [341, 195] on div "46" at bounding box center [342, 195] width 17 height 19
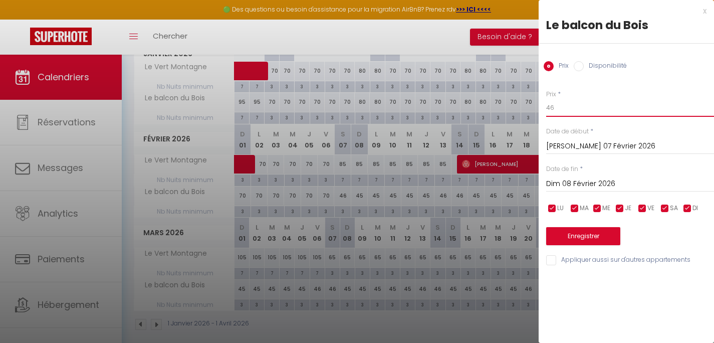
drag, startPoint x: 561, startPoint y: 109, endPoint x: 521, endPoint y: 109, distance: 40.1
click at [546, 109] on input "46" at bounding box center [630, 108] width 168 height 18
click at [583, 183] on input "Dim 08 Février 2026" at bounding box center [630, 183] width 168 height 13
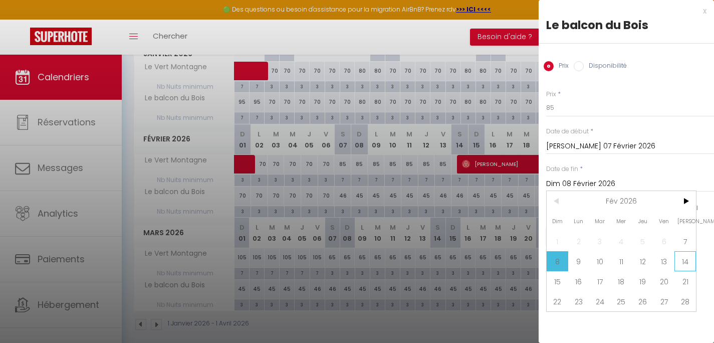
click at [684, 262] on span "14" at bounding box center [686, 261] width 22 height 20
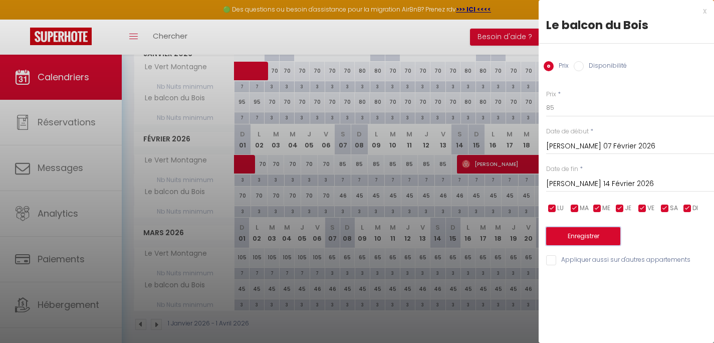
click at [583, 239] on button "Enregistrer" at bounding box center [583, 236] width 74 height 18
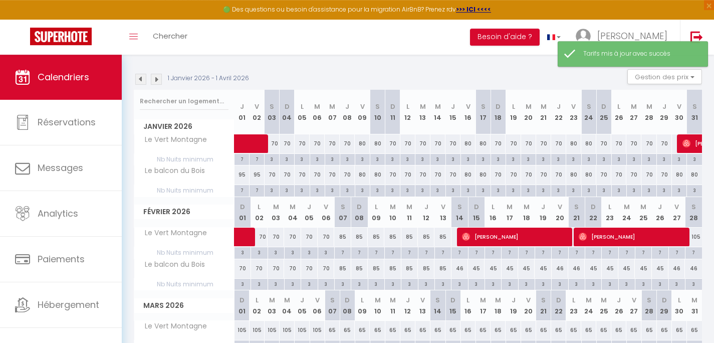
scroll to position [95, 0]
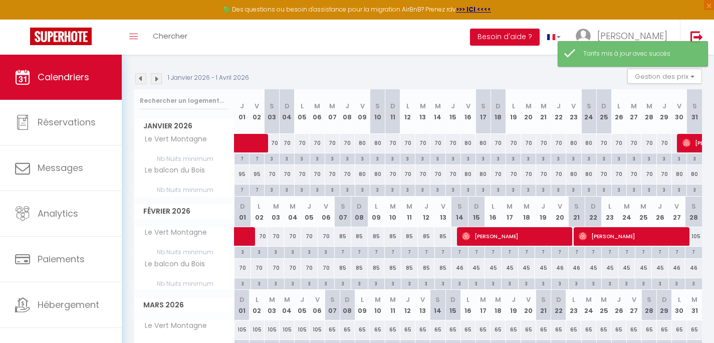
click at [462, 269] on div "46" at bounding box center [460, 268] width 17 height 19
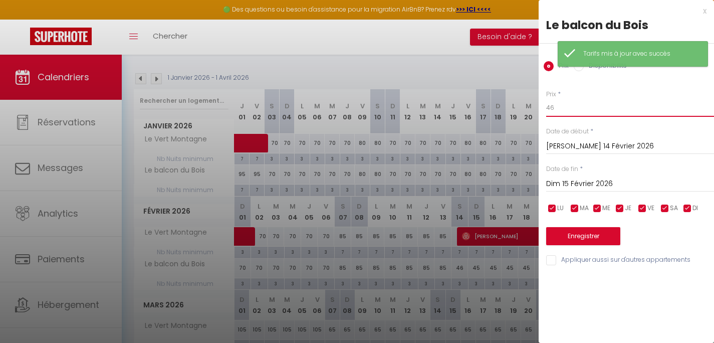
drag, startPoint x: 563, startPoint y: 112, endPoint x: 530, endPoint y: 111, distance: 33.1
click at [546, 111] on input "46" at bounding box center [630, 108] width 168 height 18
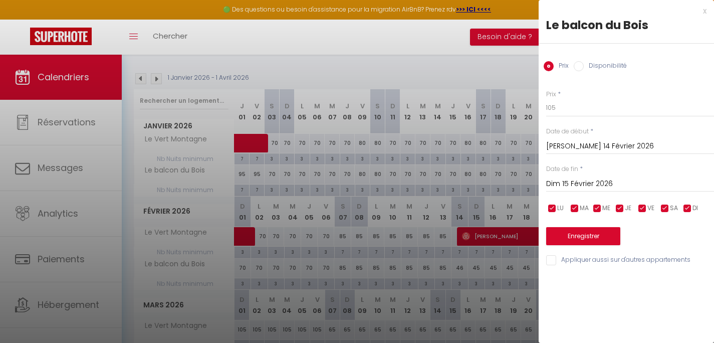
click at [574, 183] on input "Dim 15 Février 2026" at bounding box center [630, 183] width 168 height 13
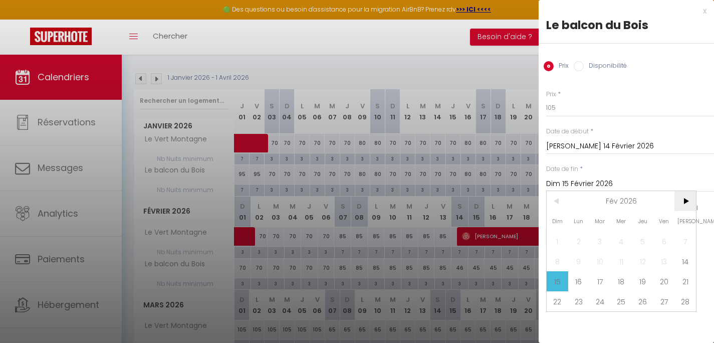
click at [689, 204] on span ">" at bounding box center [686, 201] width 22 height 20
click at [690, 239] on span "7" at bounding box center [686, 241] width 22 height 20
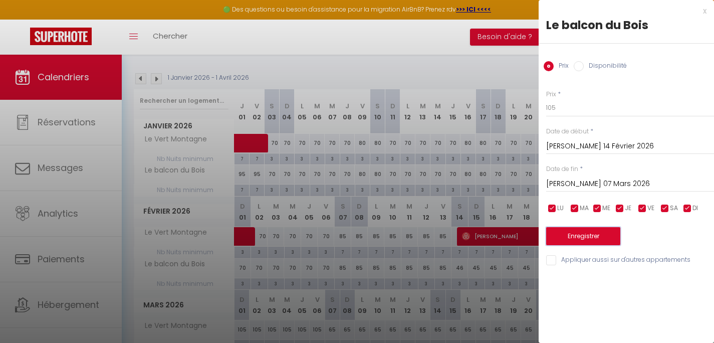
click at [610, 238] on button "Enregistrer" at bounding box center [583, 236] width 74 height 18
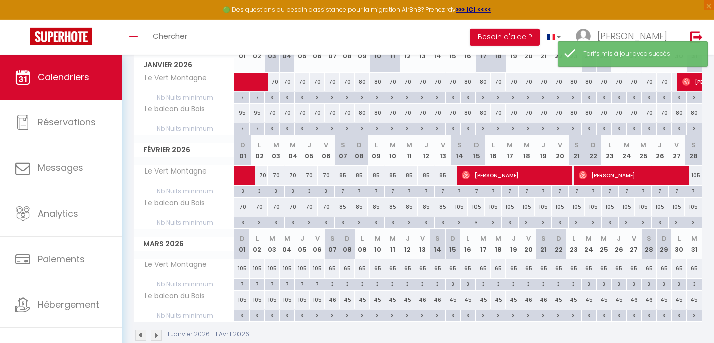
scroll to position [159, 0]
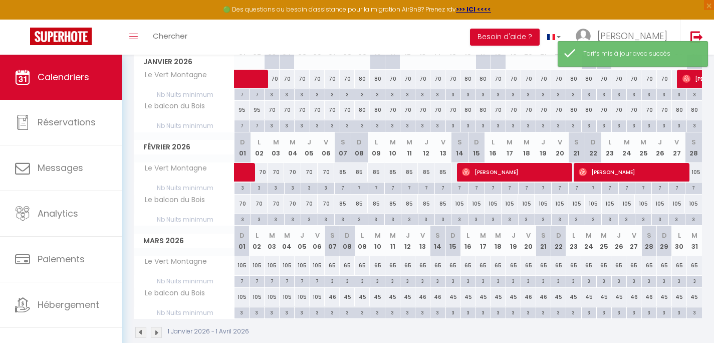
click at [341, 218] on div "3" at bounding box center [343, 219] width 16 height 10
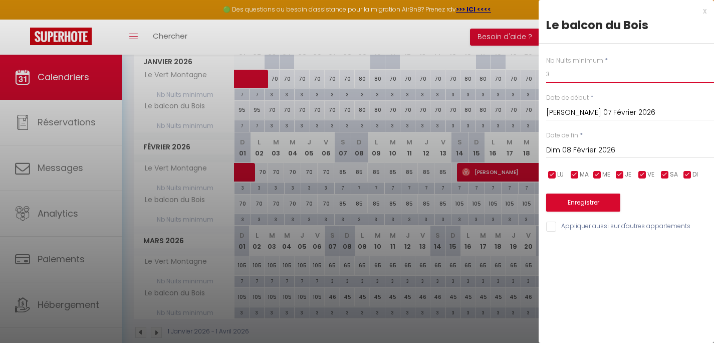
drag, startPoint x: 591, startPoint y: 76, endPoint x: 537, endPoint y: 74, distance: 53.7
click at [546, 74] on input "3" at bounding box center [630, 74] width 168 height 18
click at [573, 150] on input "Dim 08 Février 2026" at bounding box center [630, 150] width 168 height 13
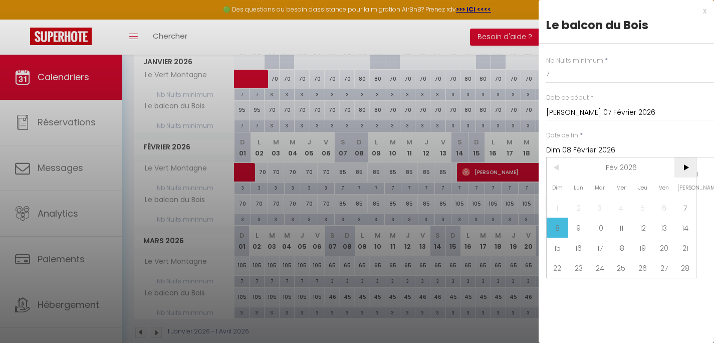
click at [689, 170] on span ">" at bounding box center [686, 167] width 22 height 20
click at [685, 205] on span "7" at bounding box center [686, 207] width 22 height 20
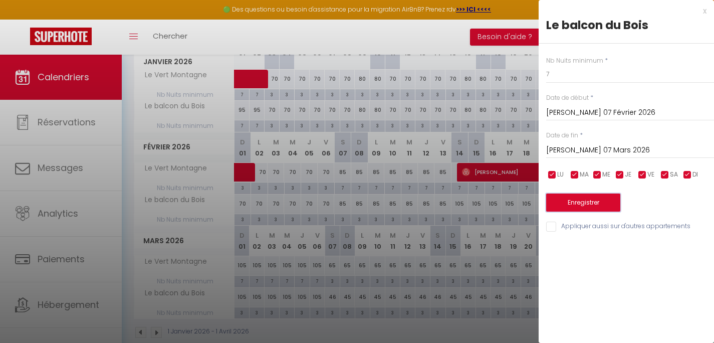
click at [595, 205] on button "Enregistrer" at bounding box center [583, 202] width 74 height 18
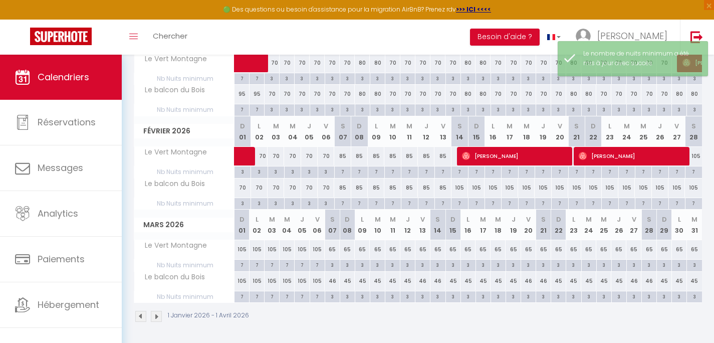
scroll to position [176, 0]
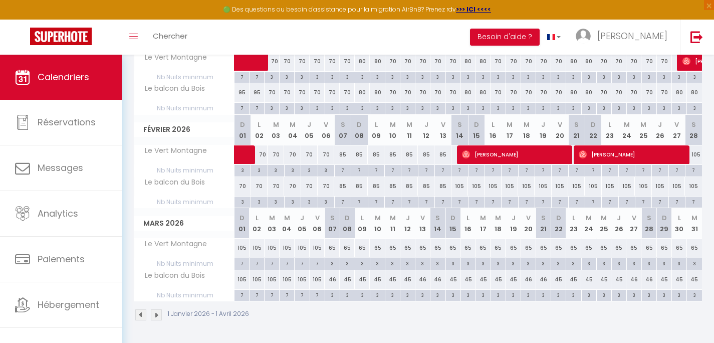
click at [333, 283] on div "46" at bounding box center [332, 279] width 15 height 19
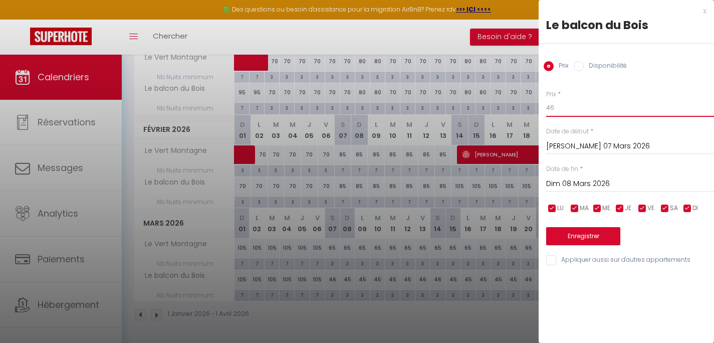
drag, startPoint x: 567, startPoint y: 106, endPoint x: 518, endPoint y: 109, distance: 49.7
click at [546, 109] on input "46" at bounding box center [630, 108] width 168 height 18
click at [556, 186] on input "Dim 08 Mars 2026" at bounding box center [630, 183] width 168 height 13
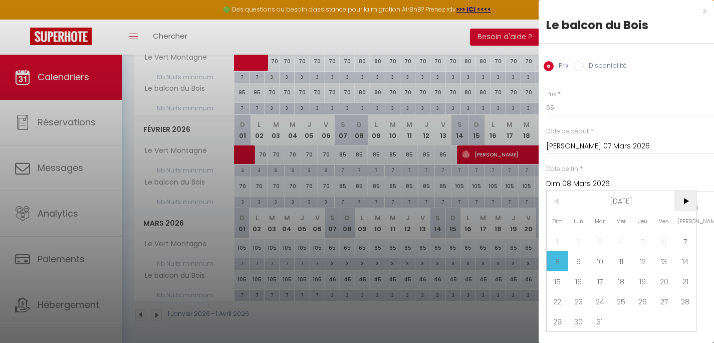
click at [686, 206] on span ">" at bounding box center [686, 201] width 22 height 20
click at [684, 239] on span "4" at bounding box center [686, 241] width 22 height 20
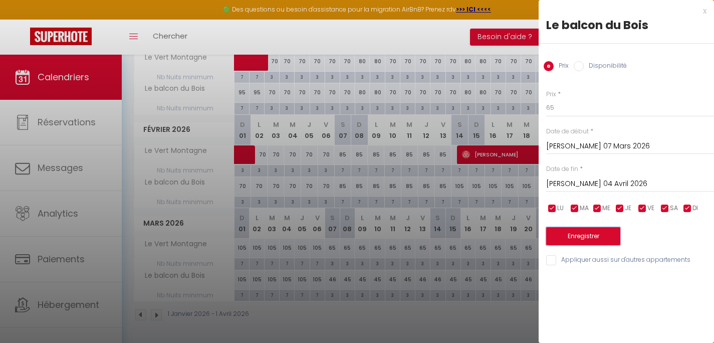
click at [580, 236] on button "Enregistrer" at bounding box center [583, 236] width 74 height 18
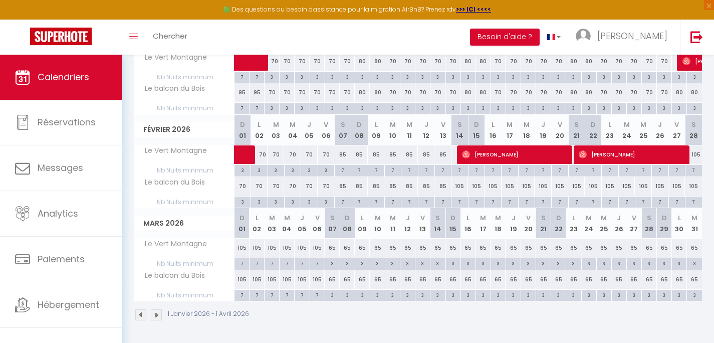
click at [160, 316] on img at bounding box center [156, 314] width 11 height 11
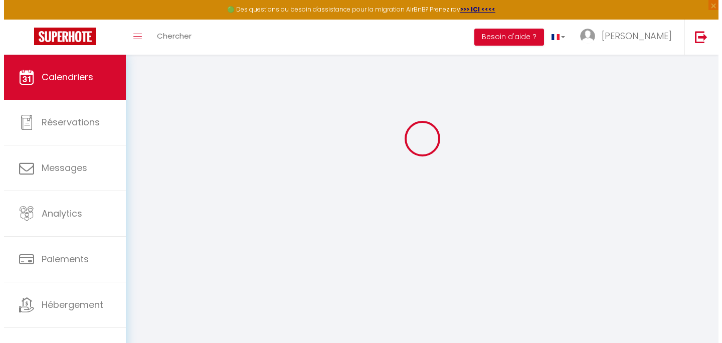
scroll to position [55, 0]
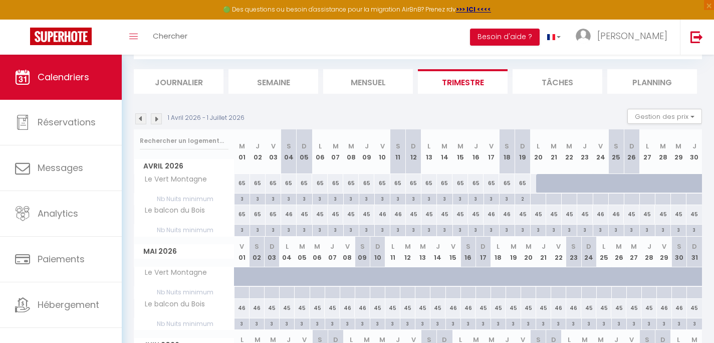
click at [290, 182] on div "65" at bounding box center [289, 183] width 16 height 19
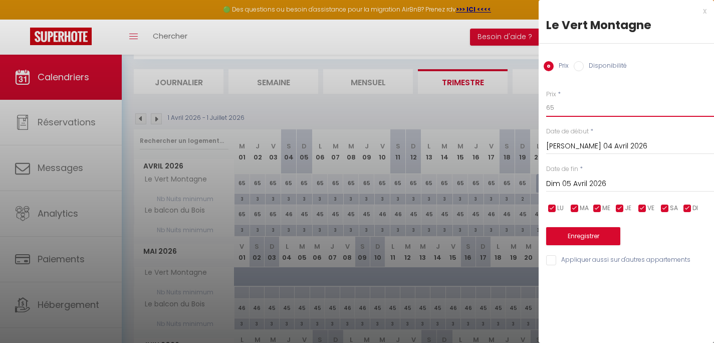
drag, startPoint x: 550, startPoint y: 110, endPoint x: 537, endPoint y: 108, distance: 13.2
click at [546, 108] on input "65" at bounding box center [630, 108] width 168 height 18
click at [597, 183] on input "Dim 05 Avril 2026" at bounding box center [630, 183] width 168 height 13
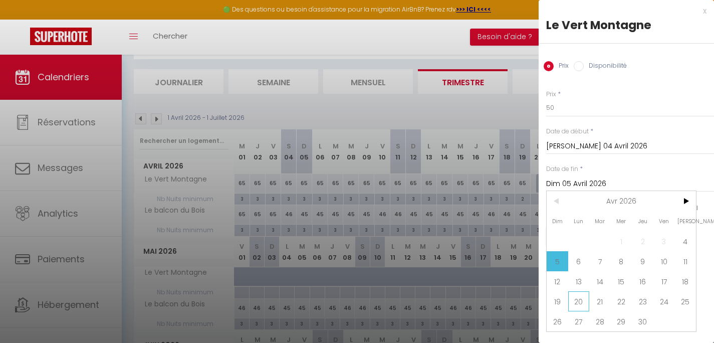
click at [580, 304] on span "20" at bounding box center [579, 301] width 22 height 20
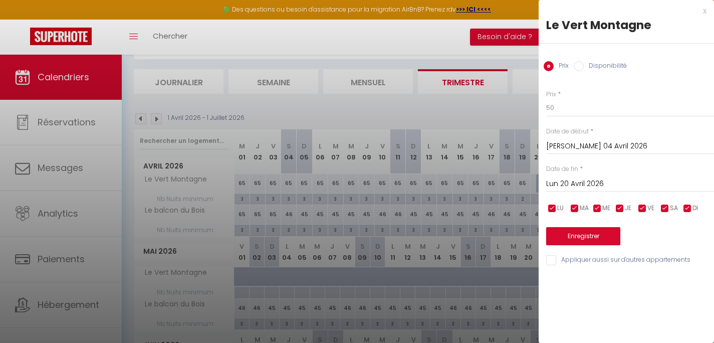
click at [582, 263] on input "Appliquer aussi sur d'autres appartements" at bounding box center [630, 260] width 168 height 10
click at [588, 241] on button "Enregistrer" at bounding box center [583, 236] width 74 height 18
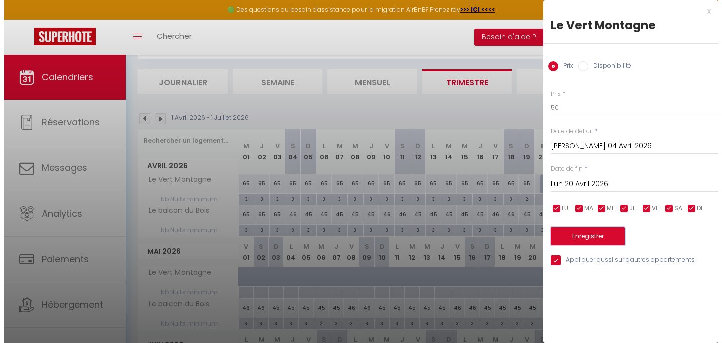
scroll to position [10, 0]
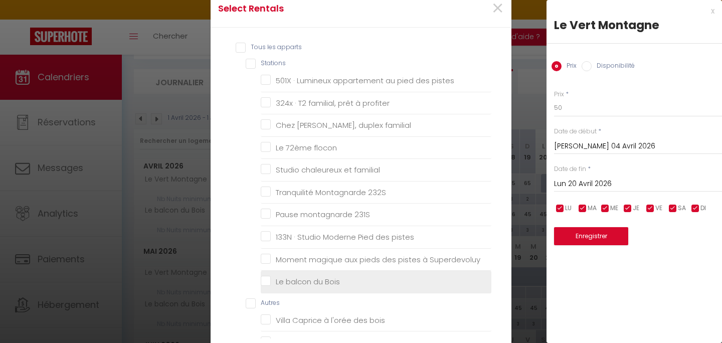
click at [316, 281] on Bois "Le balcon du Bois" at bounding box center [376, 282] width 231 height 10
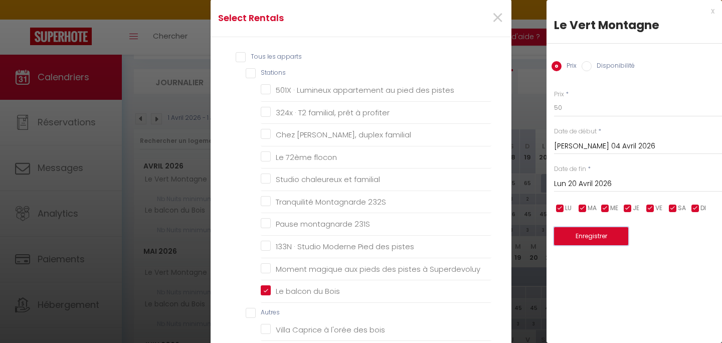
click at [578, 234] on button "Enregistrer" at bounding box center [591, 236] width 74 height 18
click at [597, 235] on button "Enregistrer" at bounding box center [591, 236] width 74 height 18
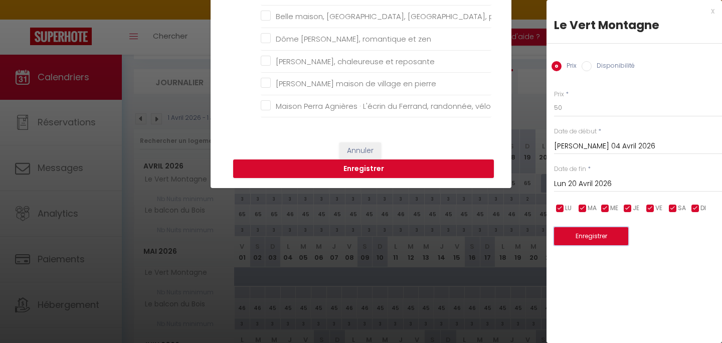
scroll to position [379, 0]
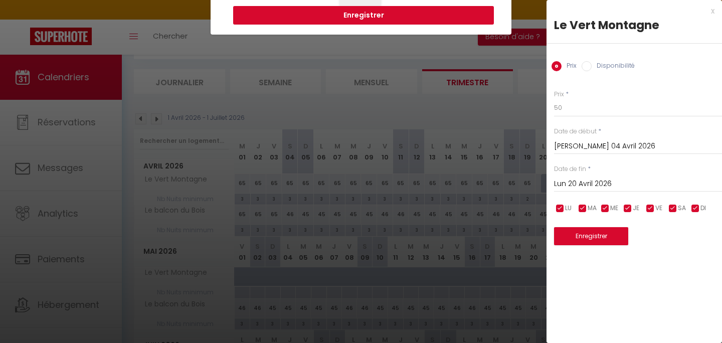
click at [394, 16] on button "Enregistrer" at bounding box center [363, 15] width 261 height 19
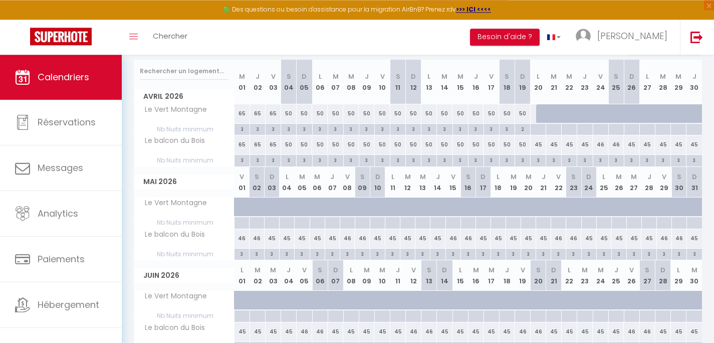
scroll to position [127, 0]
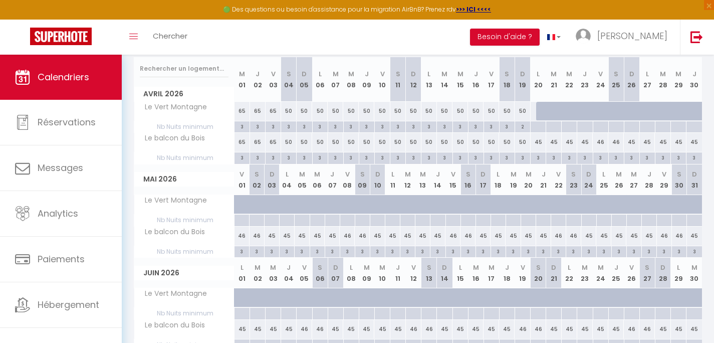
click at [539, 141] on div "45" at bounding box center [539, 142] width 16 height 19
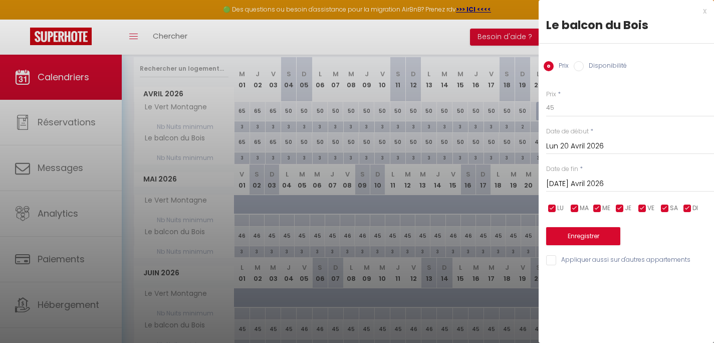
click at [588, 63] on label "Disponibilité" at bounding box center [605, 66] width 43 height 11
click at [584, 63] on input "Disponibilité" at bounding box center [579, 66] width 10 height 10
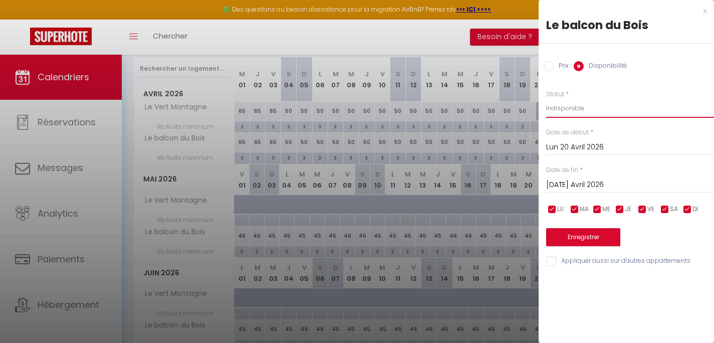
click option "Indisponible" at bounding box center [0, 0] width 0 height 0
click at [589, 184] on input "[DATE] Avril 2026" at bounding box center [630, 184] width 168 height 13
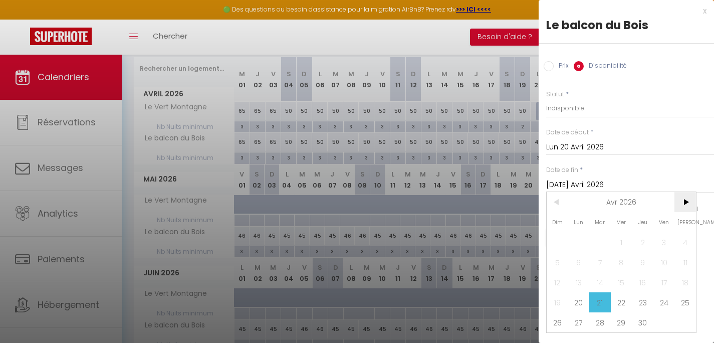
click at [686, 204] on span ">" at bounding box center [686, 202] width 22 height 20
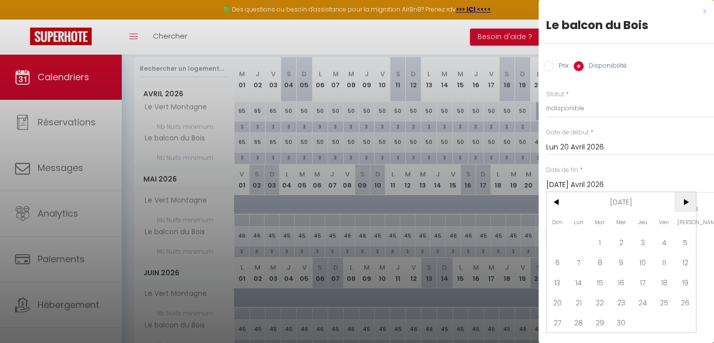
click at [686, 204] on span ">" at bounding box center [686, 202] width 22 height 20
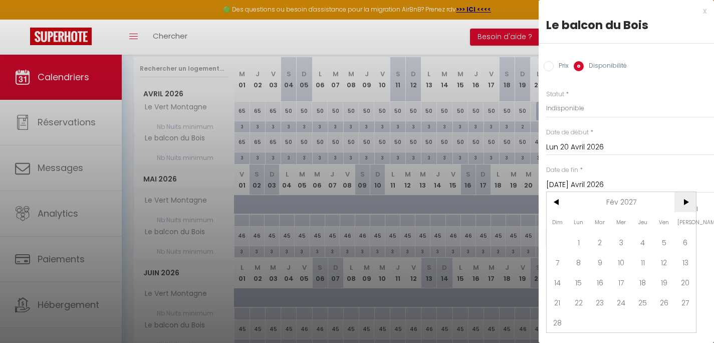
click at [687, 204] on span ">" at bounding box center [686, 202] width 22 height 20
click at [688, 204] on span ">" at bounding box center [686, 202] width 22 height 20
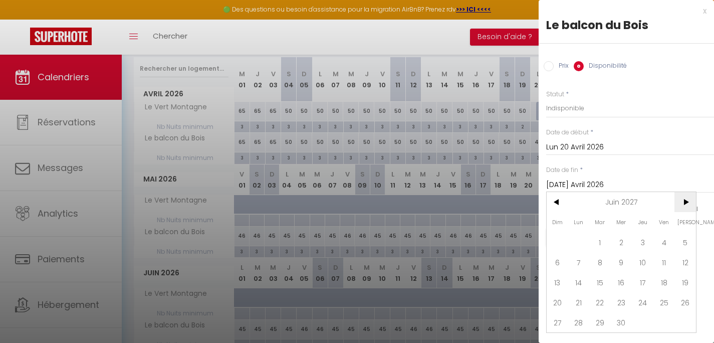
click at [688, 204] on span ">" at bounding box center [686, 202] width 22 height 20
click at [689, 203] on span ">" at bounding box center [686, 202] width 22 height 20
click at [669, 257] on span "8" at bounding box center [665, 262] width 22 height 20
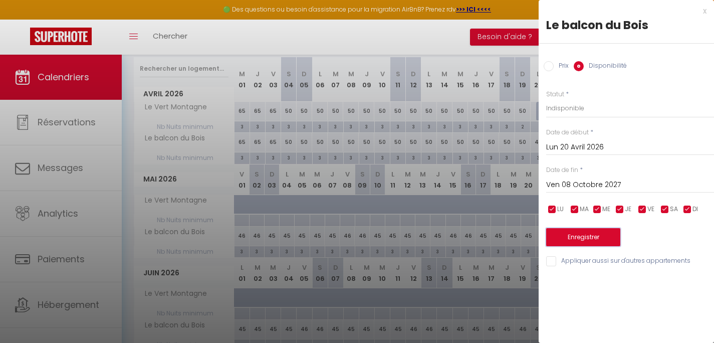
click at [615, 241] on button "Enregistrer" at bounding box center [583, 237] width 74 height 18
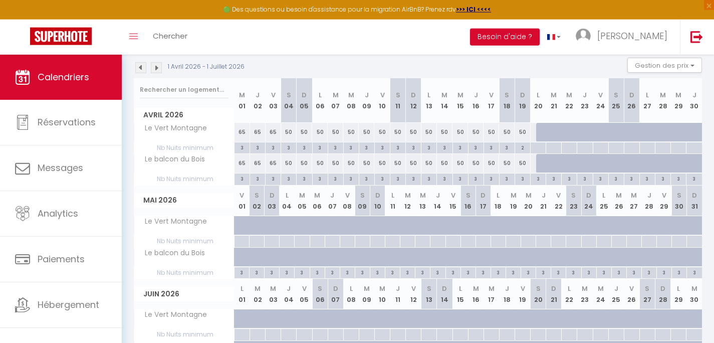
scroll to position [103, 0]
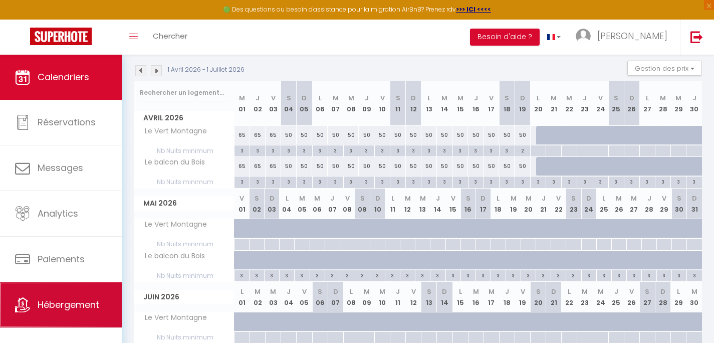
click at [62, 306] on span "Hébergement" at bounding box center [69, 304] width 62 height 13
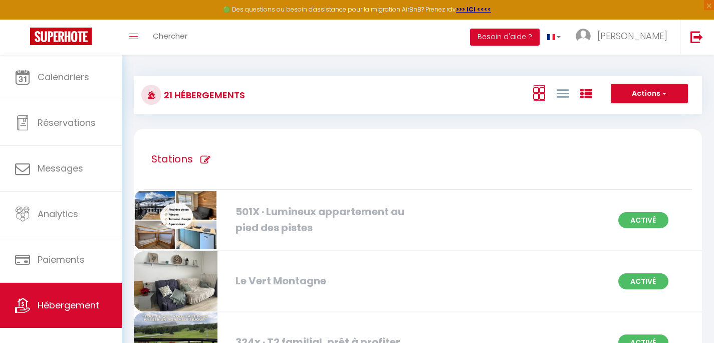
click at [537, 94] on icon at bounding box center [539, 93] width 12 height 13
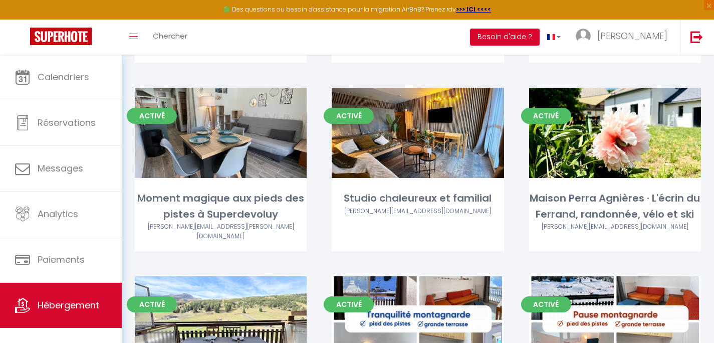
scroll to position [1076, 0]
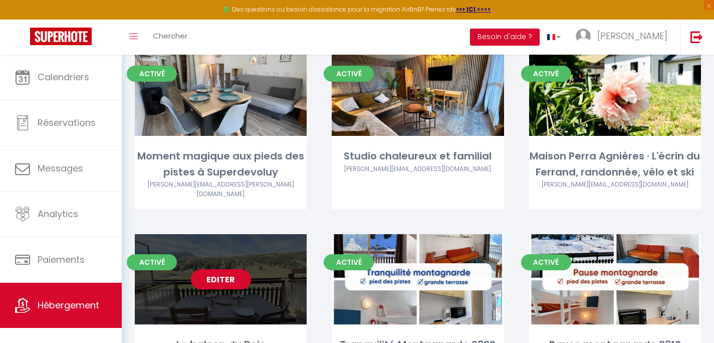
click at [230, 269] on link "Editer" at bounding box center [221, 279] width 60 height 20
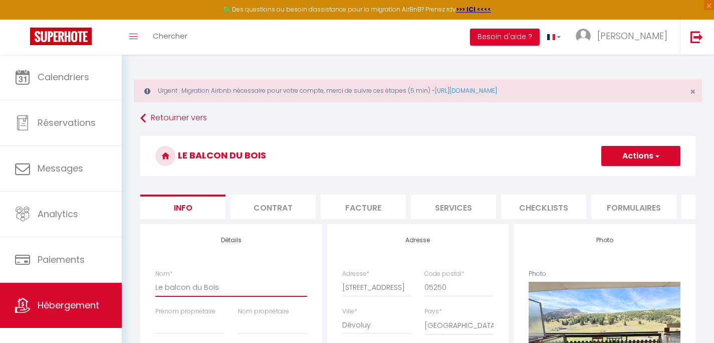
click at [202, 287] on input "Le balcon du Bois" at bounding box center [231, 287] width 152 height 18
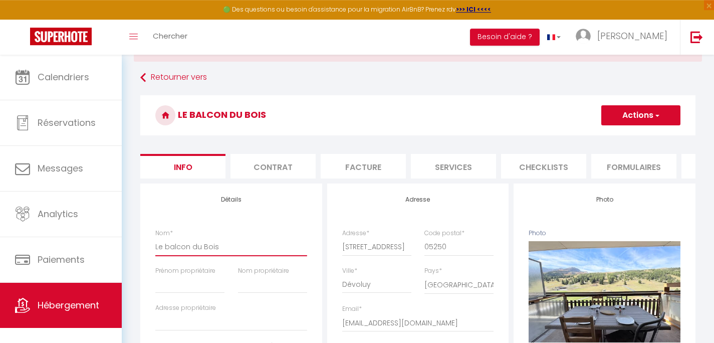
scroll to position [88, 0]
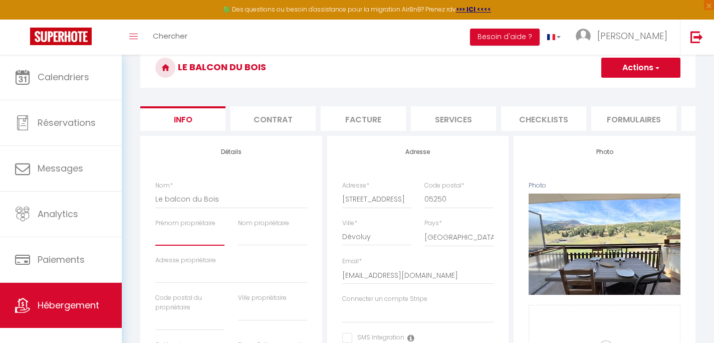
click at [198, 246] on input "Prénom propriétaire" at bounding box center [189, 237] width 69 height 18
click at [232, 283] on input "Adresse propriétaire" at bounding box center [231, 274] width 152 height 18
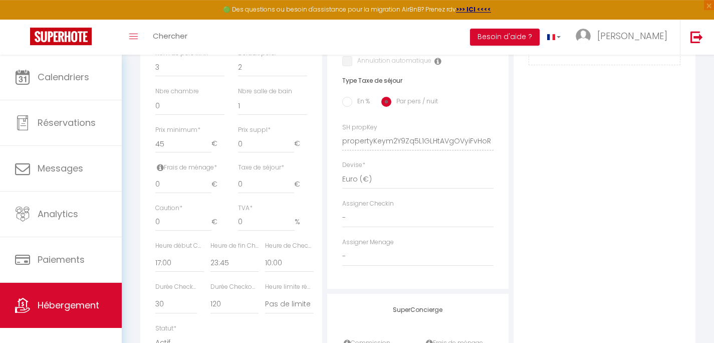
scroll to position [433, 0]
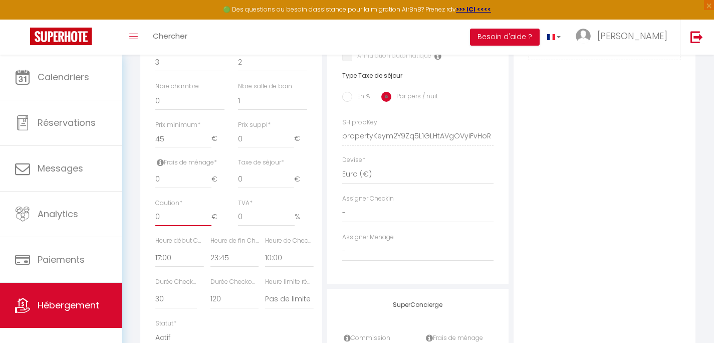
drag, startPoint x: 157, startPoint y: 227, endPoint x: 142, endPoint y: 226, distance: 15.0
click at [155, 226] on input "0" at bounding box center [183, 217] width 56 height 18
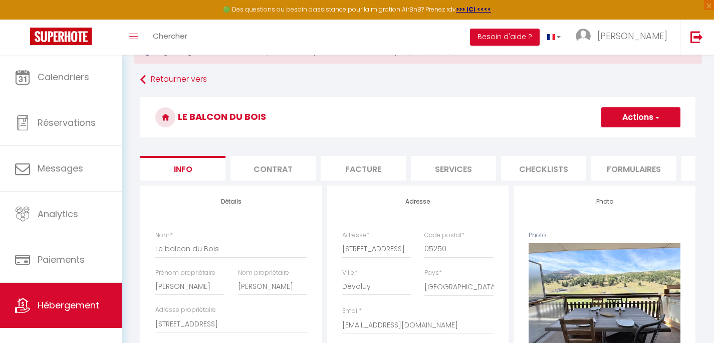
scroll to position [0, 0]
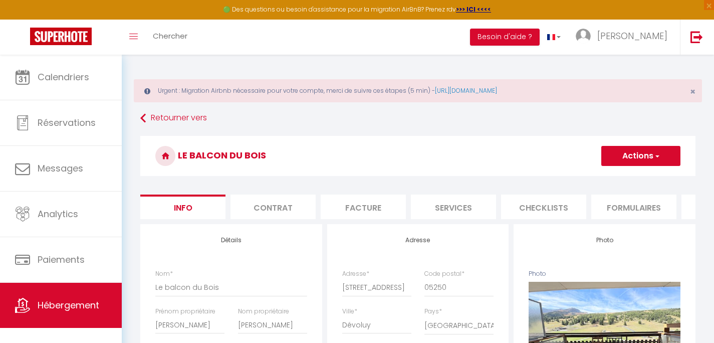
click at [657, 157] on span "button" at bounding box center [657, 156] width 7 height 10
click at [606, 178] on input "Enregistrer" at bounding box center [601, 178] width 37 height 10
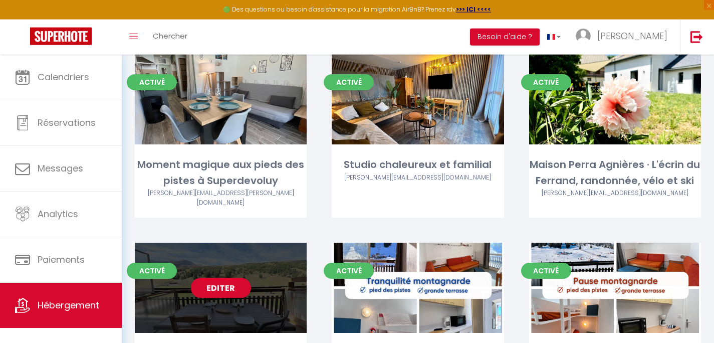
scroll to position [1069, 0]
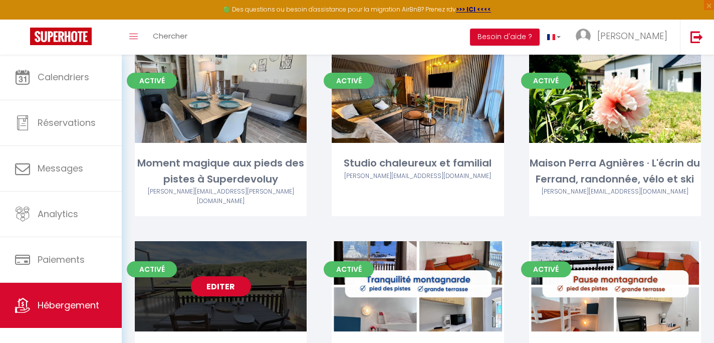
click at [232, 276] on link "Editer" at bounding box center [221, 286] width 60 height 20
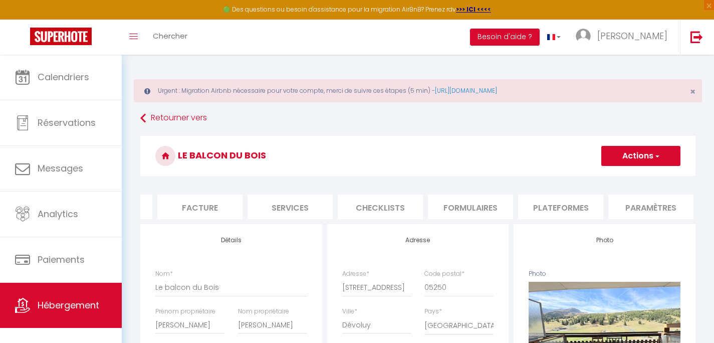
scroll to position [0, 174]
click at [539, 204] on li "Plateformes" at bounding box center [549, 206] width 85 height 25
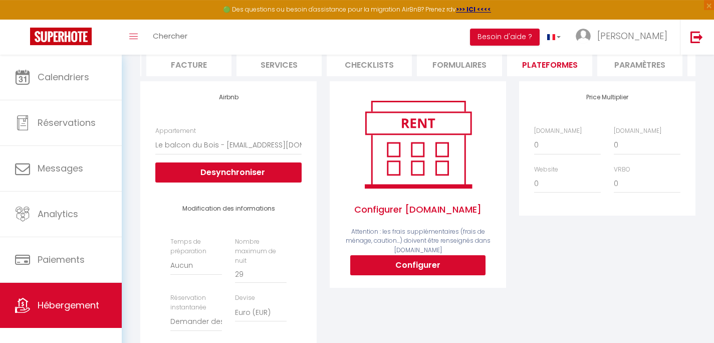
scroll to position [192, 0]
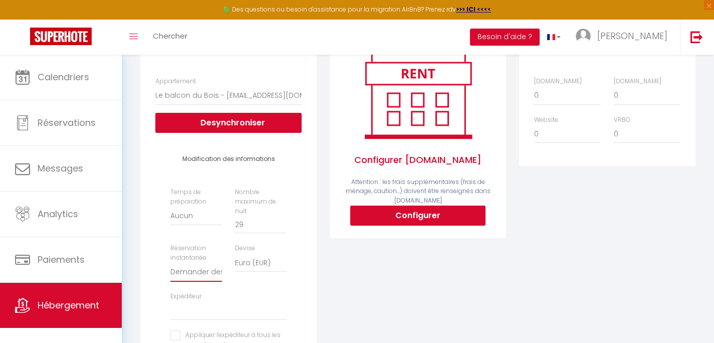
click option "Demander des évaluations positives" at bounding box center [0, 0] width 0 height 0
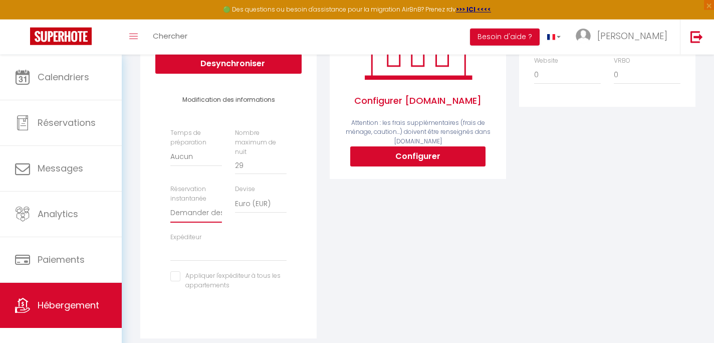
scroll to position [265, 0]
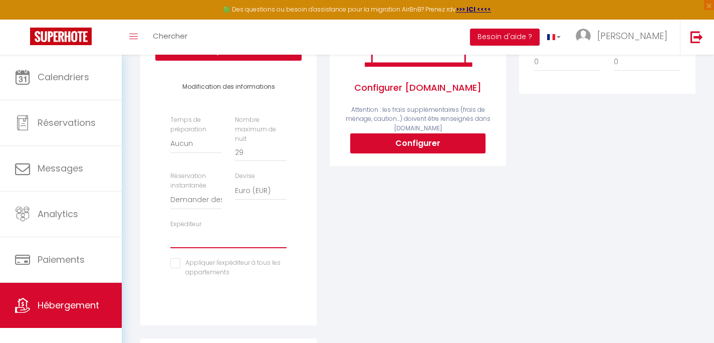
click at [170, 229] on select "[EMAIL_ADDRESS][DOMAIN_NAME] [EMAIL_ADDRESS][DOMAIN_NAME] [EMAIL_ADDRESS][PERSO…" at bounding box center [228, 238] width 116 height 19
click option "[EMAIL_ADDRESS][DOMAIN_NAME]" at bounding box center [0, 0] width 0 height 0
click at [233, 268] on input "checkbox" at bounding box center [228, 263] width 116 height 10
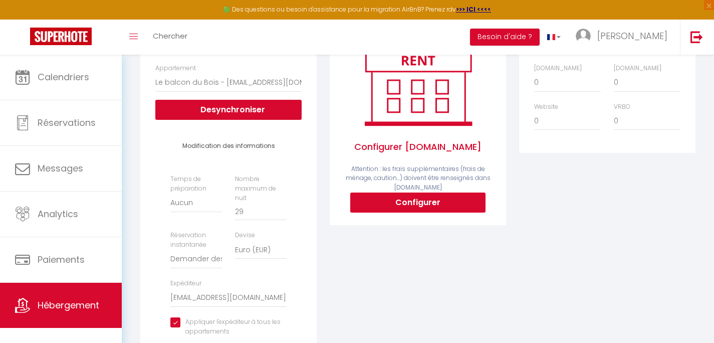
scroll to position [176, 0]
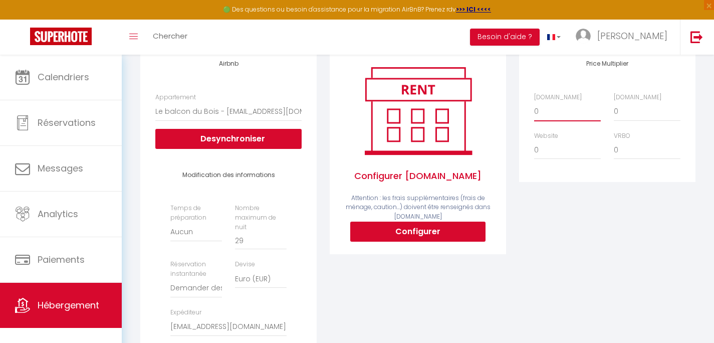
click at [534, 102] on select "0 + 1 % + 2 % + 3 % + 4 % + 5 % + 6 % + 7 % + 8 % + 9 %" at bounding box center [567, 111] width 67 height 19
click option "+ 21 %" at bounding box center [0, 0] width 0 height 0
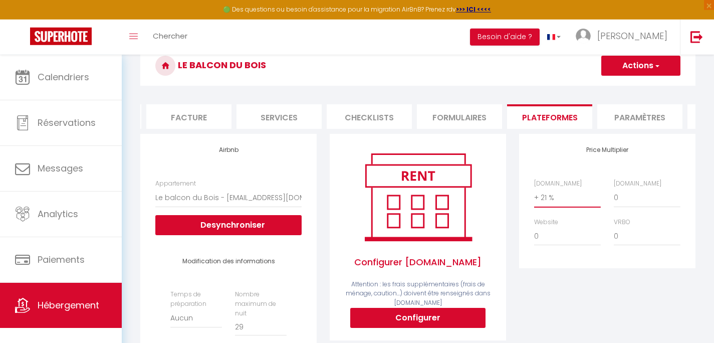
scroll to position [0, 0]
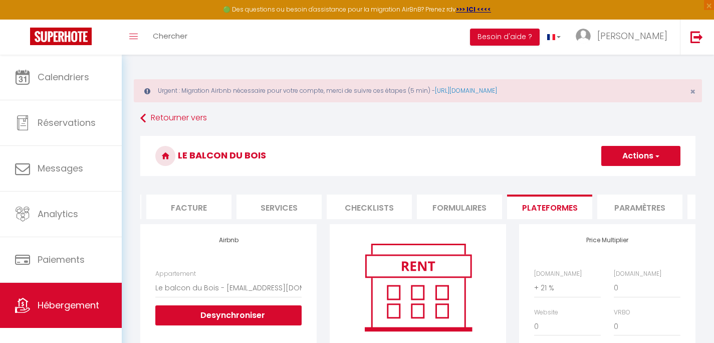
click at [628, 153] on button "Actions" at bounding box center [640, 156] width 79 height 20
click at [619, 179] on link "Enregistrer" at bounding box center [640, 177] width 79 height 13
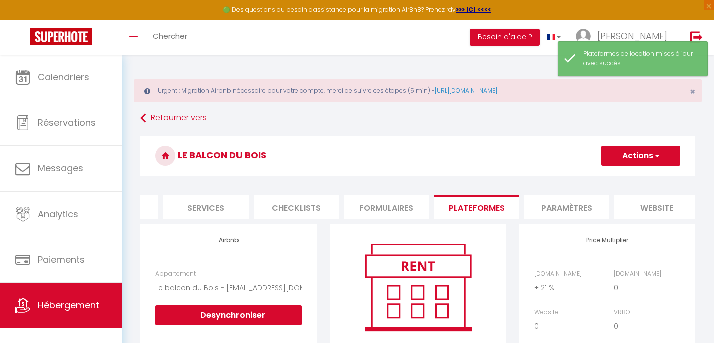
scroll to position [0, 258]
click at [583, 205] on li "Paramètres" at bounding box center [556, 206] width 85 height 25
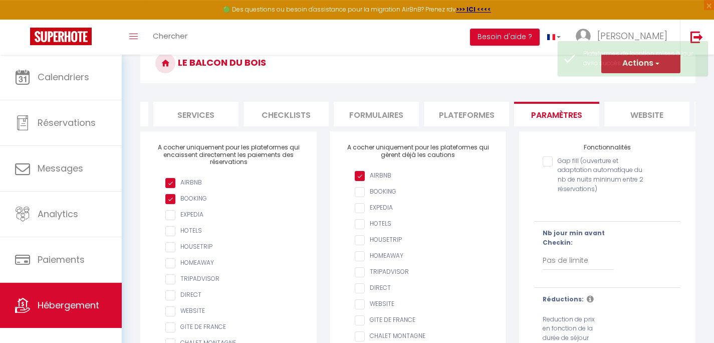
scroll to position [96, 0]
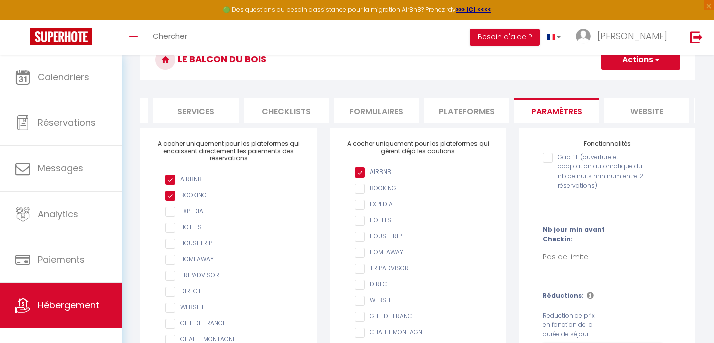
click at [620, 263] on div "Nb jour min avant Checkin: Pas de limite 1 2 3 4 5 6 7" at bounding box center [586, 251] width 86 height 52
click at [543, 248] on select "Pas de limite 1 2 3 4 5 6 7" at bounding box center [578, 257] width 71 height 19
click option "1" at bounding box center [0, 0] width 0 height 0
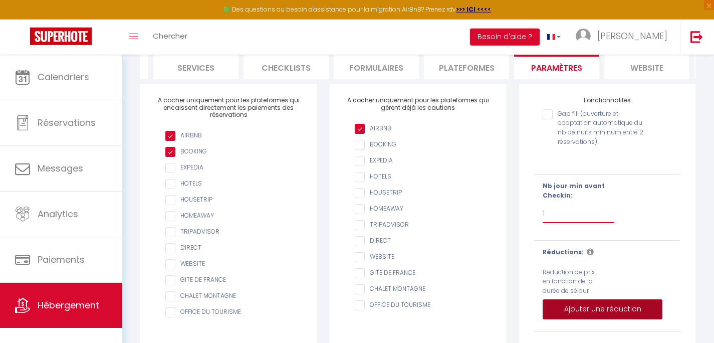
scroll to position [8, 0]
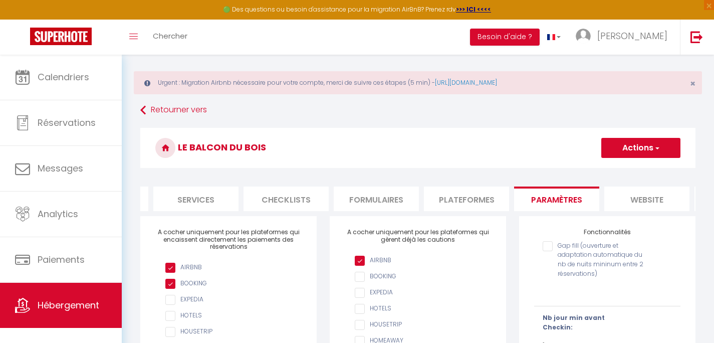
click at [642, 148] on button "Actions" at bounding box center [640, 148] width 79 height 20
click at [636, 172] on input "Enregistrer" at bounding box center [629, 170] width 37 height 10
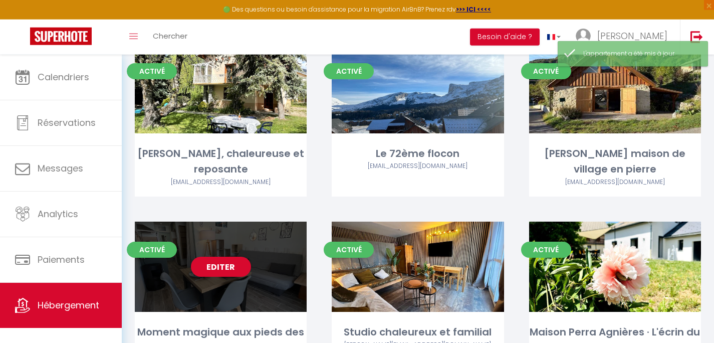
scroll to position [1034, 0]
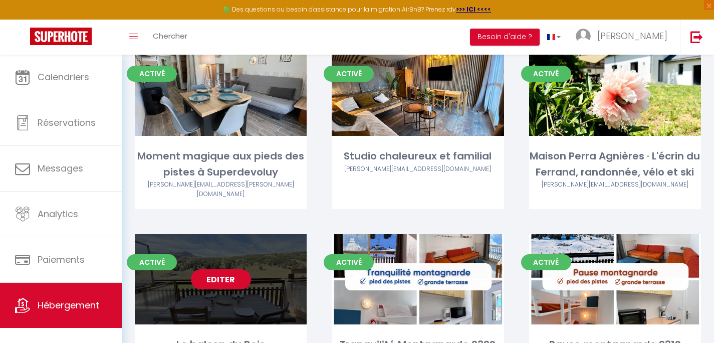
click at [219, 269] on link "Editer" at bounding box center [221, 279] width 60 height 20
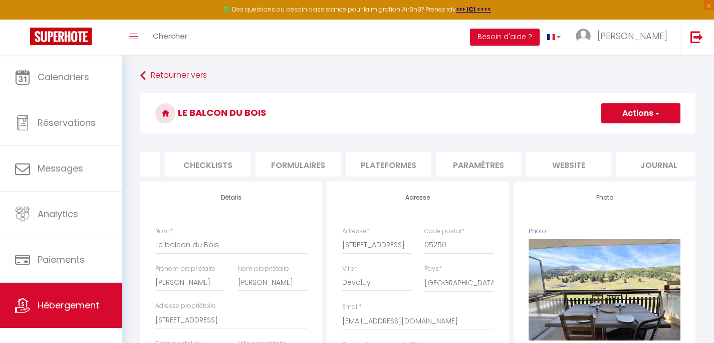
scroll to position [0, 347]
click at [396, 164] on li "Plateformes" at bounding box center [377, 164] width 85 height 25
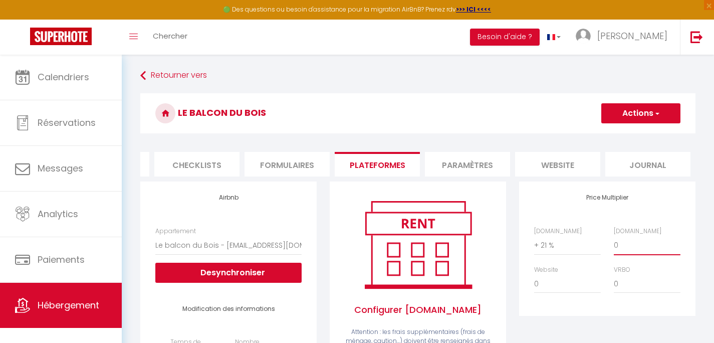
click at [614, 236] on select "0 + 1 % + 2 % + 3 % + 4 % + 5 % + 6 % + 7 % + 8 % + 9 %" at bounding box center [647, 245] width 67 height 19
click option "+ 22 %" at bounding box center [0, 0] width 0 height 0
click at [654, 119] on button "Actions" at bounding box center [640, 113] width 79 height 20
click at [636, 135] on link "Enregistrer" at bounding box center [640, 135] width 79 height 13
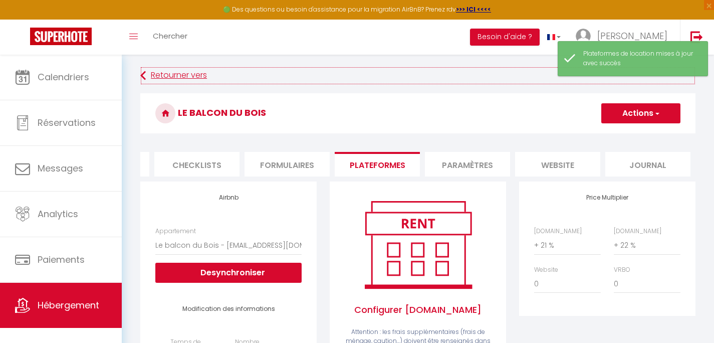
click at [174, 70] on link "Retourner vers" at bounding box center [417, 76] width 555 height 18
